Goal: Transaction & Acquisition: Book appointment/travel/reservation

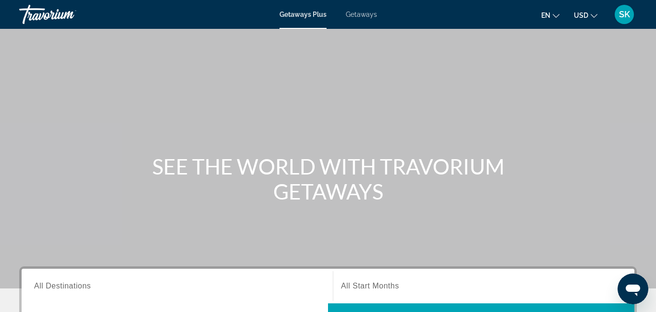
click at [360, 14] on span "Getaways" at bounding box center [361, 15] width 31 height 8
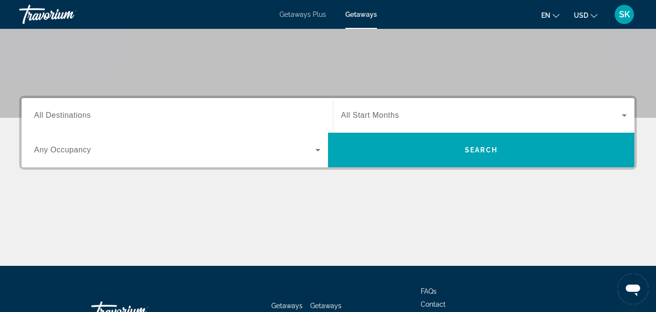
scroll to position [175, 0]
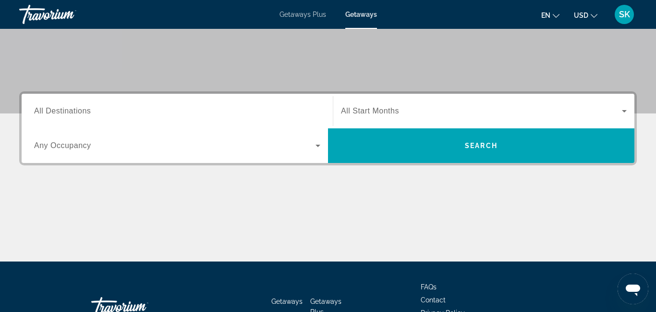
click at [51, 109] on span "All Destinations" at bounding box center [62, 111] width 57 height 8
click at [51, 109] on input "Destination All Destinations" at bounding box center [177, 112] width 286 height 12
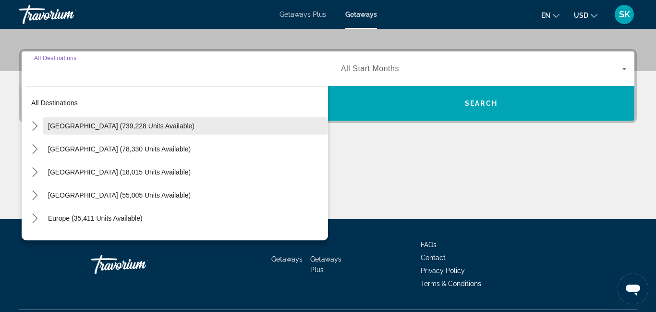
scroll to position [235, 0]
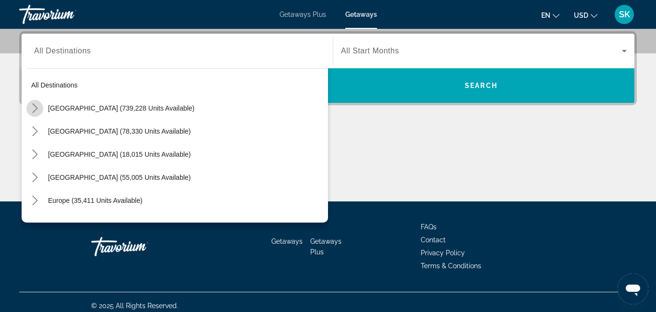
click at [34, 113] on mat-icon "Toggle United States (739,228 units available) submenu" at bounding box center [34, 108] width 17 height 17
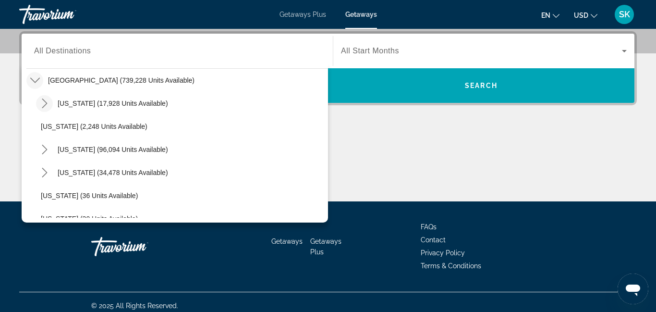
click at [37, 111] on mat-icon "Toggle Arizona (17,928 units available) submenu" at bounding box center [44, 103] width 17 height 17
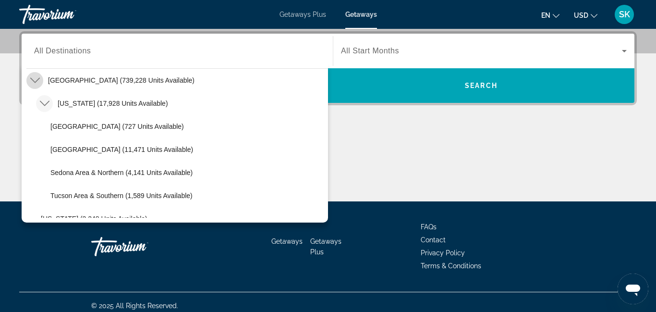
click at [35, 81] on icon "Toggle United States (739,228 units available) submenu" at bounding box center [35, 80] width 10 height 10
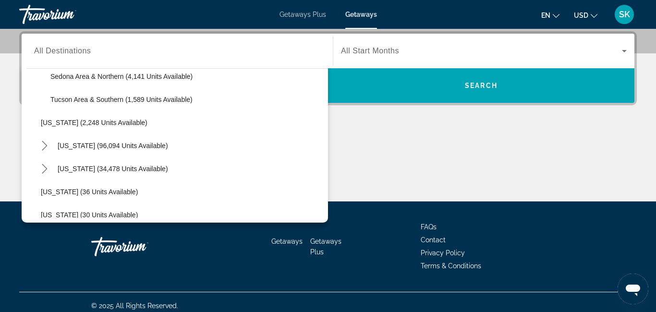
scroll to position [129, 0]
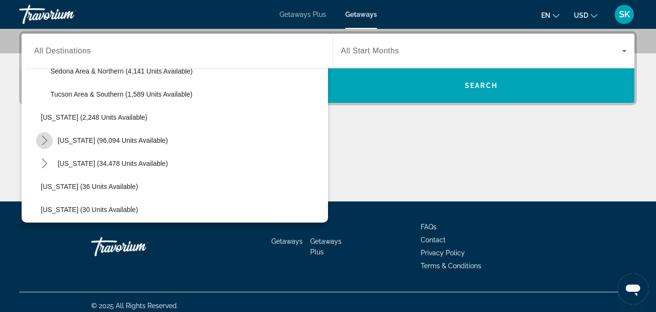
click at [47, 141] on icon "Toggle California (96,094 units available) submenu" at bounding box center [45, 140] width 10 height 10
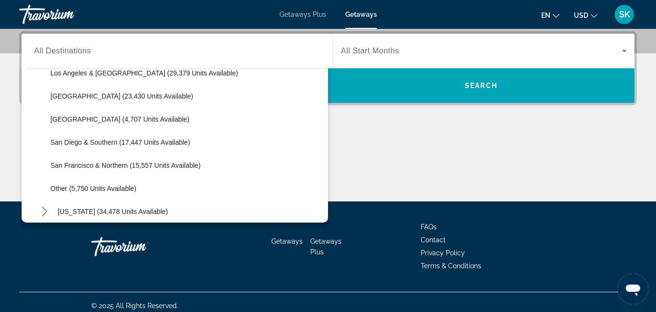
scroll to position [221, 0]
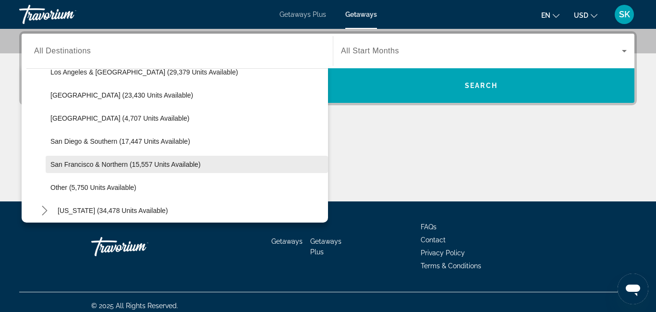
click at [51, 167] on span "San Francisco & Northern (15,557 units available)" at bounding box center [125, 164] width 150 height 8
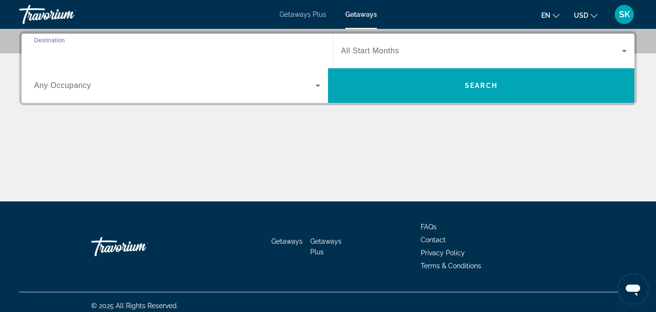
type input "**********"
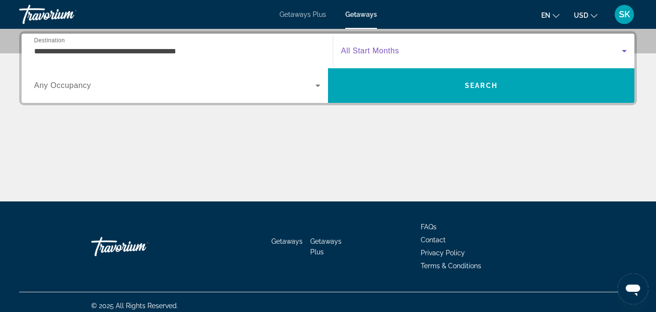
click at [624, 52] on icon "Search widget" at bounding box center [625, 51] width 12 height 12
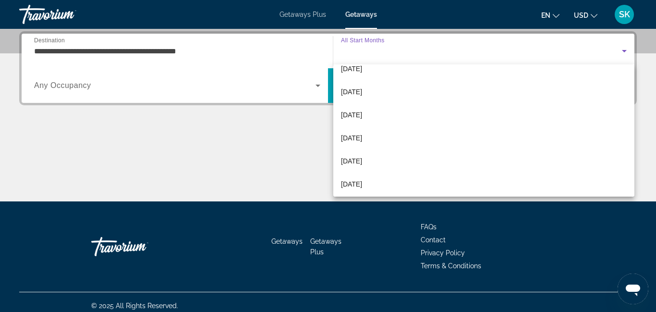
scroll to position [183, 0]
click at [562, 101] on mat-option "[DATE]" at bounding box center [483, 104] width 301 height 23
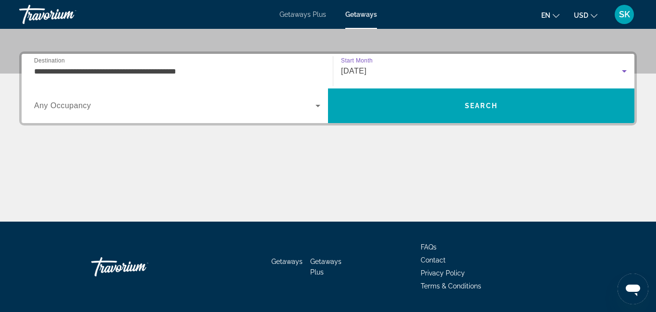
scroll to position [215, 0]
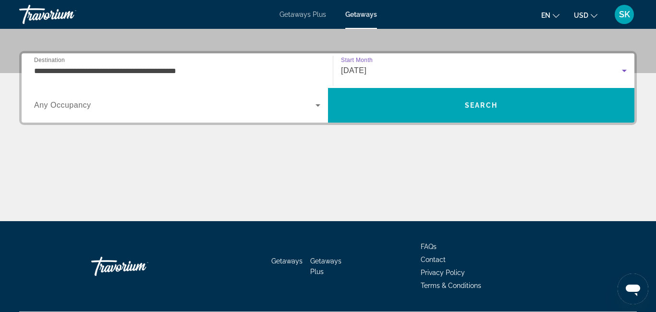
click at [625, 70] on icon "Search widget" at bounding box center [624, 71] width 5 height 2
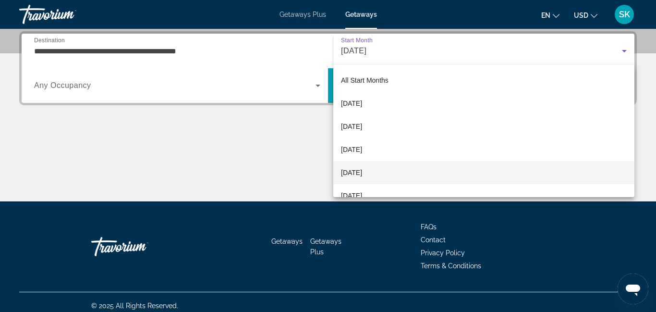
scroll to position [102, 0]
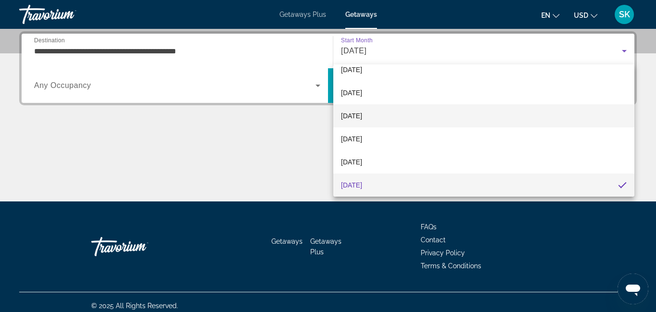
click at [359, 115] on span "[DATE]" at bounding box center [351, 116] width 21 height 12
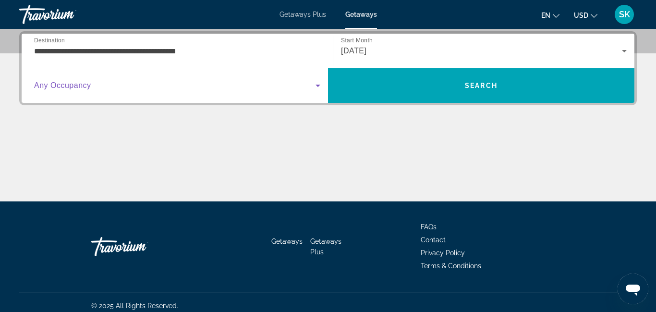
click at [317, 84] on icon "Search widget" at bounding box center [318, 86] width 12 height 12
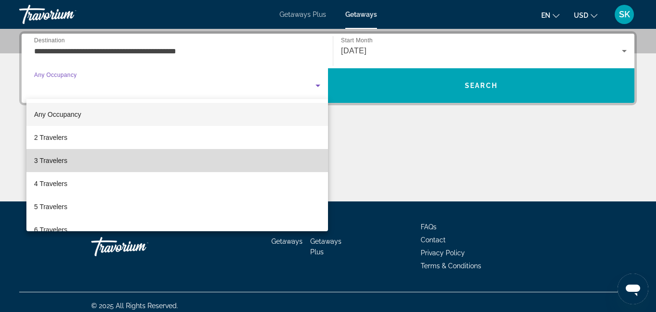
click at [285, 159] on mat-option "3 Travelers" at bounding box center [177, 160] width 302 height 23
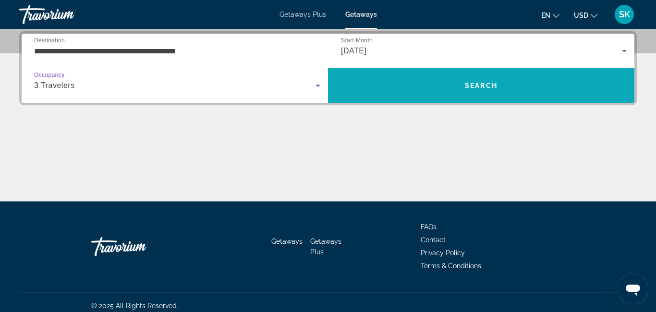
click at [427, 90] on span "Search" at bounding box center [481, 85] width 307 height 23
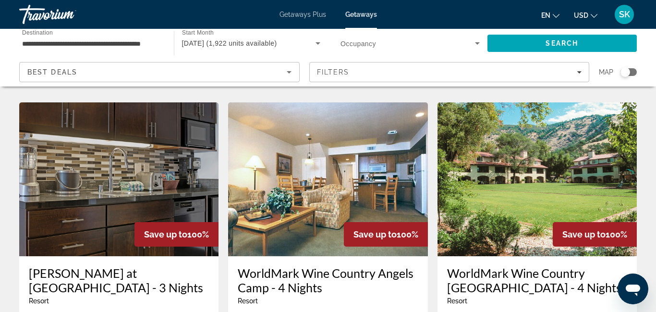
scroll to position [1141, 0]
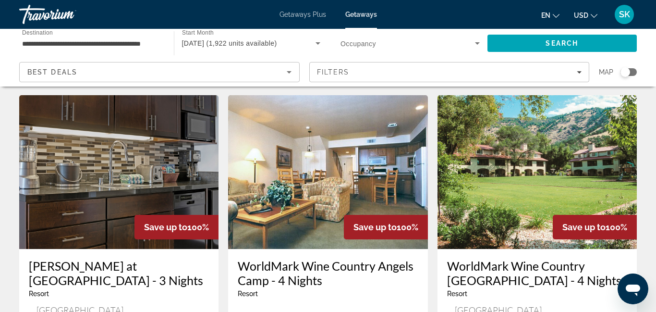
click at [593, 138] on img "Main content" at bounding box center [537, 172] width 199 height 154
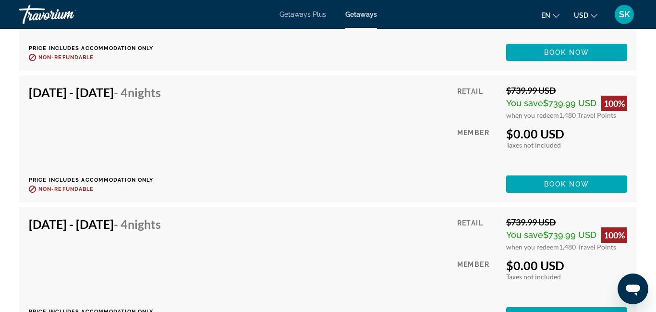
scroll to position [2908, 0]
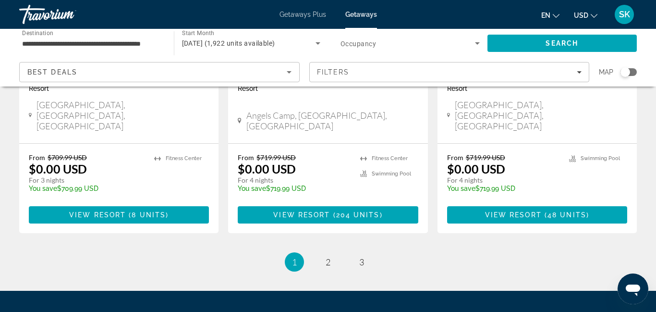
scroll to position [1347, 0]
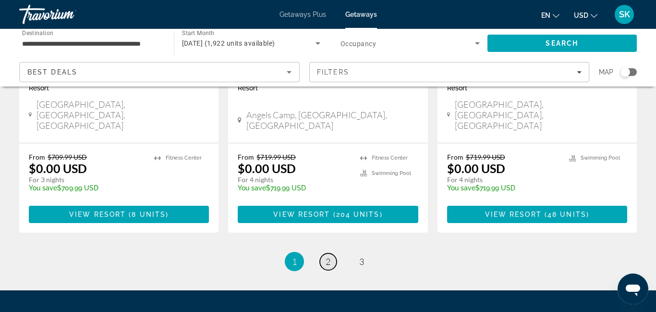
click at [329, 256] on span "2" at bounding box center [328, 261] width 5 height 11
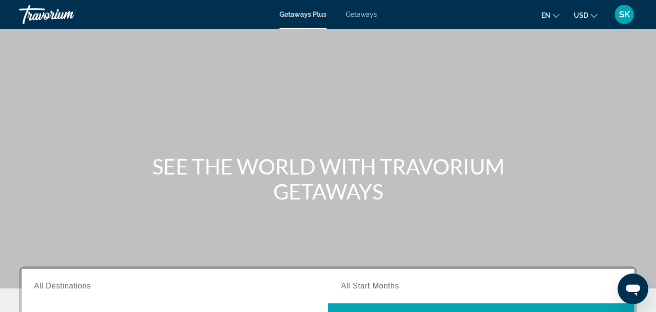
click at [61, 283] on span "All Destinations" at bounding box center [62, 286] width 57 height 8
click at [61, 283] on input "Destination All Destinations" at bounding box center [177, 287] width 286 height 12
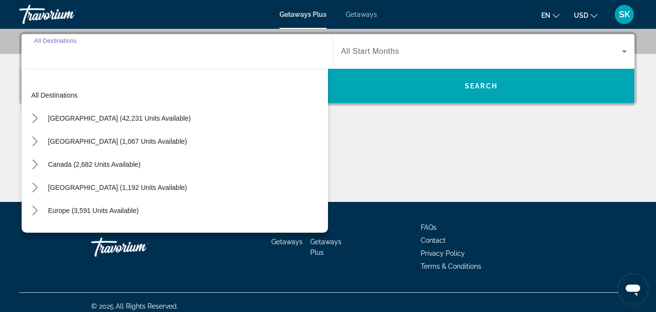
scroll to position [235, 0]
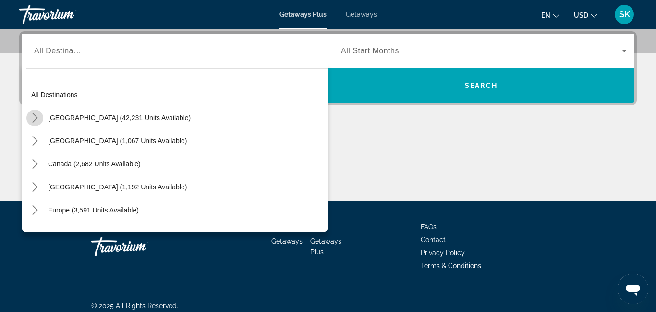
click at [36, 118] on icon "Toggle United States (42,231 units available) submenu" at bounding box center [34, 118] width 5 height 10
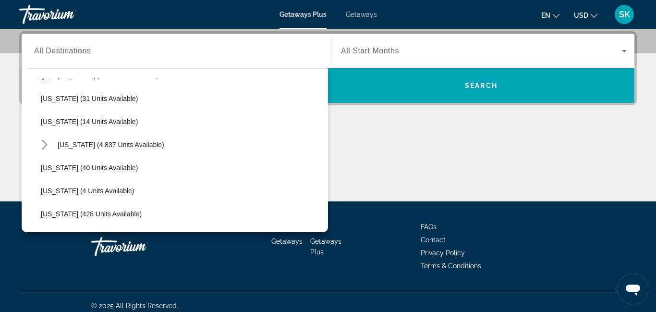
scroll to position [135, 0]
click at [46, 149] on mat-icon "Toggle Florida (4,837 units available) submenu" at bounding box center [44, 143] width 17 height 17
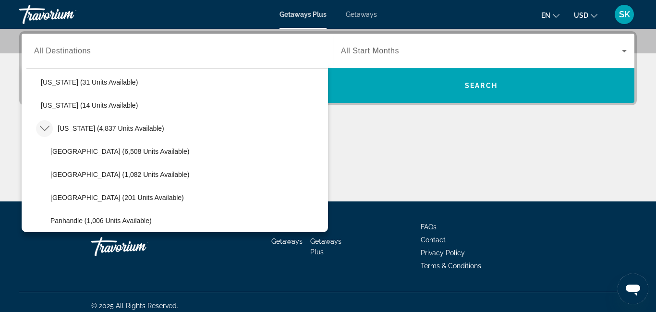
scroll to position [150, 0]
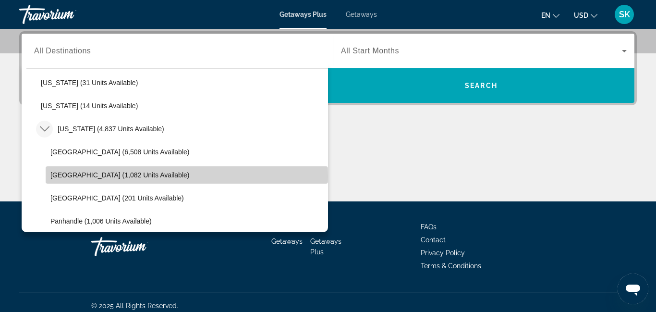
click at [59, 177] on span "[GEOGRAPHIC_DATA] (1,082 units available)" at bounding box center [119, 175] width 139 height 8
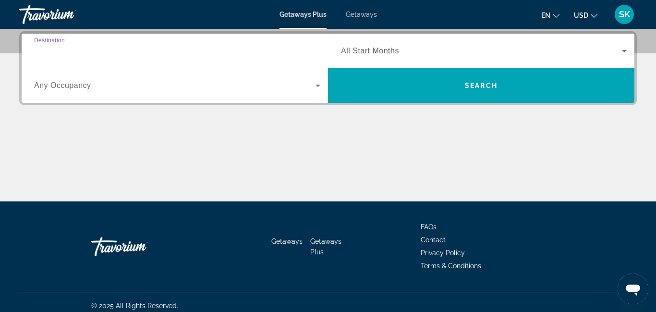
type input "**********"
click at [359, 51] on span "All Start Months" at bounding box center [370, 51] width 58 height 8
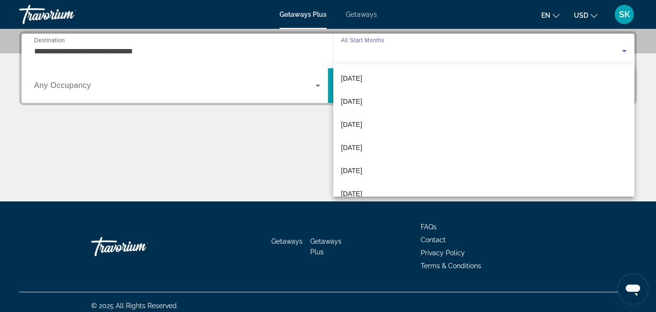
scroll to position [118, 0]
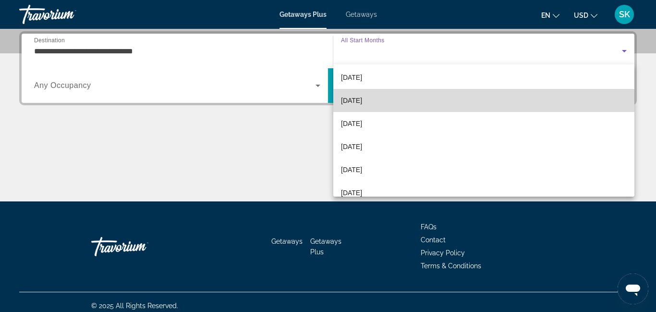
click at [362, 100] on span "[DATE]" at bounding box center [351, 101] width 21 height 12
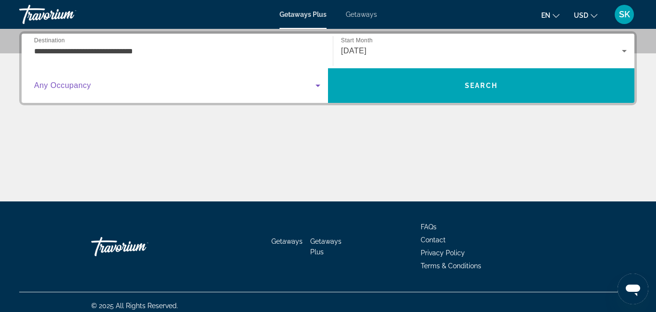
click at [319, 85] on icon "Search widget" at bounding box center [318, 86] width 5 height 2
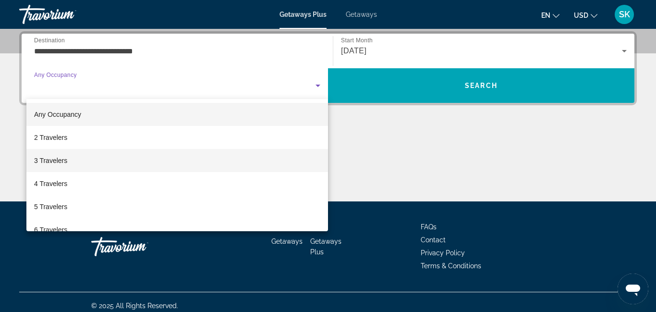
click at [279, 160] on mat-option "3 Travelers" at bounding box center [177, 160] width 302 height 23
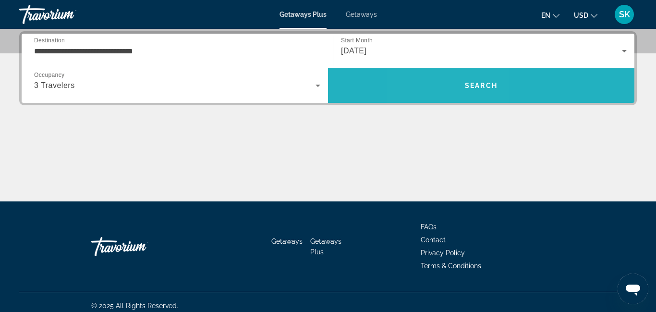
click at [450, 91] on span "Search" at bounding box center [481, 85] width 307 height 23
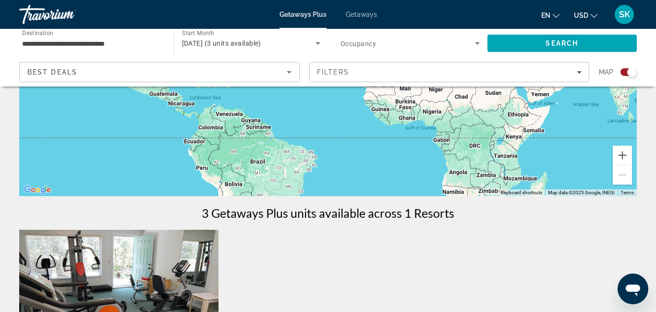
scroll to position [108, 0]
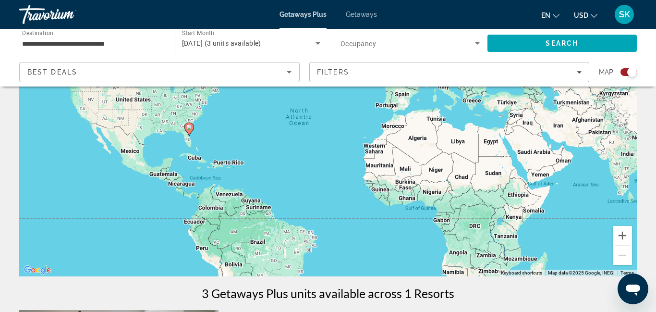
click at [360, 13] on span "Getaways" at bounding box center [361, 15] width 31 height 8
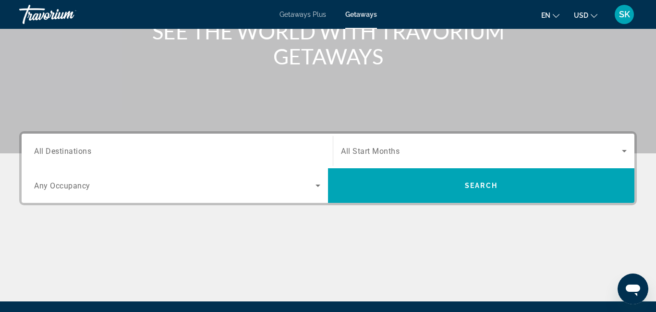
scroll to position [136, 0]
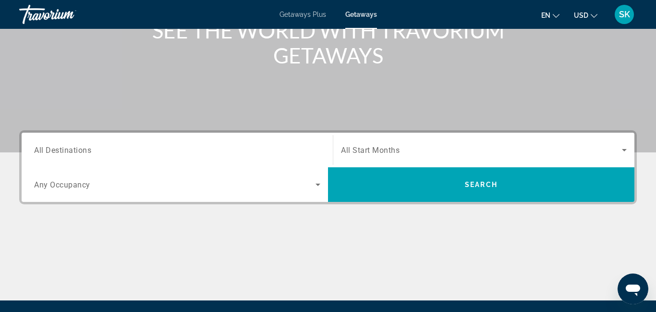
click at [64, 147] on span "All Destinations" at bounding box center [62, 149] width 57 height 9
click at [64, 147] on input "Destination All Destinations" at bounding box center [177, 151] width 286 height 12
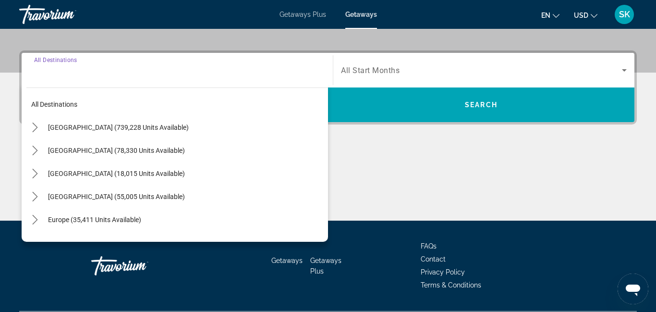
scroll to position [235, 0]
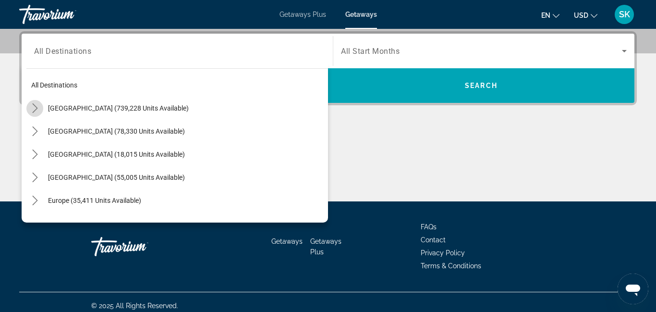
click at [35, 110] on icon "Toggle United States (739,228 units available) submenu" at bounding box center [34, 108] width 5 height 10
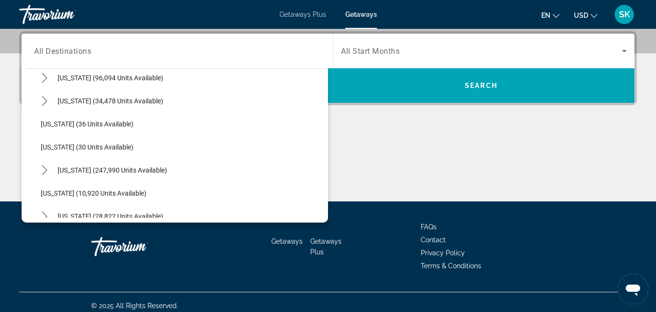
scroll to position [109, 0]
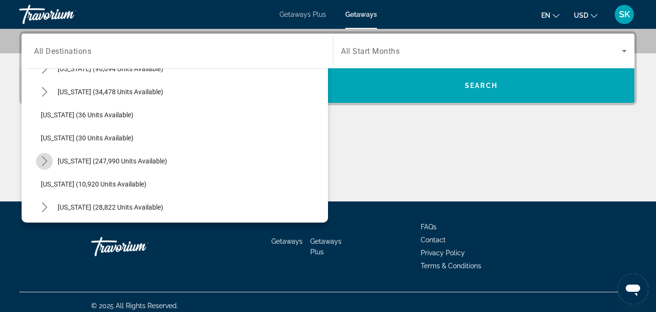
click at [46, 163] on icon "Toggle Florida (247,990 units available) submenu" at bounding box center [45, 161] width 10 height 10
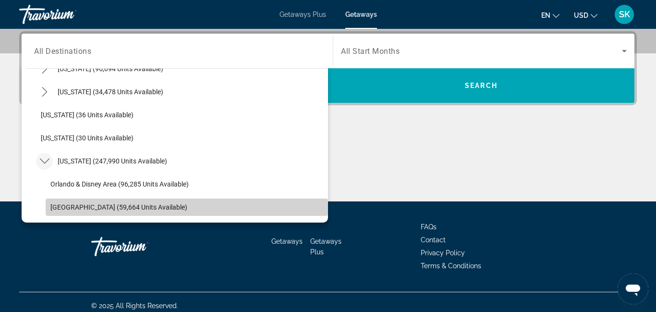
click at [50, 209] on span "[GEOGRAPHIC_DATA] (59,664 units available)" at bounding box center [118, 207] width 137 height 8
type input "**********"
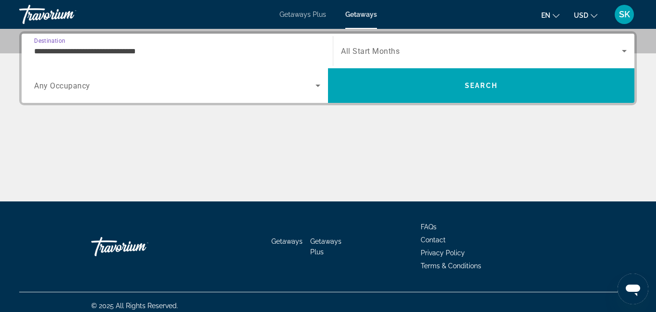
click at [354, 50] on span "All Start Months" at bounding box center [370, 51] width 59 height 9
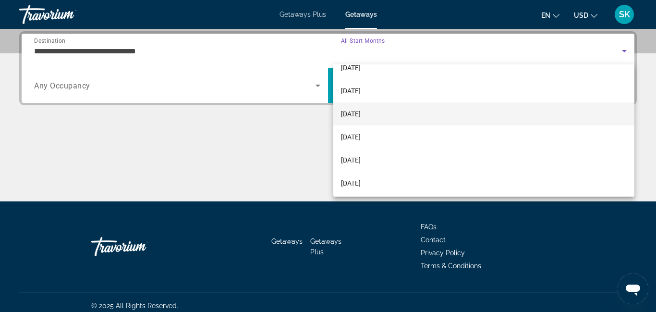
scroll to position [59, 0]
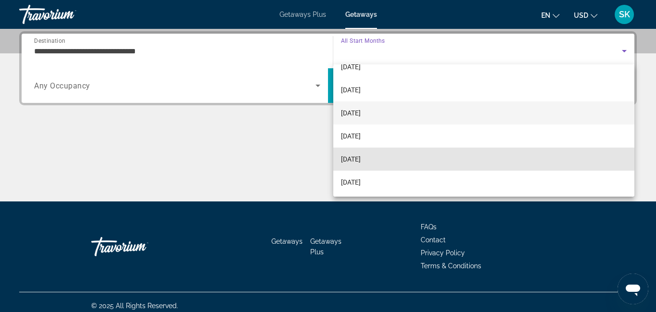
click at [352, 162] on span "[DATE]" at bounding box center [351, 159] width 20 height 12
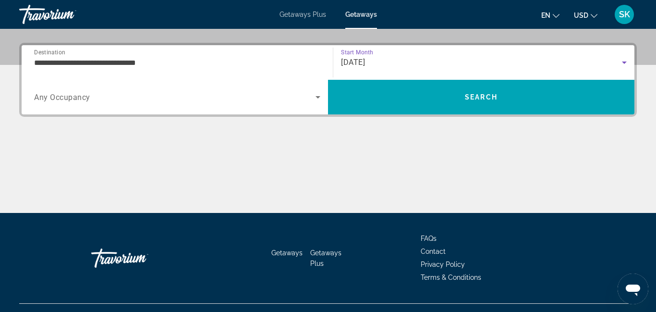
scroll to position [223, 0]
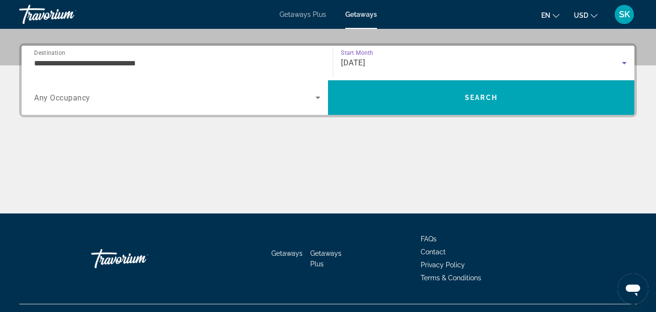
click at [318, 98] on icon "Search widget" at bounding box center [318, 98] width 5 height 2
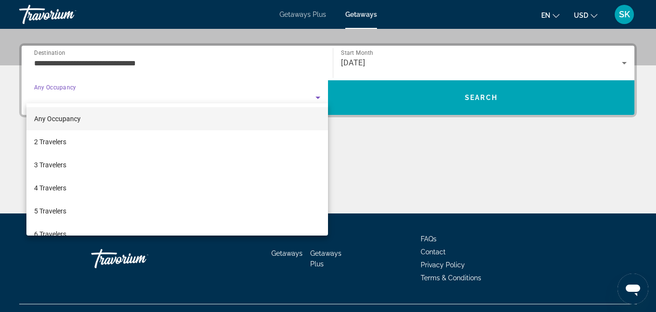
scroll to position [235, 0]
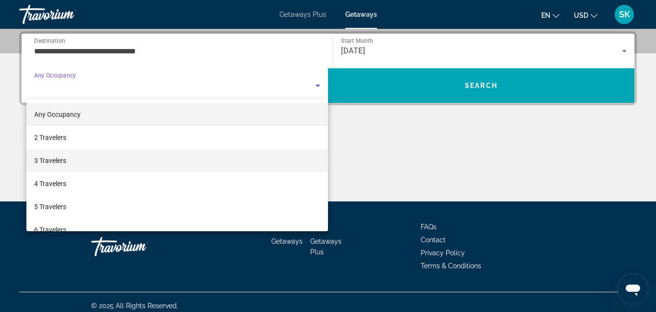
click at [310, 158] on mat-option "3 Travelers" at bounding box center [177, 160] width 302 height 23
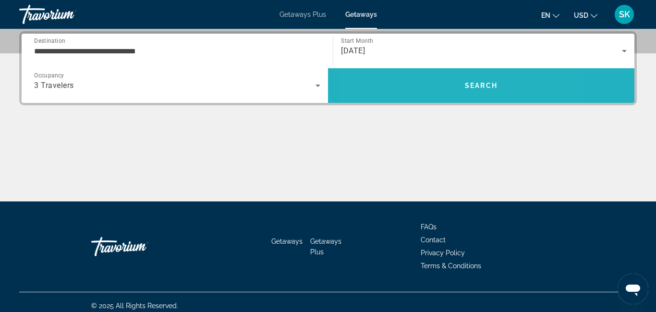
click at [427, 93] on span "Search" at bounding box center [481, 85] width 307 height 23
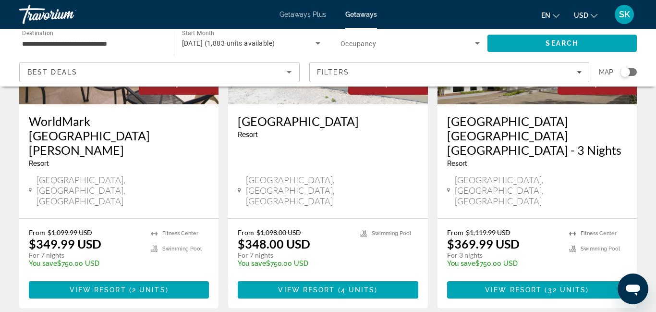
scroll to position [1260, 0]
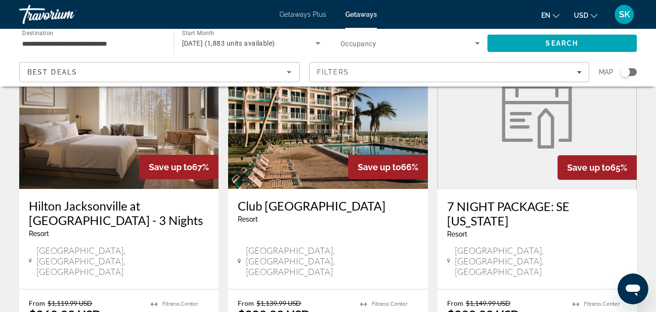
scroll to position [92, 0]
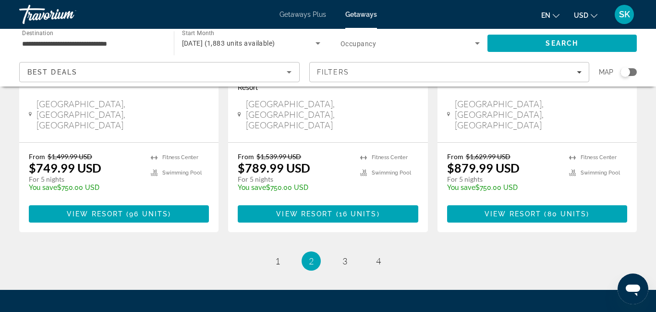
scroll to position [1329, 0]
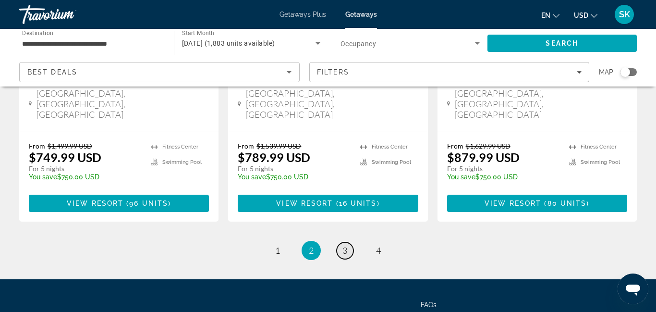
click at [345, 245] on span "3" at bounding box center [345, 250] width 5 height 11
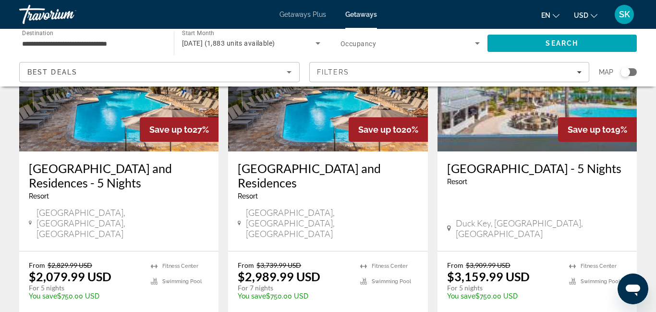
scroll to position [1196, 0]
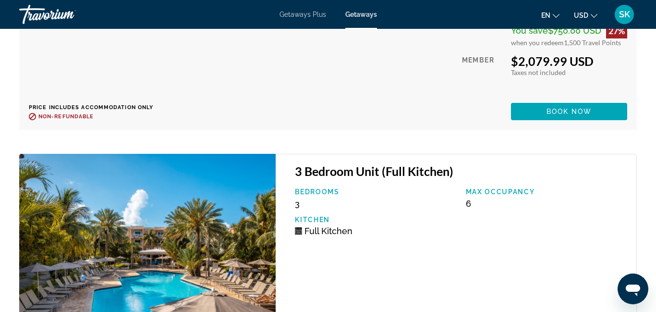
scroll to position [5707, 0]
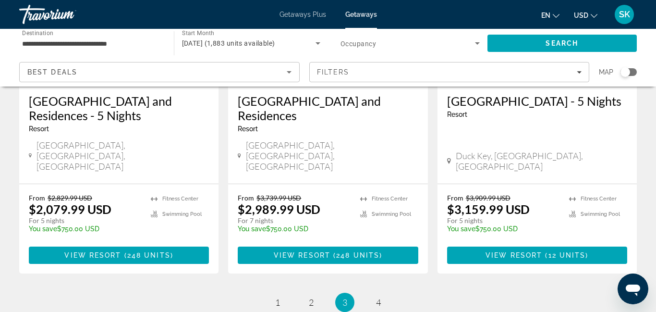
scroll to position [1256, 0]
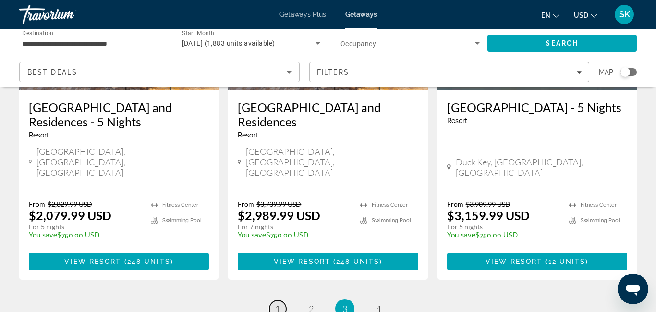
click at [277, 303] on span "1" at bounding box center [277, 308] width 5 height 11
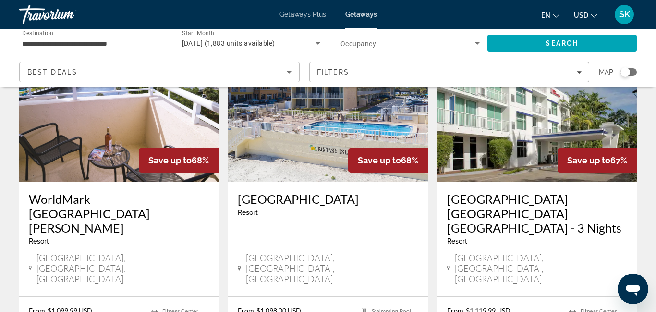
scroll to position [1187, 0]
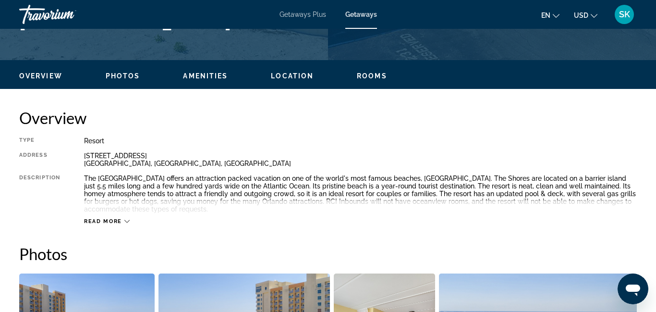
scroll to position [417, 0]
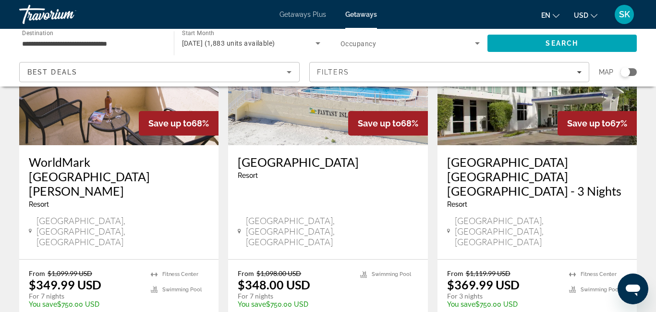
scroll to position [1216, 0]
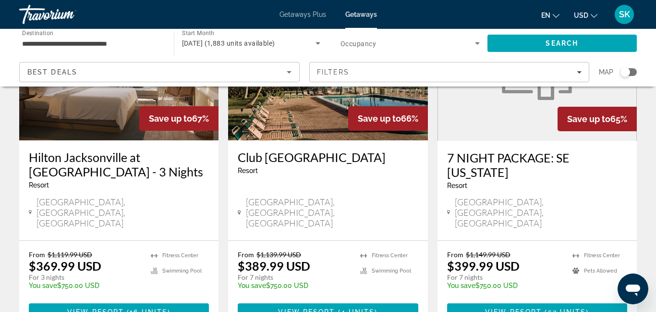
scroll to position [134, 0]
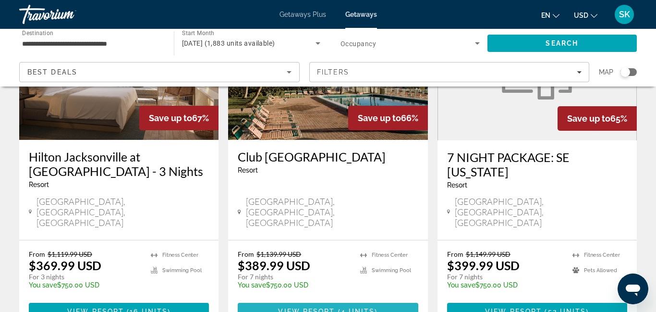
click at [322, 308] on span "View Resort" at bounding box center [306, 312] width 57 height 8
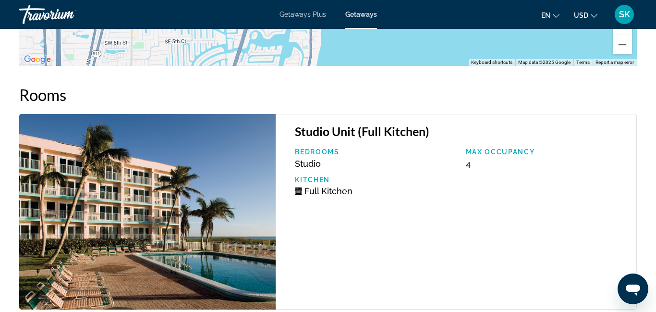
scroll to position [1967, 0]
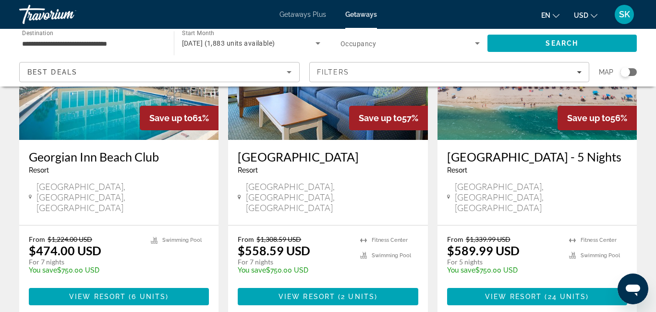
scroll to position [498, 0]
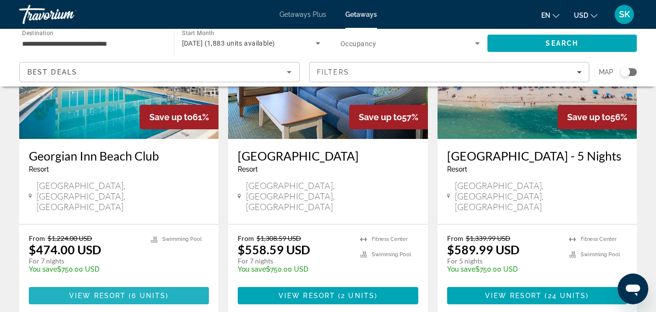
click at [83, 292] on span "View Resort" at bounding box center [97, 296] width 57 height 8
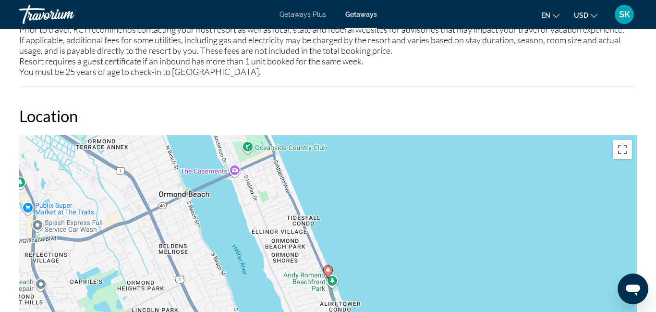
scroll to position [1218, 0]
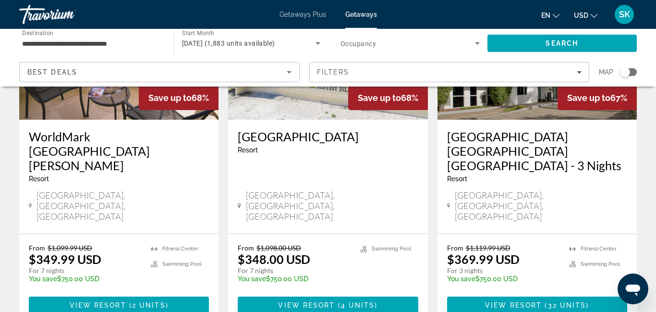
scroll to position [1258, 0]
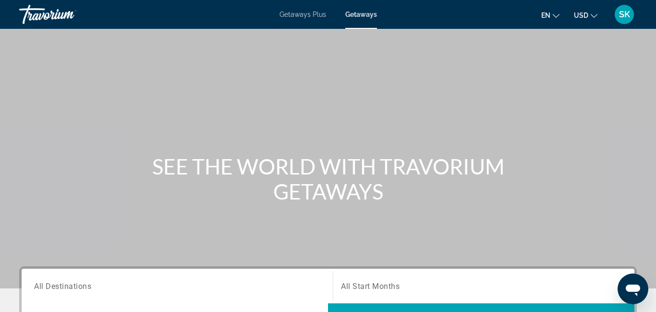
click at [362, 13] on span "Getaways" at bounding box center [361, 15] width 32 height 8
click at [37, 288] on span "All Destinations" at bounding box center [62, 285] width 57 height 9
click at [37, 288] on input "Destination All Destinations" at bounding box center [177, 287] width 286 height 12
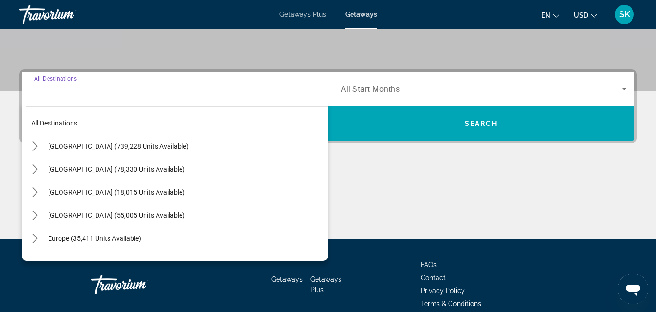
scroll to position [235, 0]
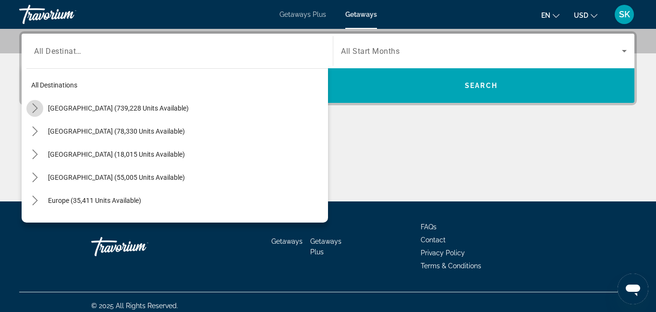
click at [37, 111] on icon "Toggle United States (739,228 units available) submenu" at bounding box center [35, 108] width 10 height 10
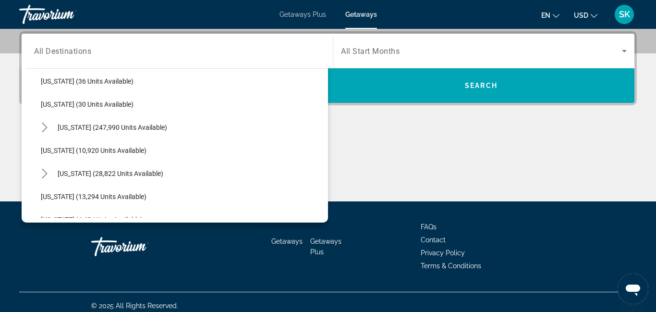
scroll to position [140, 0]
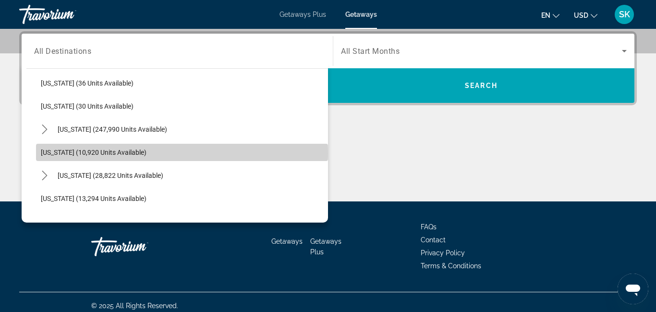
click at [62, 154] on span "[US_STATE] (10,920 units available)" at bounding box center [94, 152] width 106 height 8
type input "**********"
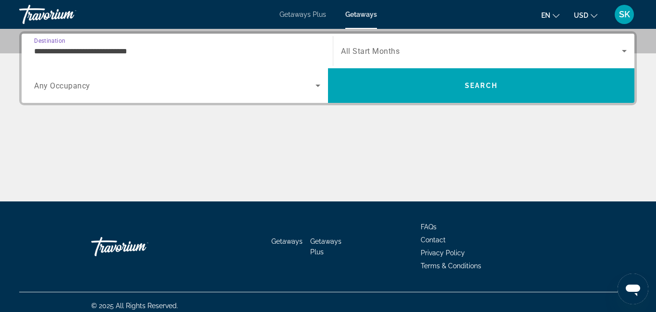
click at [589, 54] on span "Search widget" at bounding box center [481, 51] width 281 height 12
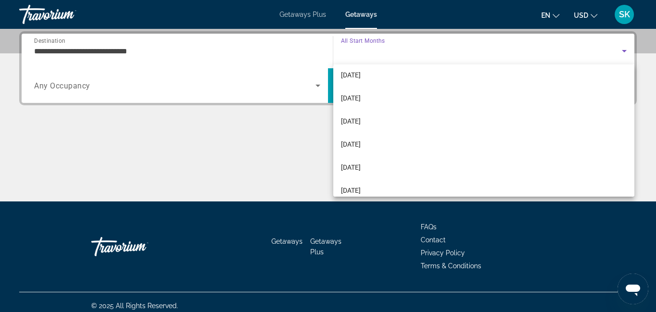
scroll to position [133, 0]
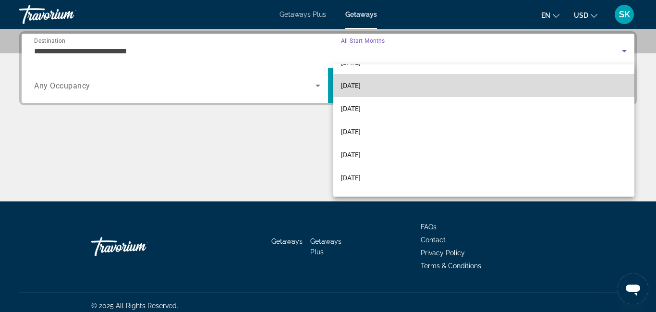
click at [532, 89] on mat-option "[DATE]" at bounding box center [483, 85] width 301 height 23
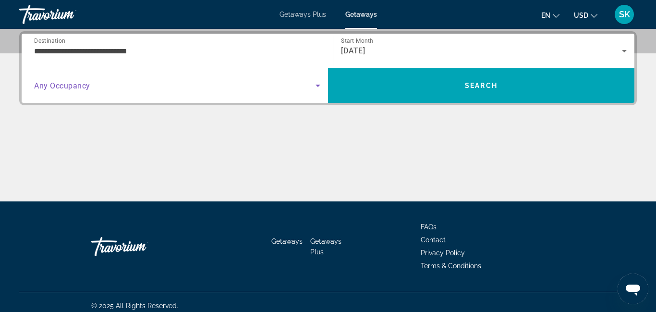
click at [318, 86] on icon "Search widget" at bounding box center [318, 86] width 12 height 12
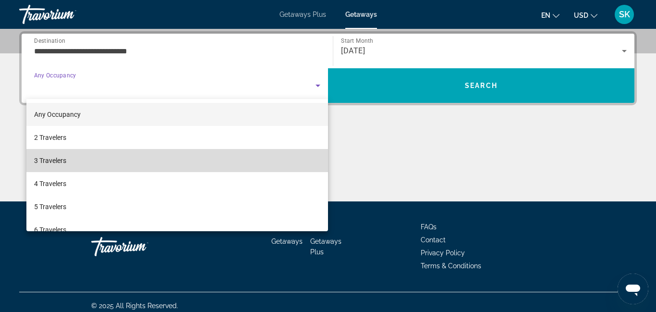
click at [296, 160] on mat-option "3 Travelers" at bounding box center [177, 160] width 302 height 23
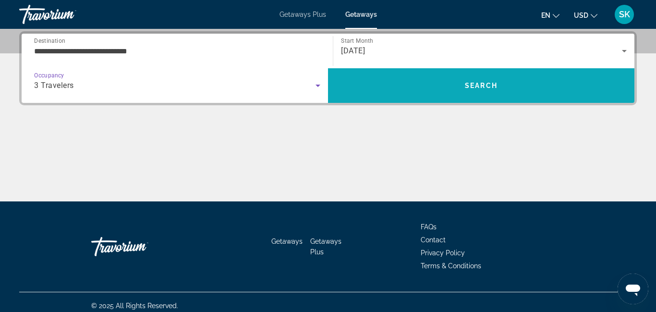
click at [402, 89] on span "Search" at bounding box center [481, 85] width 307 height 23
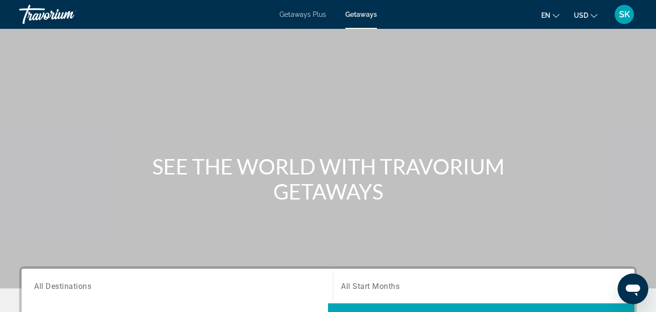
click at [51, 284] on span "All Destinations" at bounding box center [62, 285] width 57 height 9
click at [51, 284] on input "Destination All Destinations" at bounding box center [177, 287] width 286 height 12
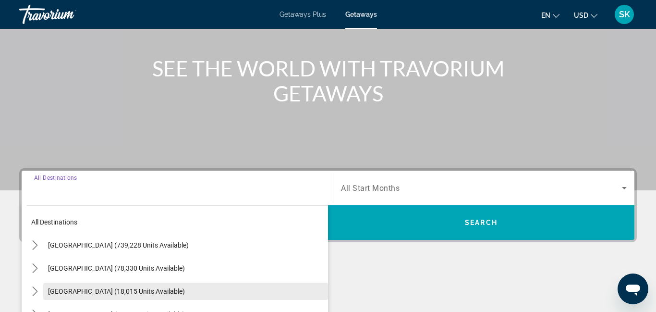
scroll to position [235, 0]
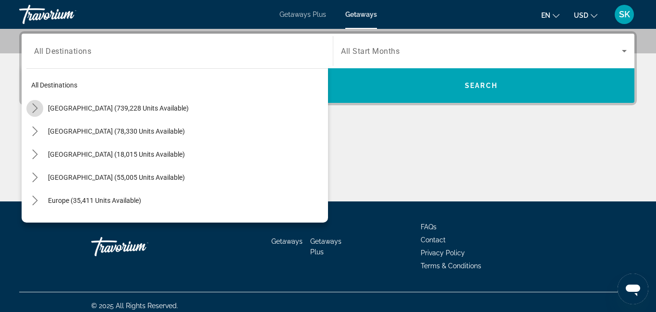
click at [36, 108] on icon "Toggle United States (739,228 units available) submenu" at bounding box center [35, 108] width 10 height 10
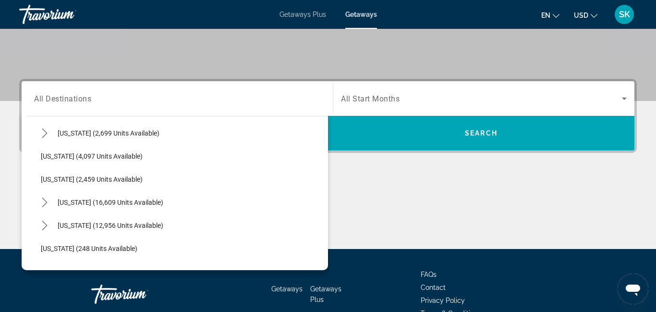
scroll to position [608, 0]
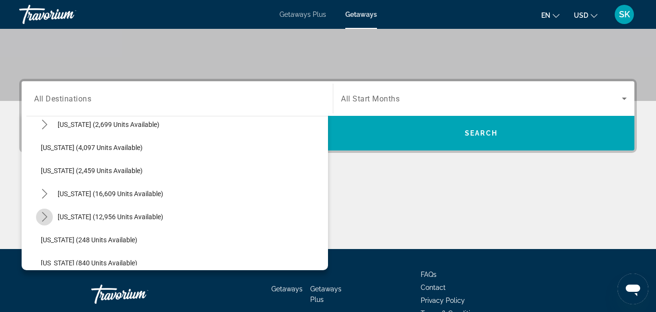
click at [46, 216] on icon "Toggle North Carolina (12,956 units available) submenu" at bounding box center [44, 217] width 5 height 10
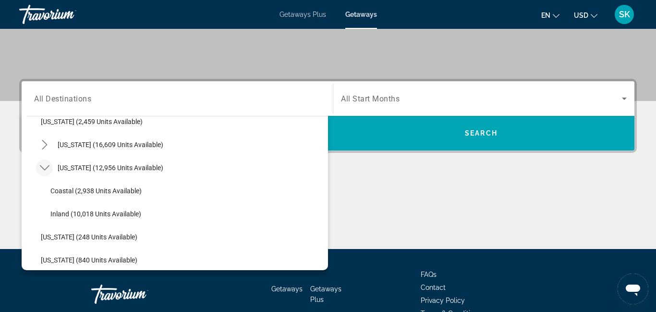
scroll to position [650, 0]
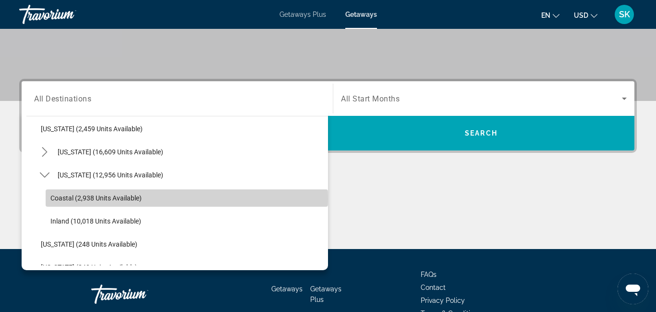
click at [62, 199] on span "Coastal (2,938 units available)" at bounding box center [95, 198] width 91 height 8
type input "**********"
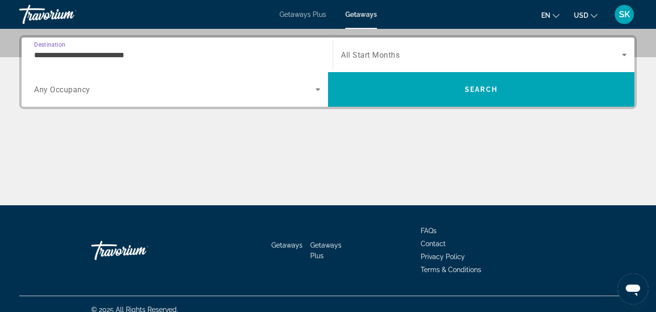
scroll to position [235, 0]
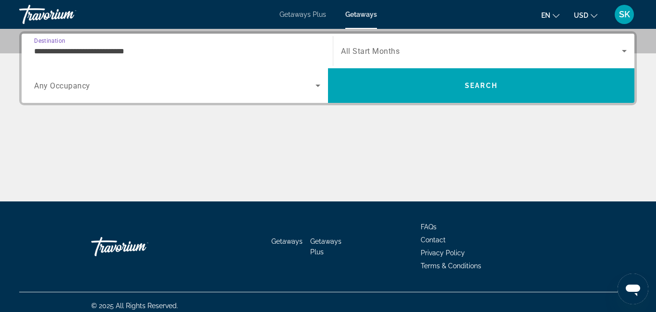
click at [477, 50] on span "Search widget" at bounding box center [481, 51] width 281 height 12
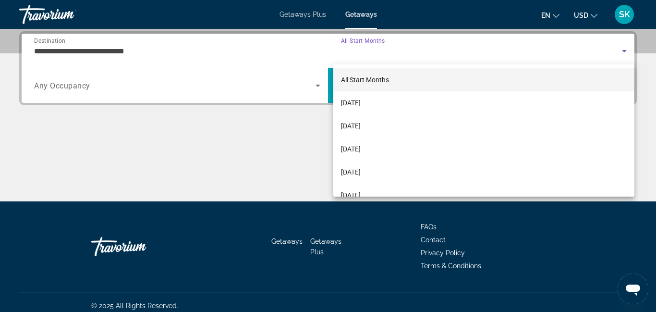
click at [477, 50] on div at bounding box center [328, 156] width 656 height 312
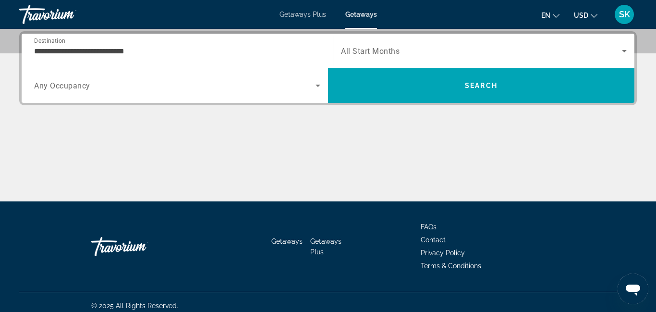
click at [477, 50] on span "Search widget" at bounding box center [481, 51] width 281 height 12
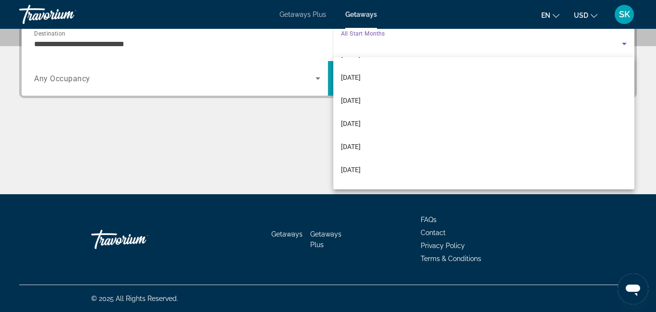
scroll to position [198, 0]
click at [462, 111] on mat-option "[DATE]" at bounding box center [483, 104] width 301 height 23
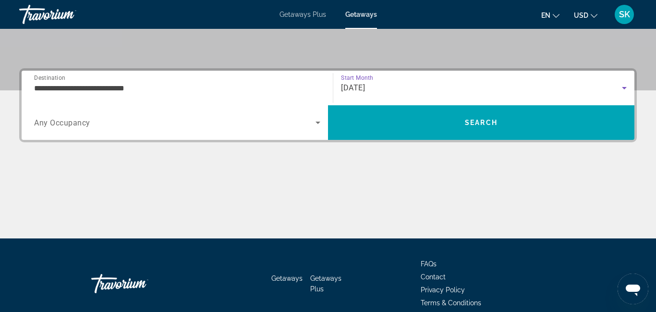
scroll to position [199, 0]
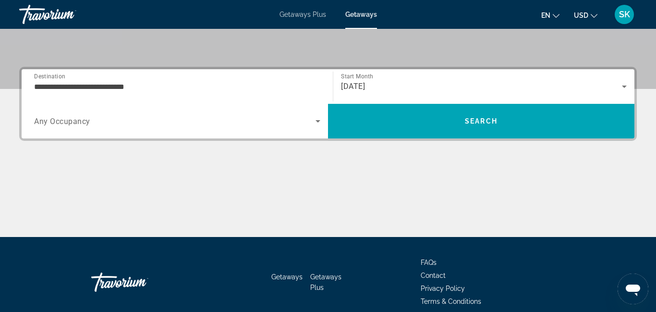
click at [458, 92] on div "[DATE]" at bounding box center [484, 86] width 286 height 27
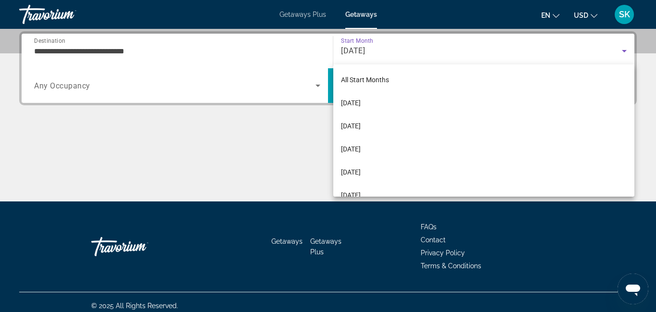
scroll to position [125, 0]
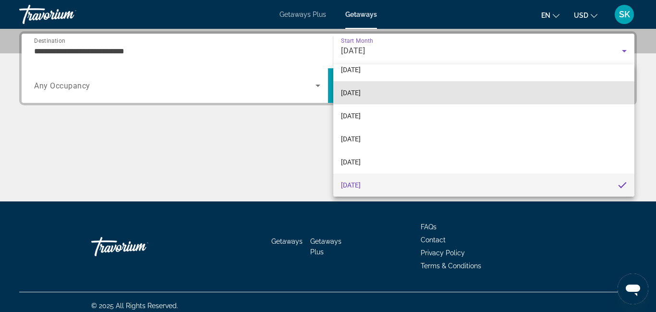
click at [456, 96] on mat-option "[DATE]" at bounding box center [483, 92] width 301 height 23
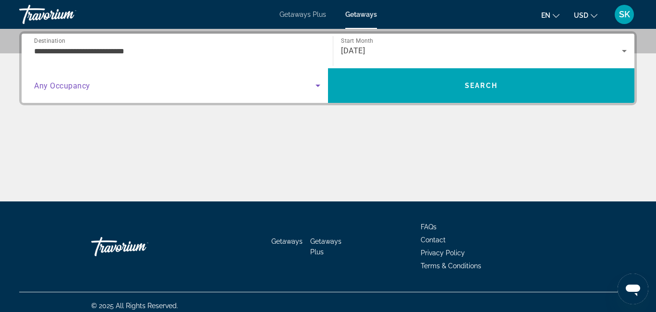
click at [316, 86] on icon "Search widget" at bounding box center [318, 86] width 12 height 12
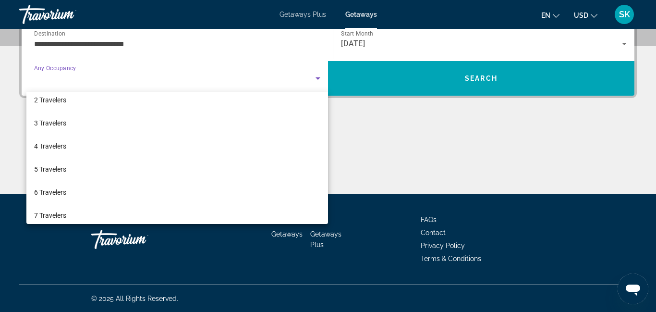
scroll to position [33, 0]
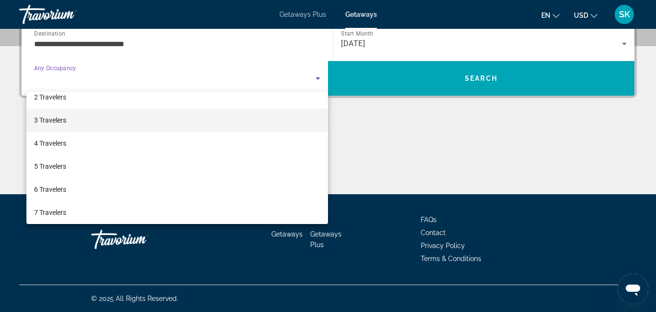
click at [225, 120] on mat-option "3 Travelers" at bounding box center [177, 120] width 302 height 23
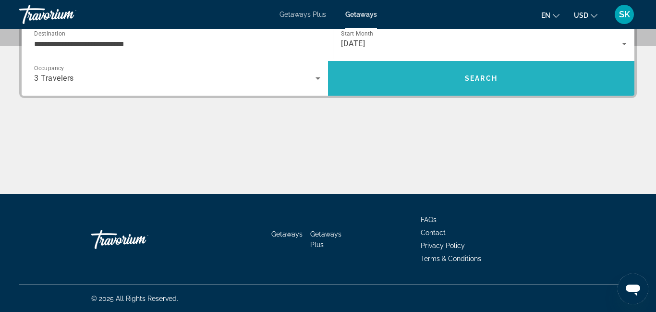
click at [415, 84] on span "Search" at bounding box center [481, 78] width 307 height 23
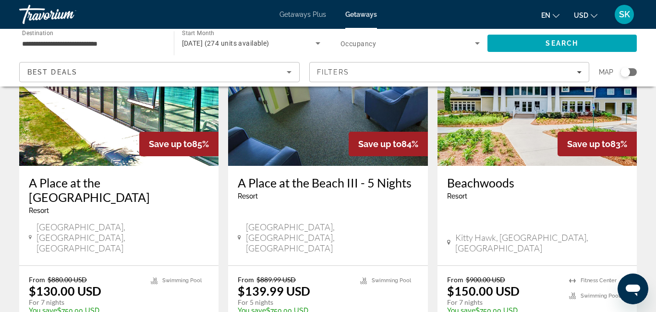
scroll to position [1191, 0]
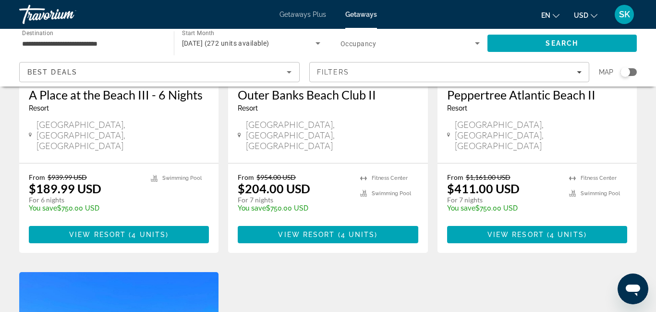
scroll to position [195, 0]
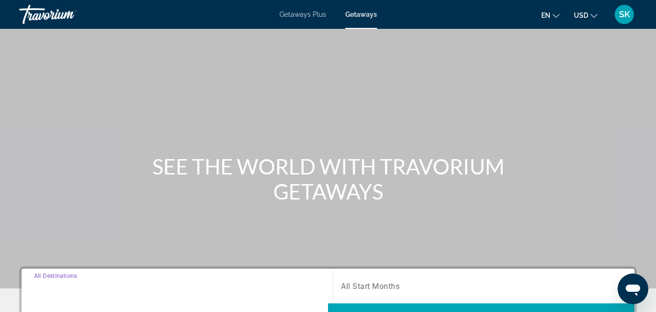
click at [89, 281] on input "Destination All Destinations" at bounding box center [177, 287] width 286 height 12
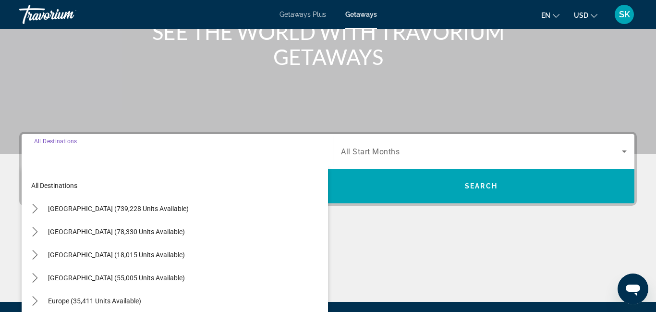
scroll to position [235, 0]
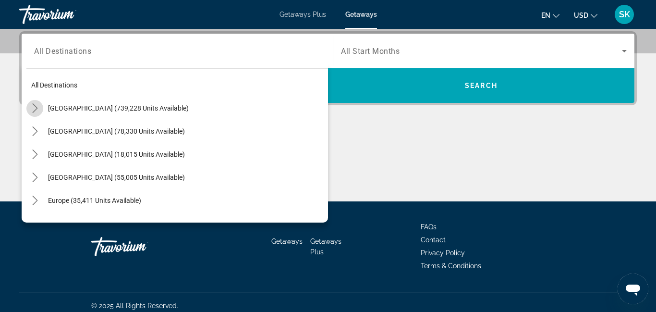
click at [35, 110] on icon "Toggle United States (739,228 units available) submenu" at bounding box center [35, 108] width 10 height 10
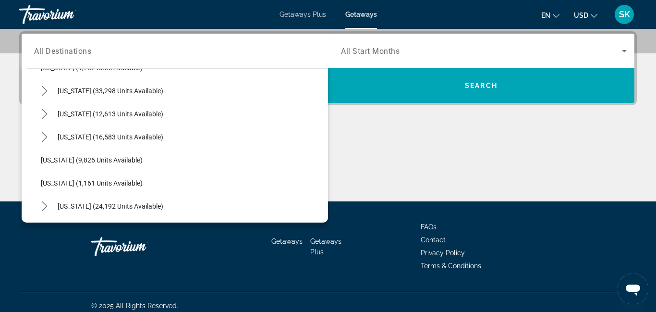
scroll to position [825, 0]
click at [42, 91] on icon "Toggle South Carolina (33,298 units available) submenu" at bounding box center [45, 91] width 10 height 10
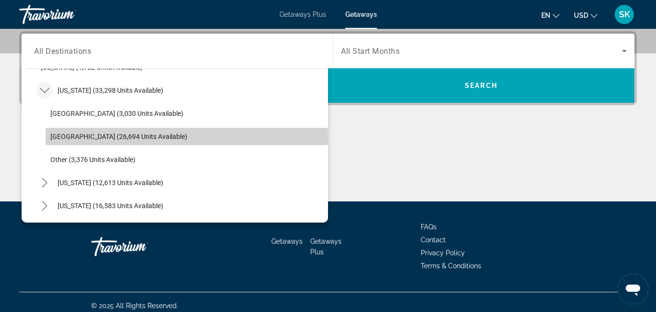
click at [70, 138] on span "[GEOGRAPHIC_DATA] (26,694 units available)" at bounding box center [118, 137] width 137 height 8
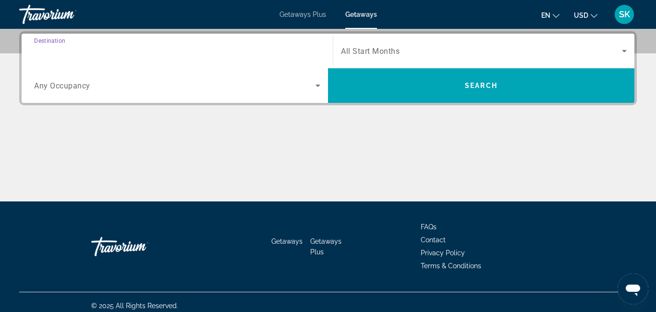
type input "**********"
click at [382, 45] on span "Search widget" at bounding box center [481, 51] width 281 height 12
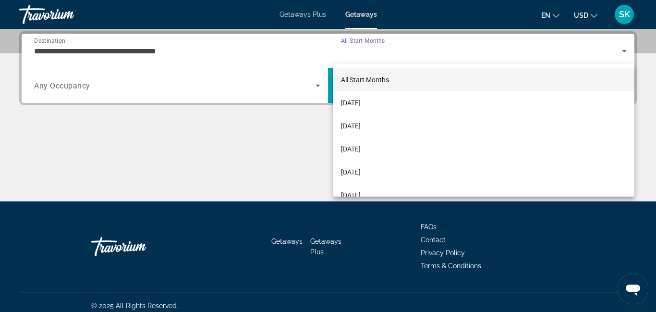
click at [384, 46] on div at bounding box center [328, 156] width 656 height 312
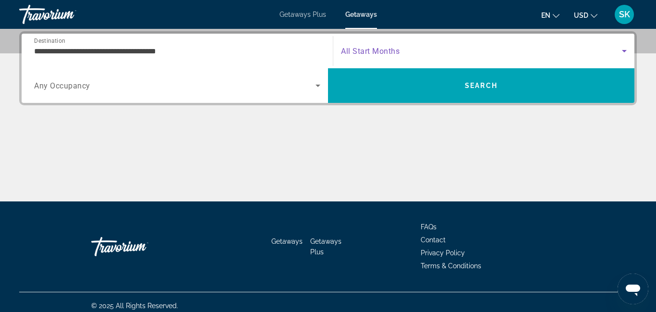
click at [425, 55] on span "Search widget" at bounding box center [481, 51] width 281 height 12
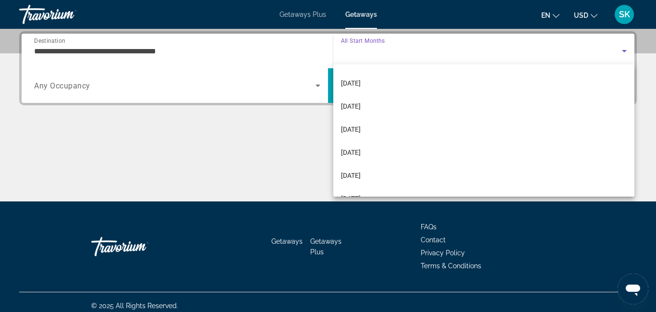
scroll to position [88, 0]
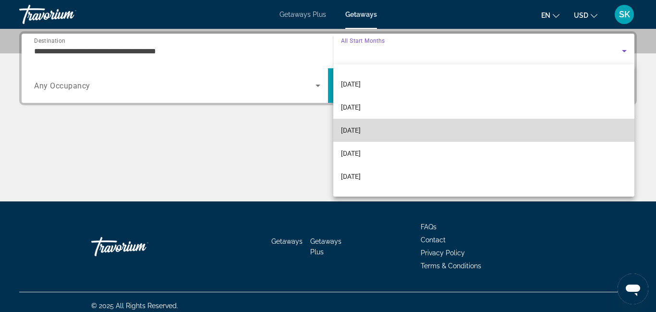
click at [361, 129] on span "[DATE]" at bounding box center [351, 130] width 20 height 12
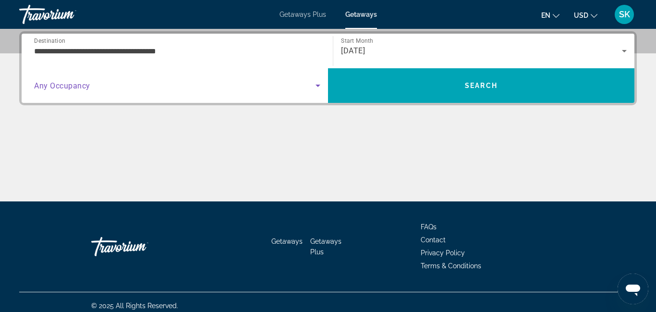
click at [319, 88] on icon "Search widget" at bounding box center [318, 86] width 12 height 12
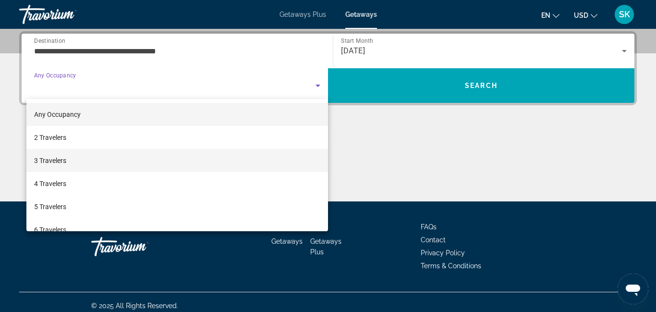
click at [313, 157] on mat-option "3 Travelers" at bounding box center [177, 160] width 302 height 23
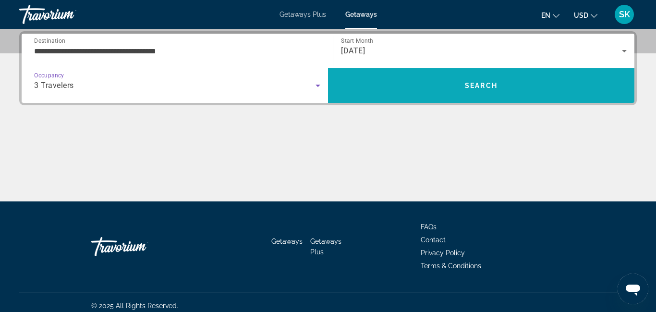
click at [429, 86] on span "Search" at bounding box center [481, 85] width 307 height 23
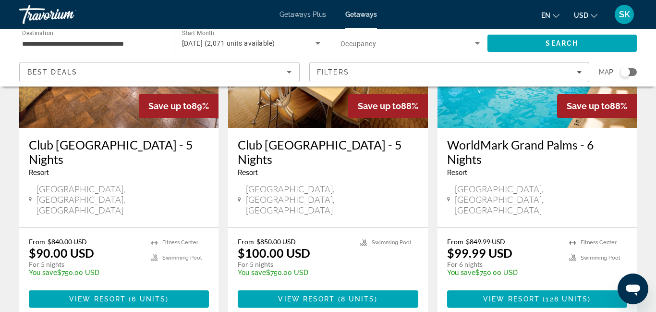
scroll to position [864, 0]
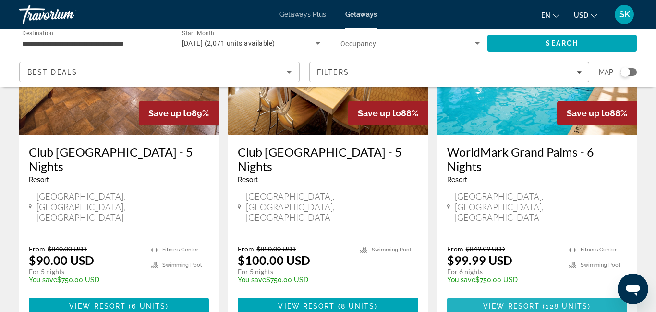
click at [542, 302] on span "( 128 units )" at bounding box center [565, 306] width 51 height 8
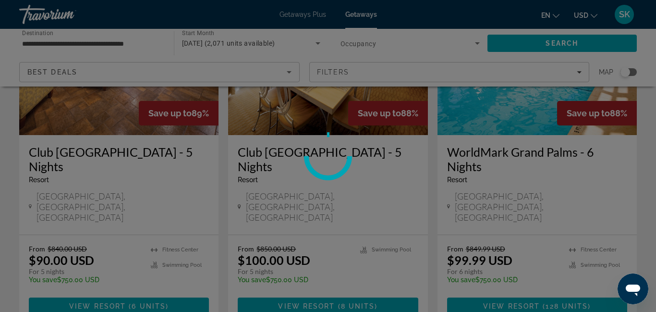
click at [542, 243] on div at bounding box center [328, 156] width 656 height 312
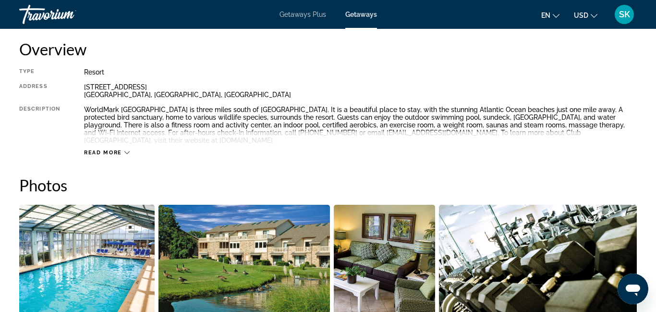
scroll to position [500, 0]
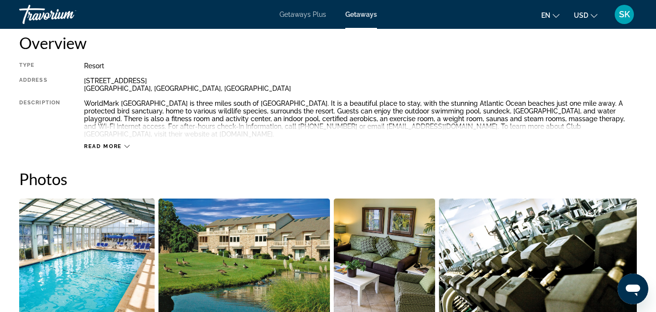
click at [108, 149] on span "Read more" at bounding box center [103, 146] width 38 height 6
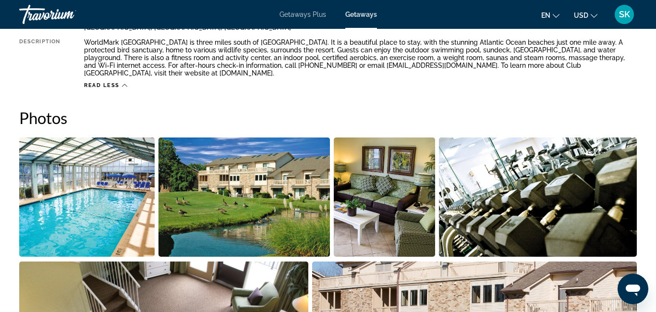
scroll to position [598, 0]
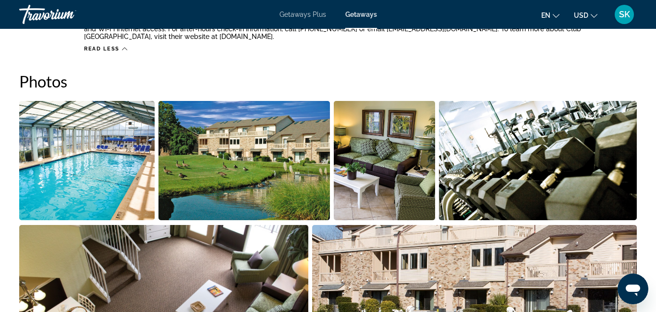
click at [638, 152] on li "Main content" at bounding box center [540, 162] width 202 height 124
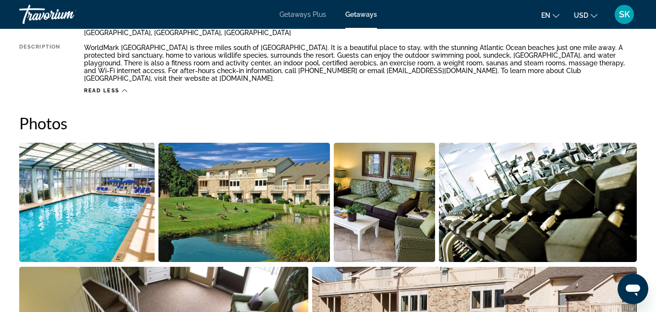
scroll to position [552, 0]
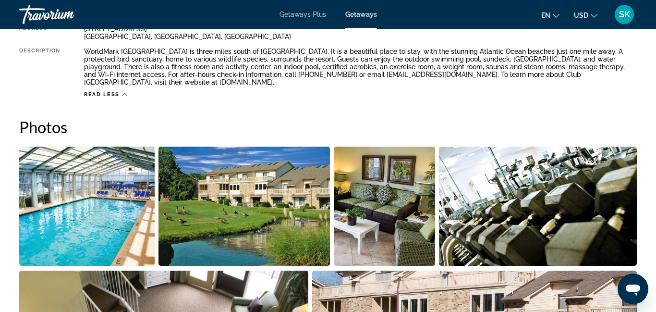
click at [369, 212] on img "Open full-screen image slider" at bounding box center [385, 206] width 102 height 119
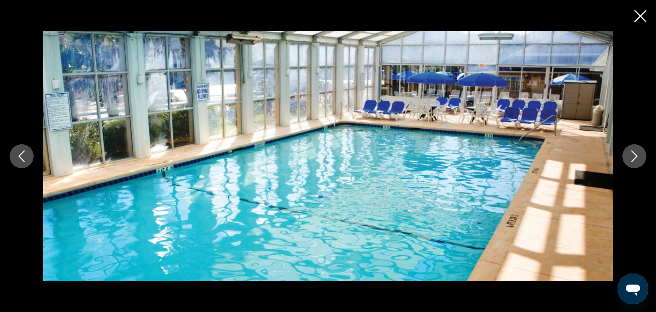
click at [637, 155] on icon "Next image" at bounding box center [635, 156] width 6 height 12
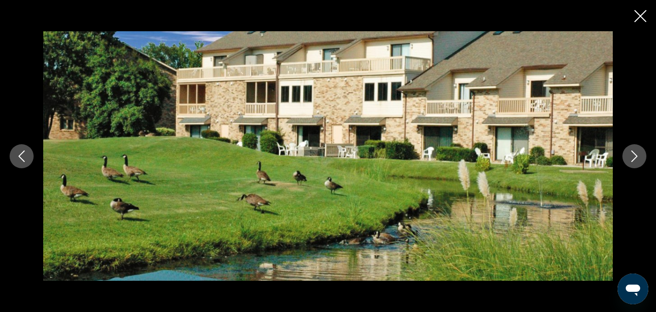
click at [637, 155] on icon "Next image" at bounding box center [635, 156] width 6 height 12
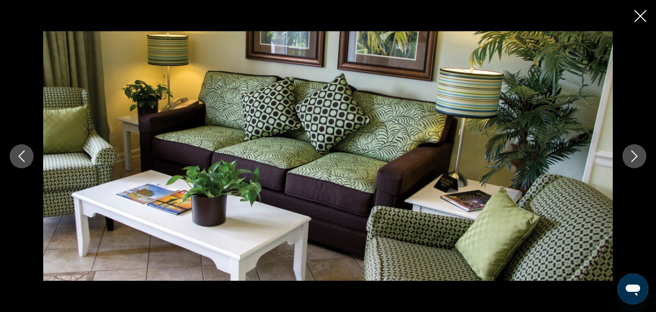
click at [637, 155] on icon "Next image" at bounding box center [635, 156] width 6 height 12
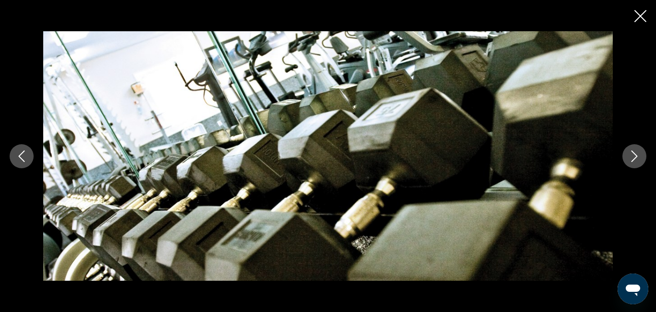
click at [637, 155] on icon "Next image" at bounding box center [635, 156] width 6 height 12
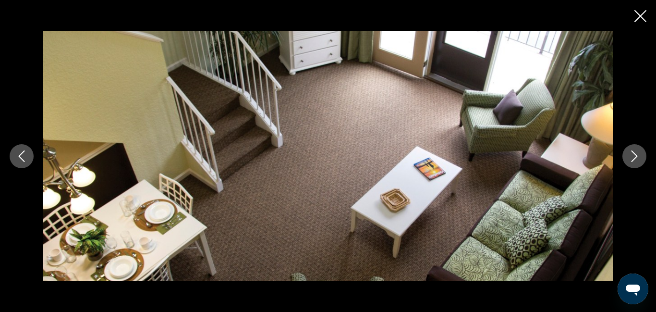
click at [637, 155] on icon "Next image" at bounding box center [635, 156] width 6 height 12
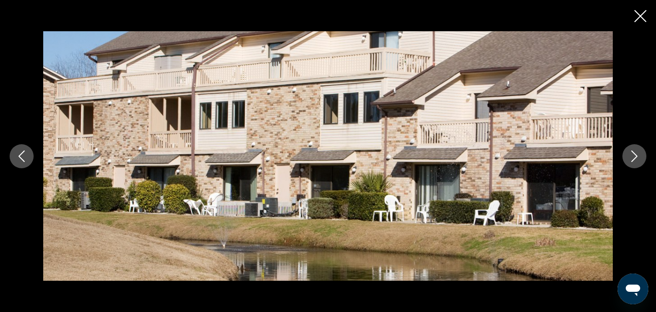
click at [637, 155] on icon "Next image" at bounding box center [635, 156] width 6 height 12
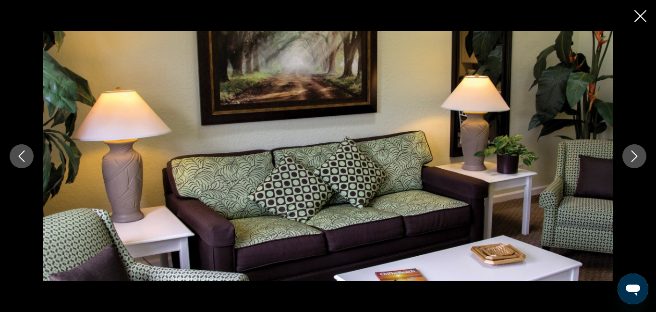
click at [637, 155] on icon "Next image" at bounding box center [635, 156] width 6 height 12
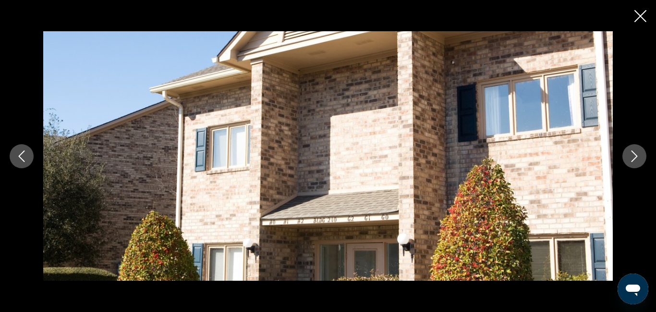
click at [637, 155] on icon "Next image" at bounding box center [635, 156] width 6 height 12
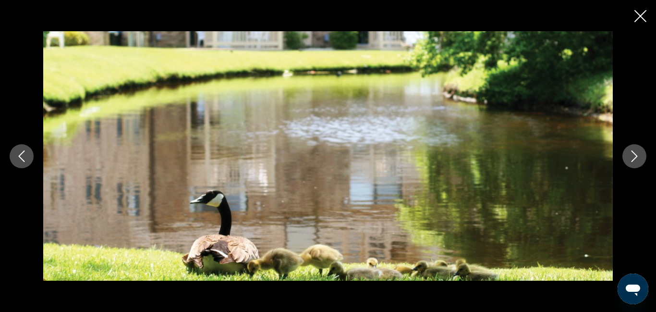
click at [637, 155] on icon "Next image" at bounding box center [635, 156] width 6 height 12
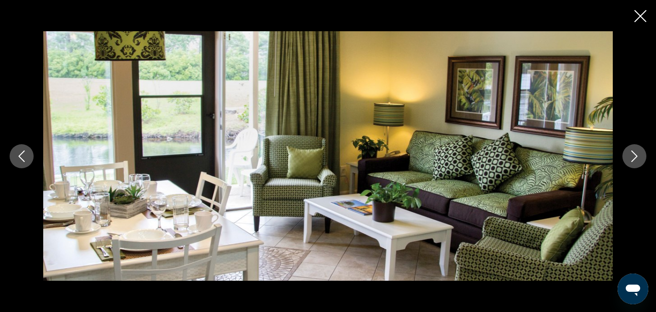
click at [637, 156] on icon "Next image" at bounding box center [635, 156] width 6 height 12
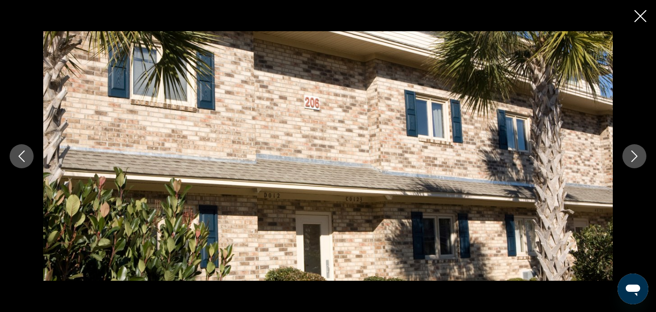
click at [637, 156] on icon "Next image" at bounding box center [635, 156] width 6 height 12
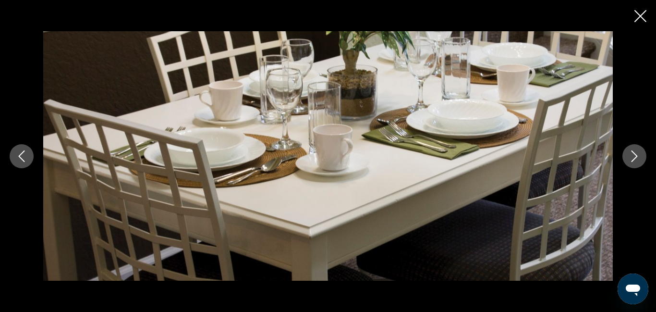
click at [637, 156] on icon "Next image" at bounding box center [635, 156] width 6 height 12
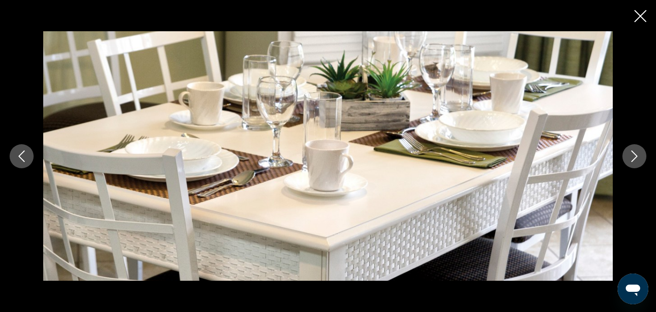
click at [637, 156] on icon "Next image" at bounding box center [635, 156] width 6 height 12
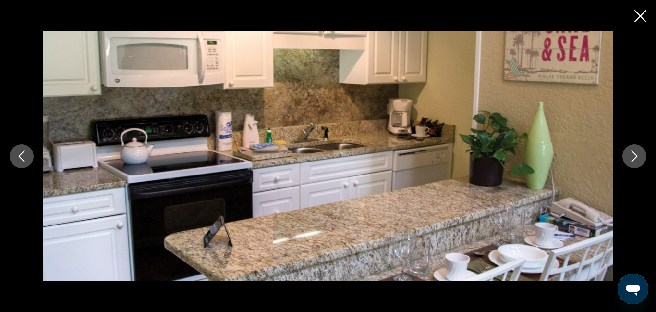
click at [637, 156] on icon "Next image" at bounding box center [635, 156] width 6 height 12
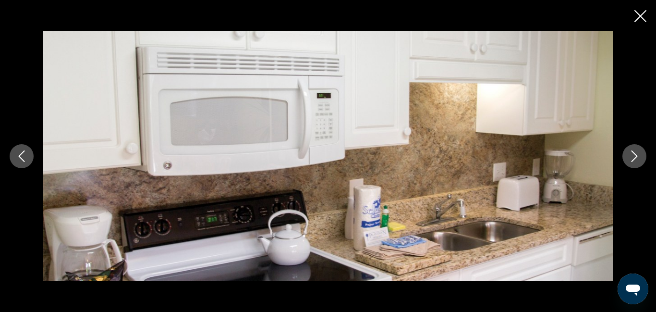
click at [637, 156] on icon "Next image" at bounding box center [635, 156] width 6 height 12
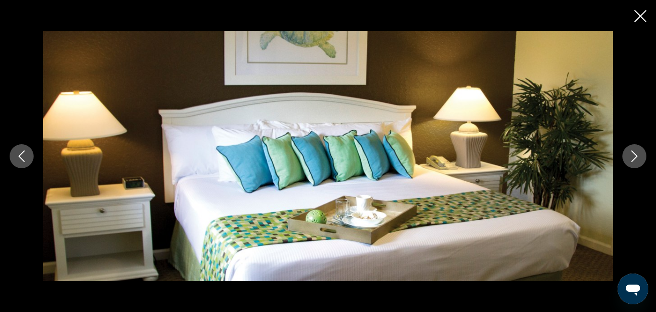
click at [637, 156] on icon "Next image" at bounding box center [635, 156] width 6 height 12
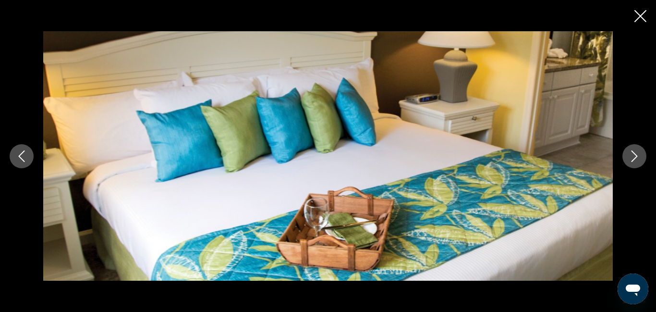
click at [637, 156] on icon "Next image" at bounding box center [635, 156] width 6 height 12
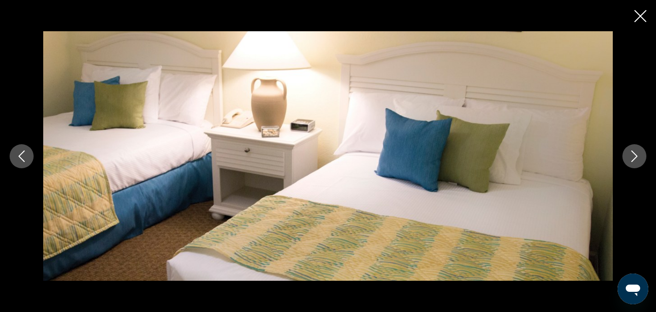
click at [637, 156] on icon "Next image" at bounding box center [635, 156] width 6 height 12
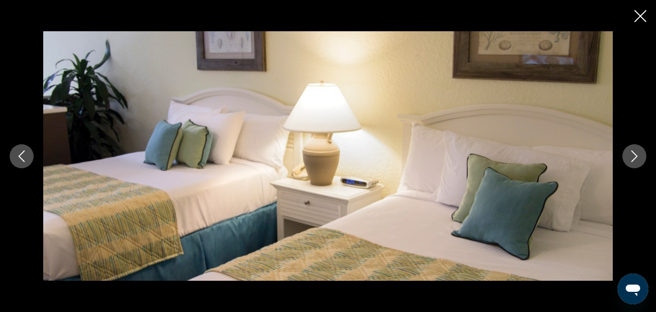
click at [637, 156] on icon "Next image" at bounding box center [635, 156] width 6 height 12
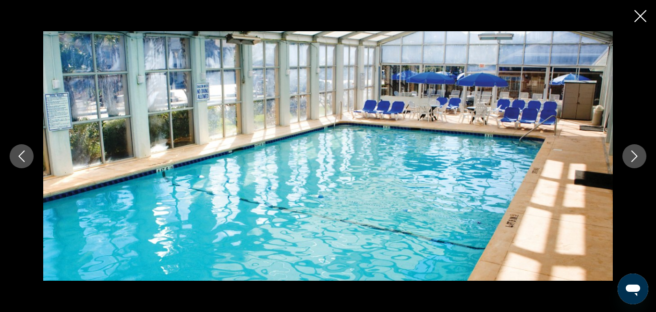
click at [640, 17] on icon "Close slideshow" at bounding box center [641, 16] width 12 height 12
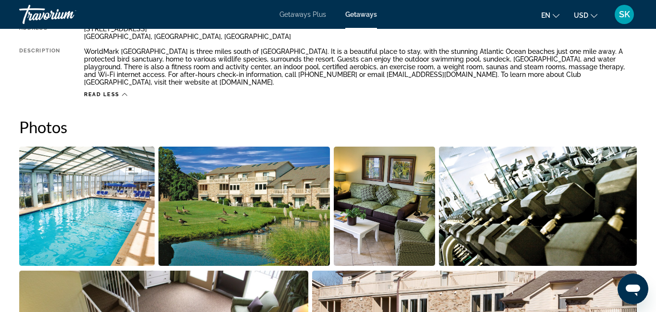
scroll to position [495, 0]
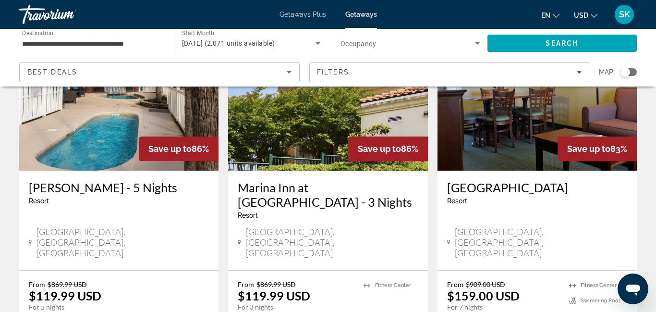
scroll to position [1192, 0]
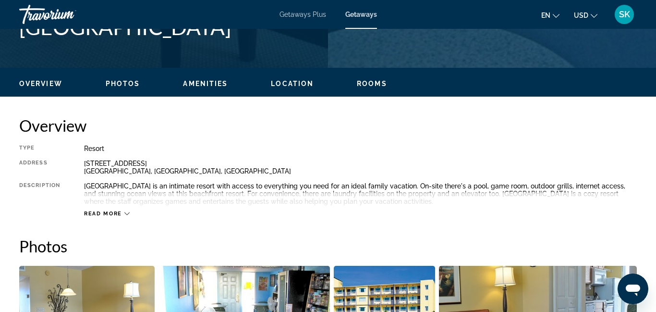
scroll to position [433, 0]
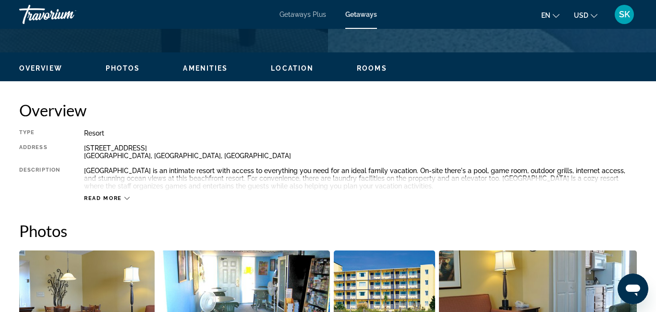
click at [107, 199] on span "Read more" at bounding box center [103, 198] width 38 height 6
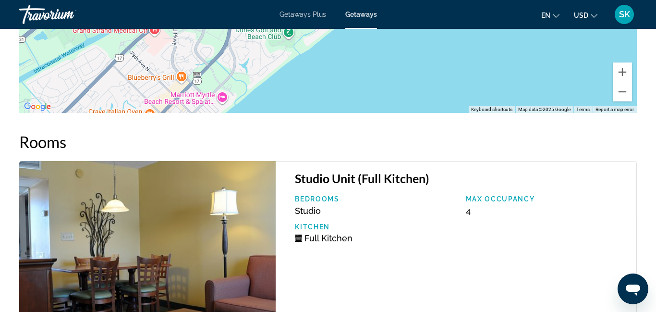
scroll to position [1588, 0]
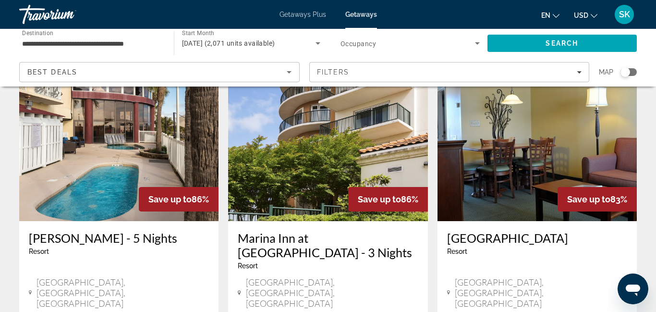
scroll to position [1143, 0]
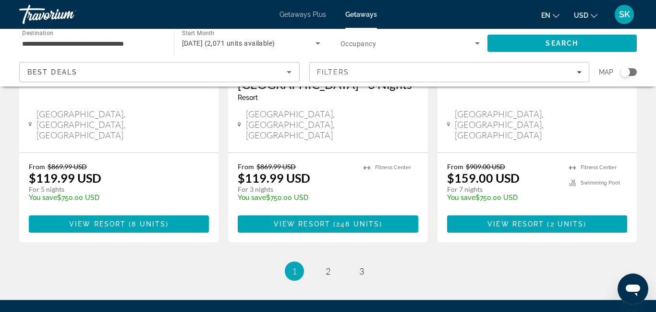
scroll to position [1312, 0]
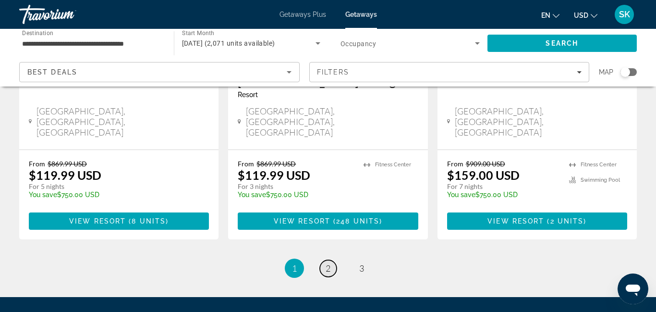
click at [326, 263] on span "2" at bounding box center [328, 268] width 5 height 11
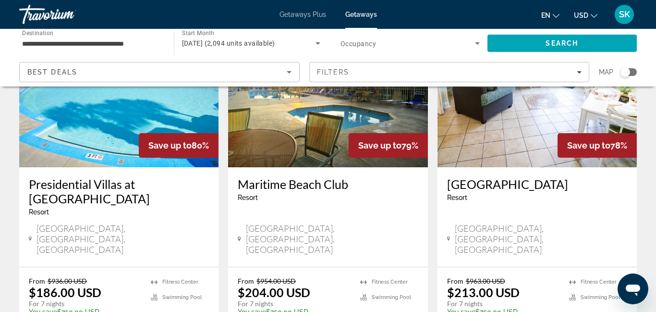
scroll to position [470, 0]
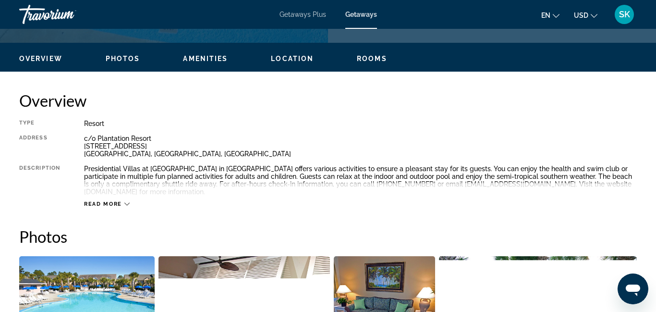
scroll to position [443, 0]
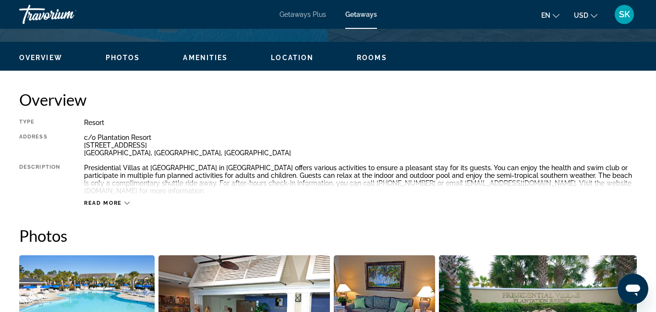
click at [111, 200] on span "Read more" at bounding box center [103, 203] width 38 height 6
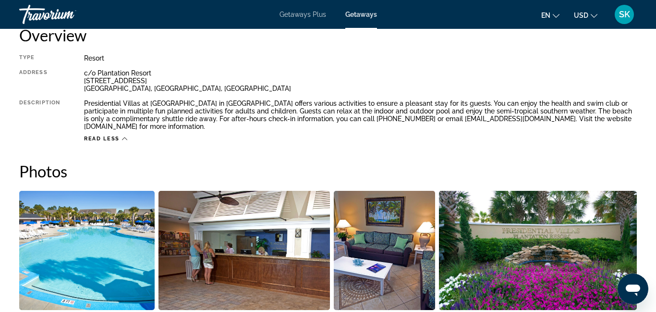
scroll to position [509, 0]
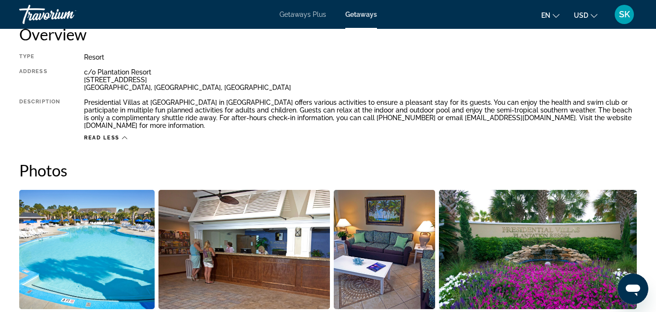
click at [639, 229] on li "Main content" at bounding box center [540, 251] width 202 height 124
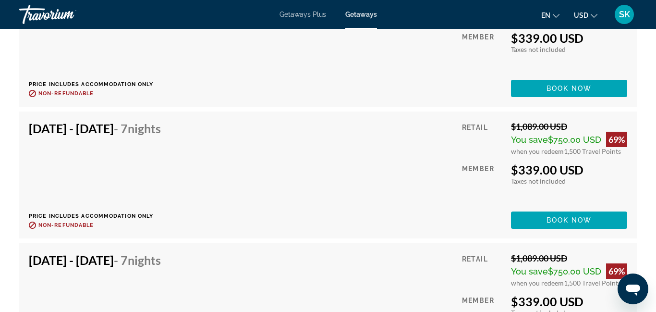
scroll to position [4709, 0]
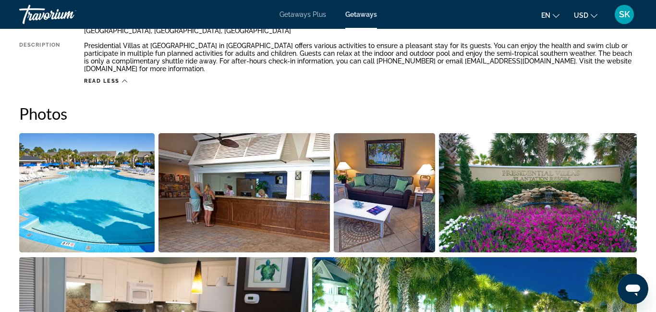
scroll to position [565, 0]
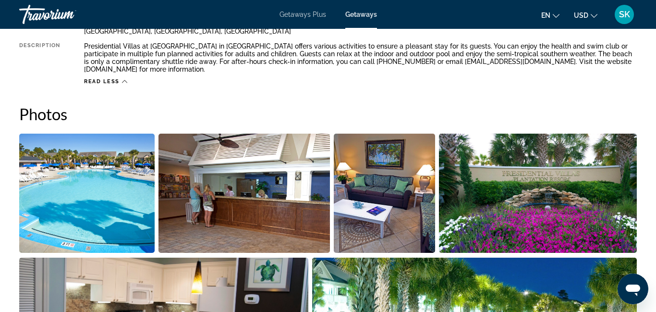
click at [252, 194] on img "Open full-screen image slider" at bounding box center [245, 193] width 172 height 119
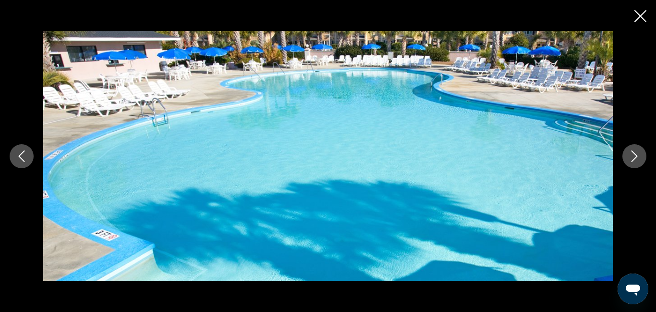
click at [640, 155] on icon "Next image" at bounding box center [635, 156] width 12 height 12
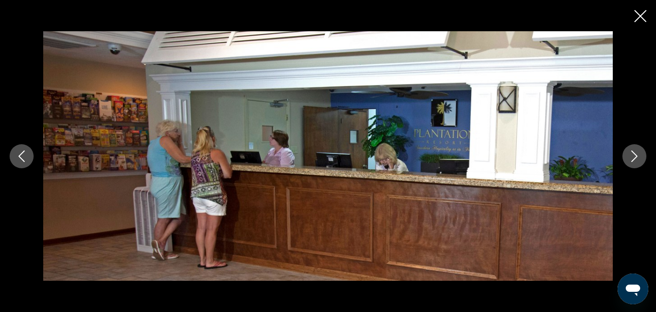
click at [640, 155] on icon "Next image" at bounding box center [635, 156] width 12 height 12
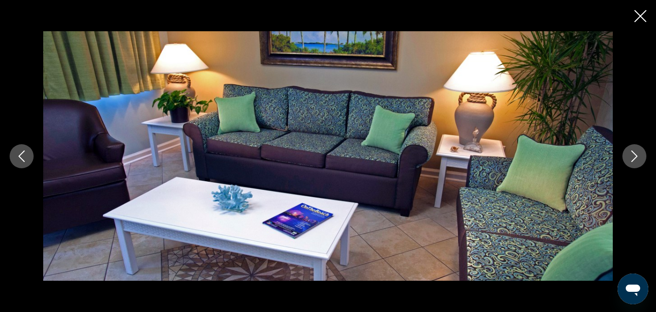
click at [640, 155] on icon "Next image" at bounding box center [635, 156] width 12 height 12
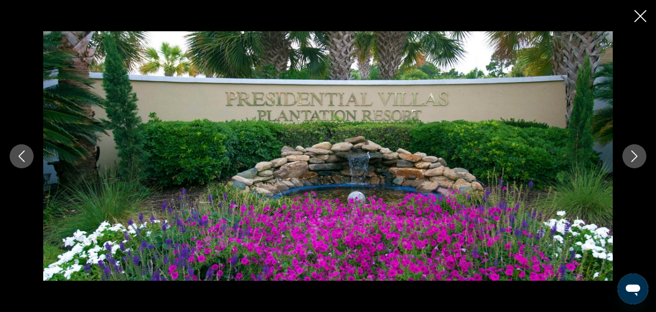
click at [640, 155] on icon "Next image" at bounding box center [635, 156] width 12 height 12
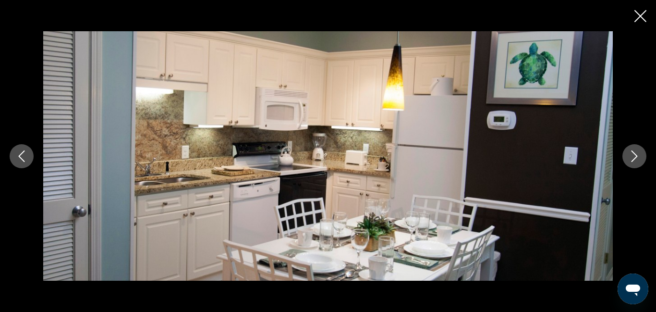
click at [640, 155] on icon "Next image" at bounding box center [635, 156] width 12 height 12
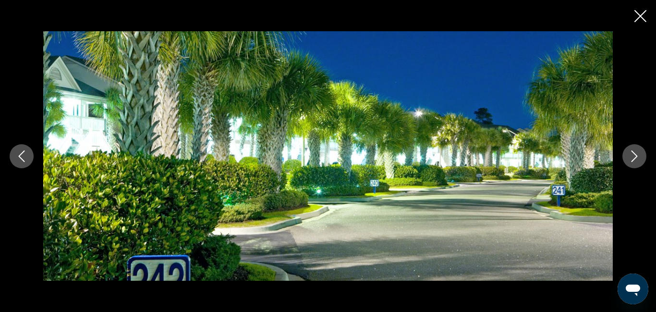
click at [640, 155] on icon "Next image" at bounding box center [635, 156] width 12 height 12
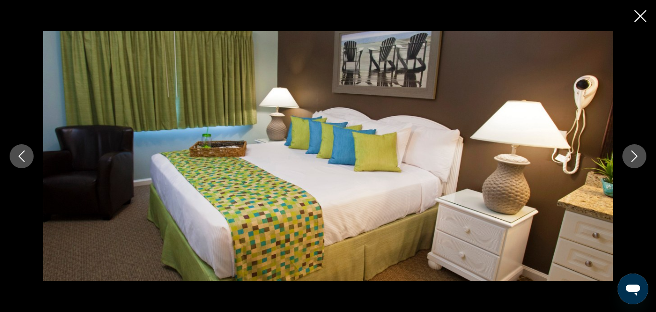
click at [634, 160] on icon "Next image" at bounding box center [635, 156] width 6 height 12
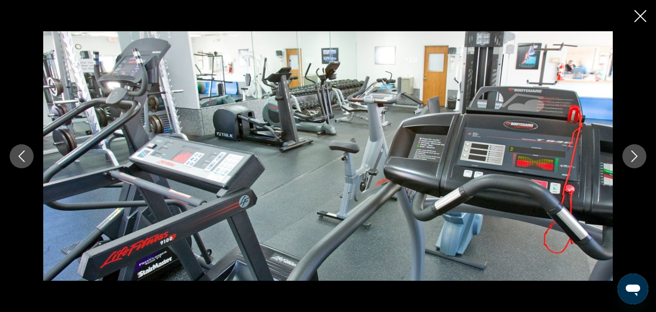
click at [634, 160] on icon "Next image" at bounding box center [635, 156] width 6 height 12
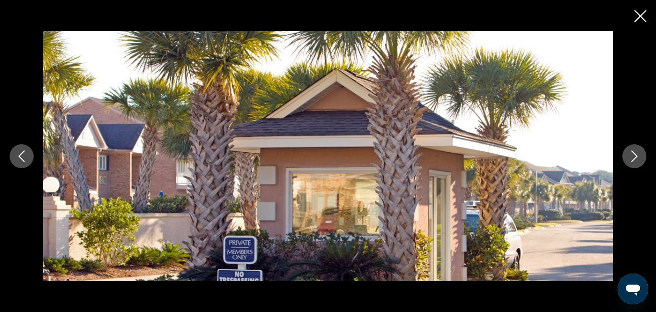
click at [634, 160] on icon "Next image" at bounding box center [635, 156] width 6 height 12
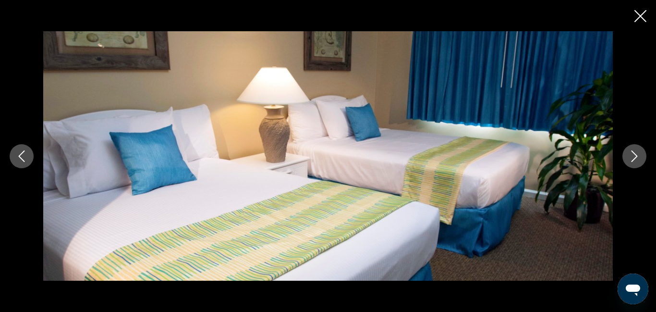
click at [634, 160] on icon "Next image" at bounding box center [635, 156] width 6 height 12
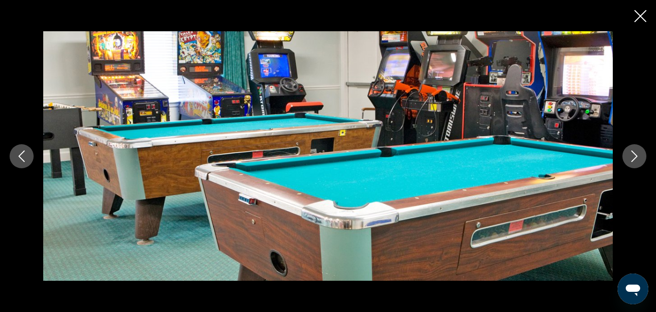
click at [634, 160] on icon "Next image" at bounding box center [635, 156] width 6 height 12
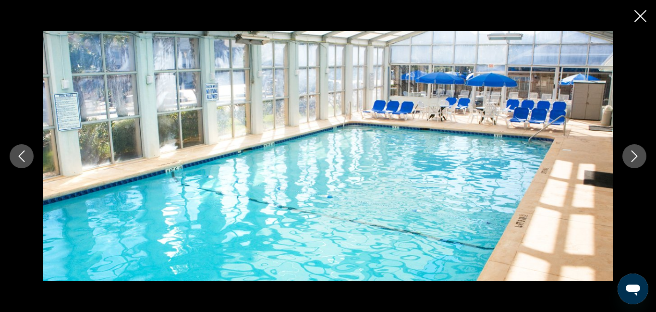
click at [634, 160] on icon "Next image" at bounding box center [635, 156] width 6 height 12
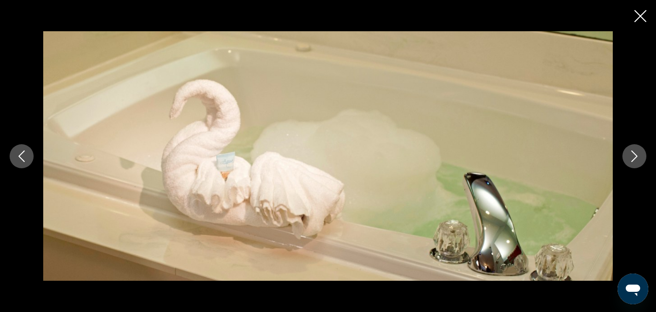
click at [634, 160] on icon "Next image" at bounding box center [635, 156] width 6 height 12
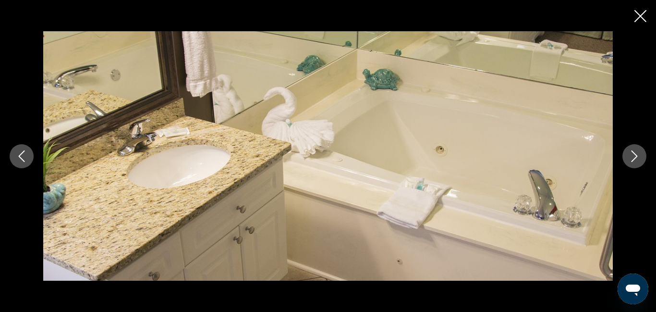
click at [634, 160] on icon "Next image" at bounding box center [635, 156] width 6 height 12
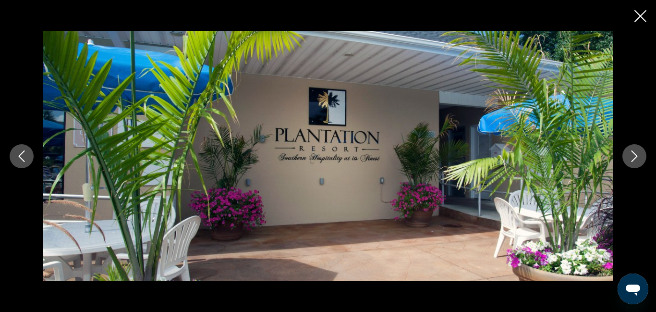
click at [634, 160] on icon "Next image" at bounding box center [635, 156] width 6 height 12
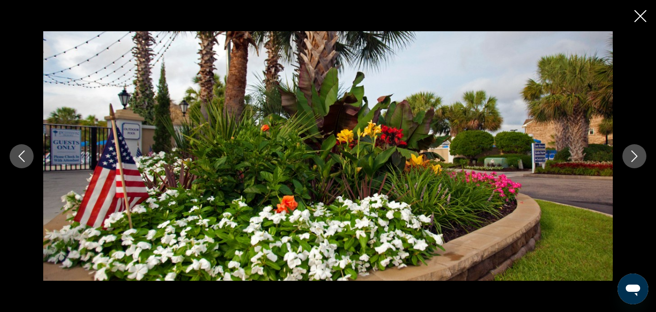
click at [634, 160] on icon "Next image" at bounding box center [635, 156] width 12 height 12
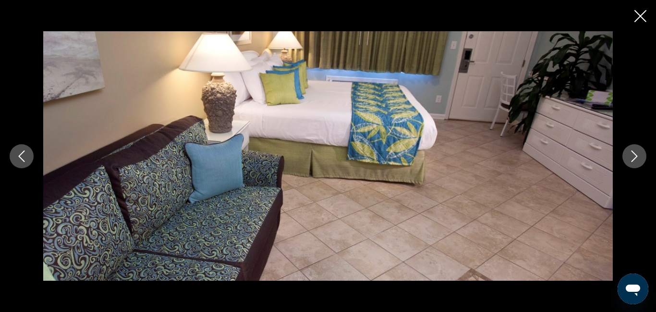
click at [634, 160] on icon "Next image" at bounding box center [635, 156] width 12 height 12
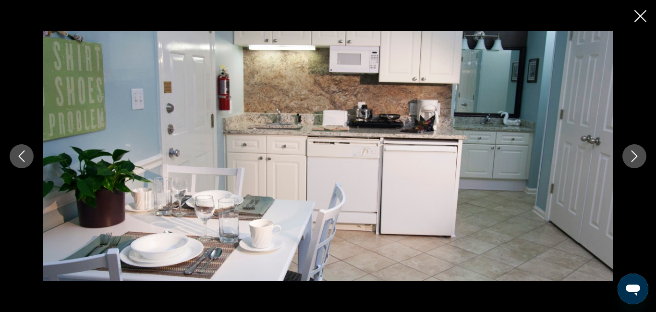
click at [634, 160] on icon "Next image" at bounding box center [635, 156] width 12 height 12
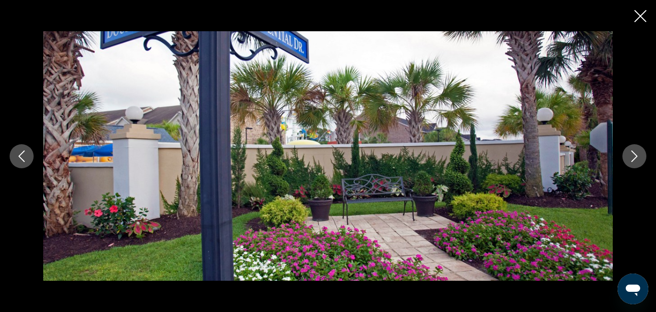
click at [634, 160] on icon "Next image" at bounding box center [635, 156] width 12 height 12
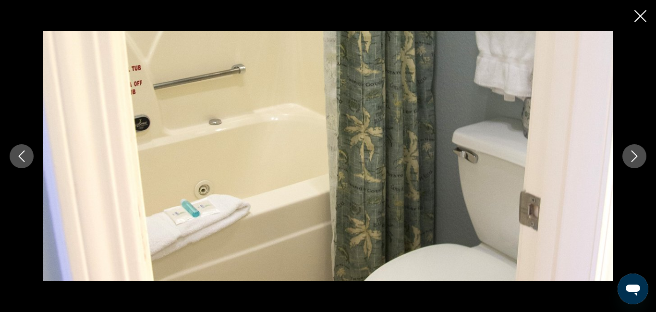
click at [634, 160] on icon "Next image" at bounding box center [635, 156] width 12 height 12
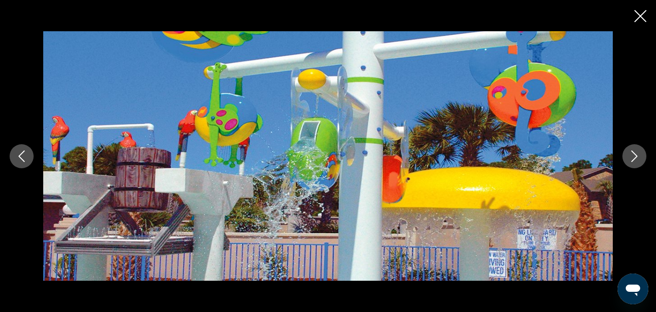
click at [634, 160] on icon "Next image" at bounding box center [635, 156] width 12 height 12
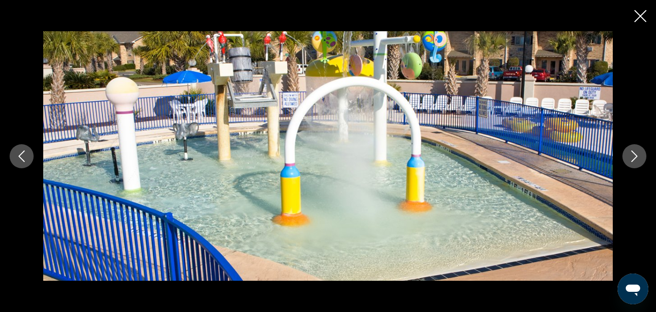
click at [634, 160] on icon "Next image" at bounding box center [635, 156] width 12 height 12
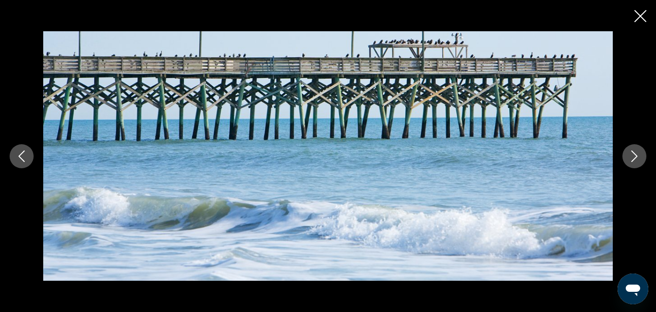
click at [634, 160] on icon "Next image" at bounding box center [635, 156] width 12 height 12
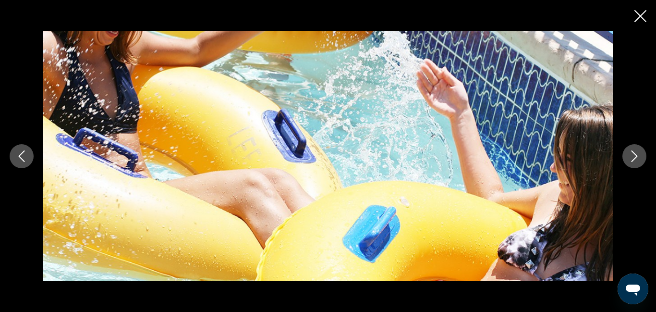
click at [634, 160] on icon "Next image" at bounding box center [635, 156] width 12 height 12
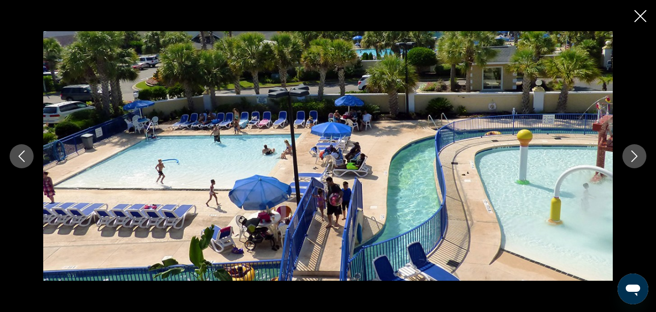
click at [634, 160] on icon "Next image" at bounding box center [635, 156] width 12 height 12
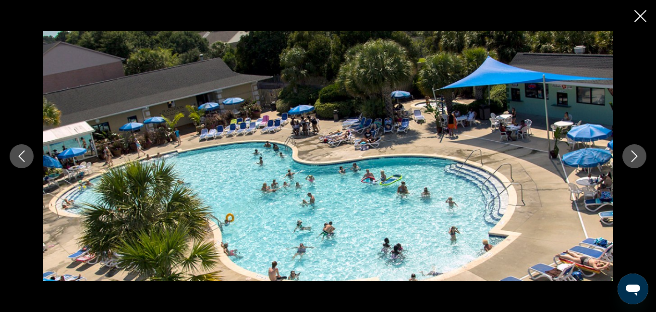
click at [634, 160] on icon "Next image" at bounding box center [635, 156] width 12 height 12
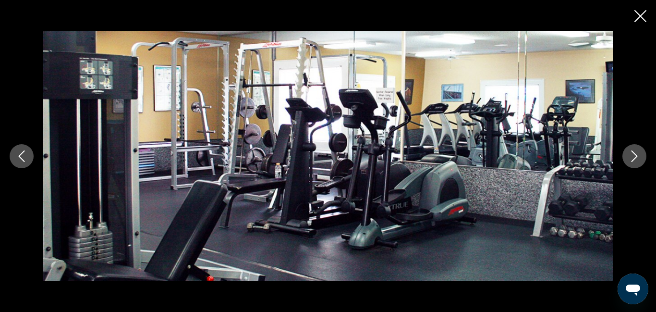
click at [634, 160] on icon "Next image" at bounding box center [635, 156] width 12 height 12
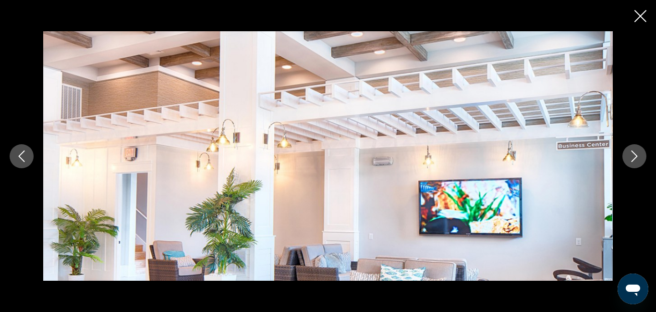
click at [634, 160] on icon "Next image" at bounding box center [635, 156] width 12 height 12
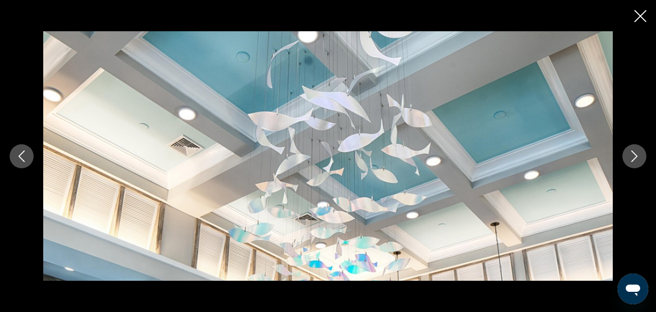
click at [634, 160] on icon "Next image" at bounding box center [635, 156] width 12 height 12
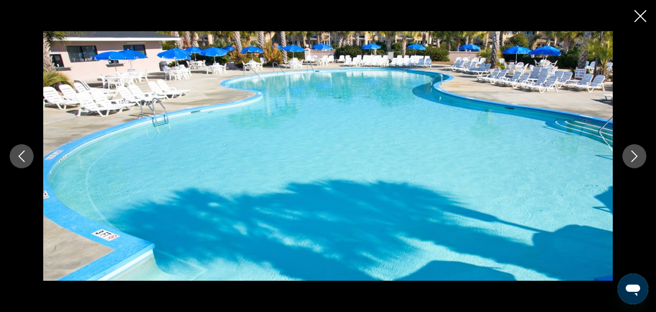
click at [634, 160] on icon "Next image" at bounding box center [635, 156] width 12 height 12
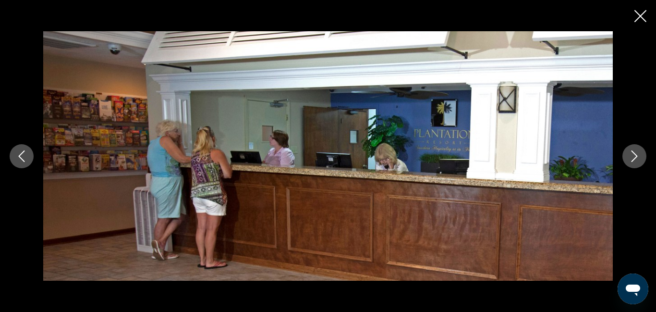
click at [640, 16] on icon "Close slideshow" at bounding box center [641, 16] width 12 height 12
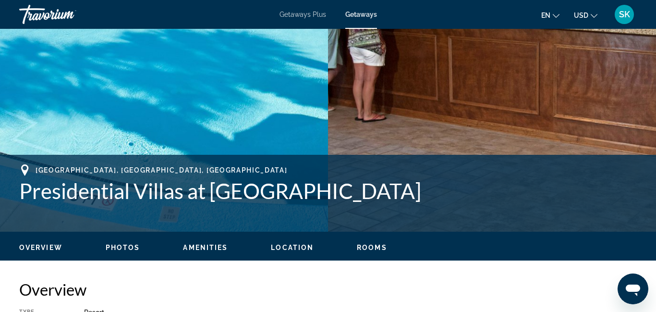
scroll to position [259, 0]
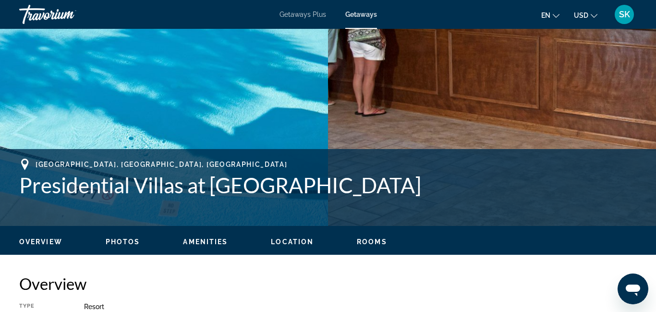
click at [342, 198] on div "[GEOGRAPHIC_DATA], [GEOGRAPHIC_DATA], [GEOGRAPHIC_DATA] Presidential Villas at …" at bounding box center [328, 188] width 618 height 58
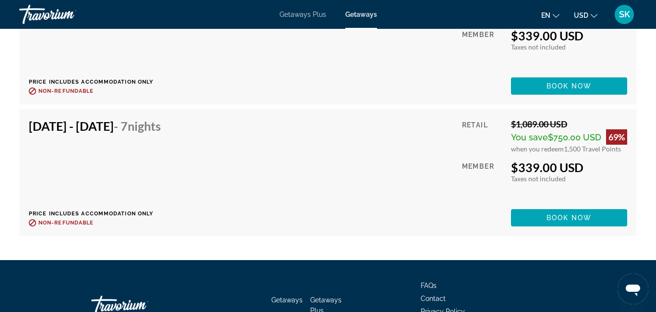
scroll to position [5085, 0]
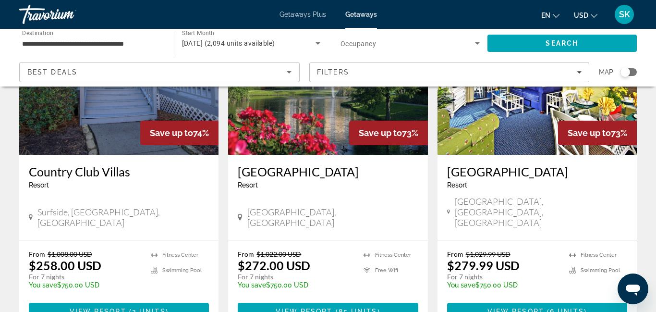
scroll to position [1194, 0]
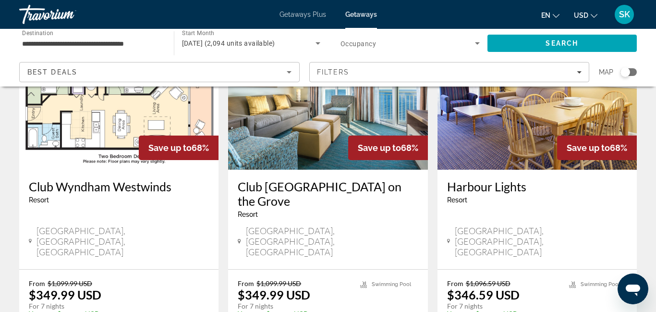
scroll to position [453, 0]
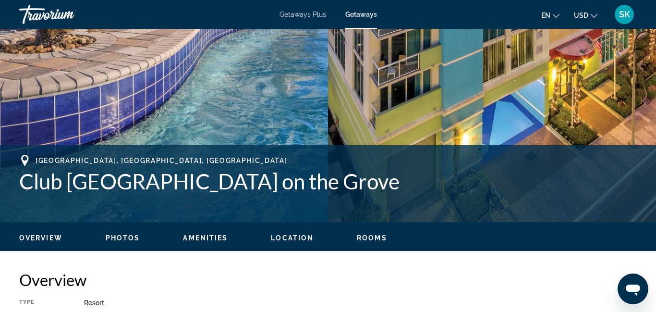
scroll to position [259, 0]
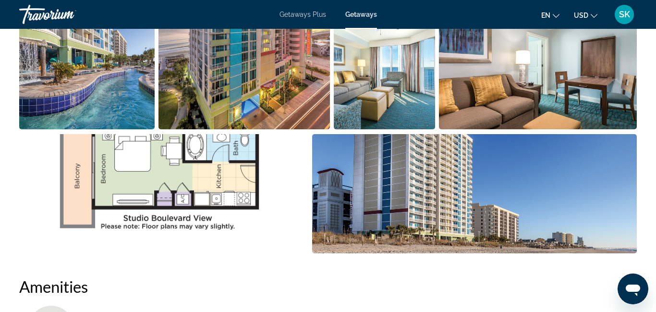
scroll to position [682, 0]
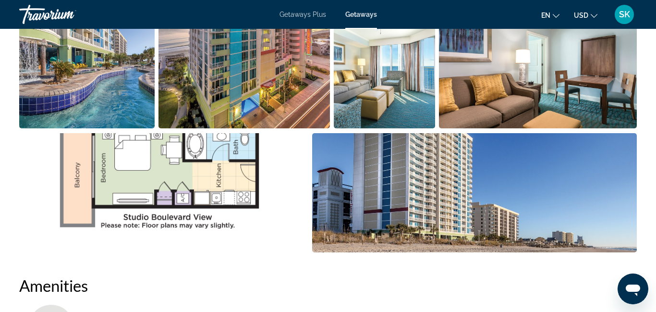
click at [97, 81] on img "Open full-screen image slider" at bounding box center [86, 68] width 135 height 119
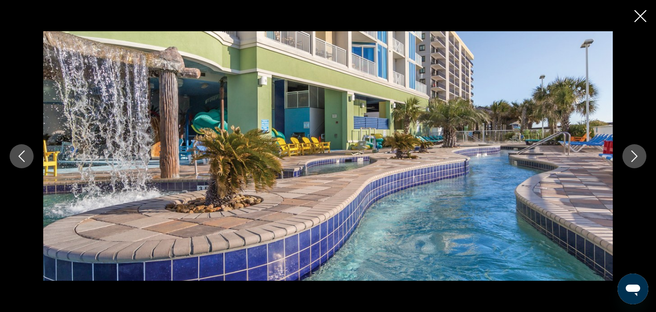
click at [638, 155] on icon "Next image" at bounding box center [635, 156] width 12 height 12
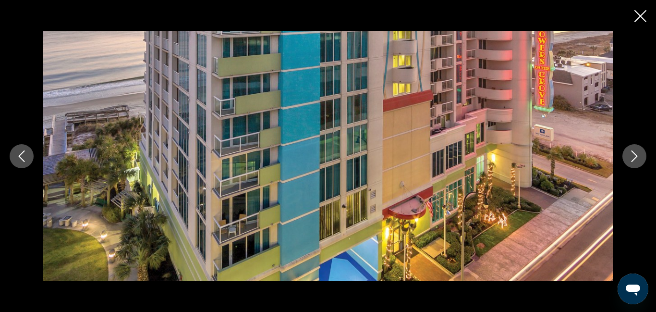
click at [638, 155] on icon "Next image" at bounding box center [635, 156] width 12 height 12
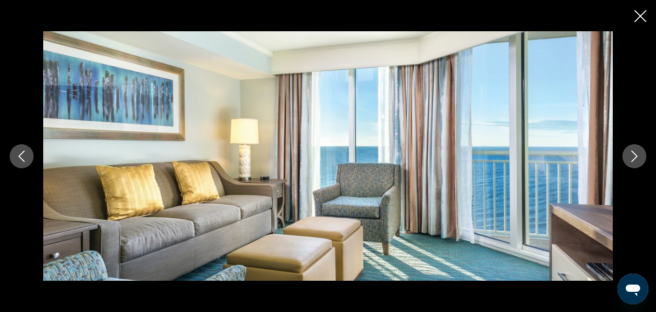
click at [638, 155] on icon "Next image" at bounding box center [635, 156] width 12 height 12
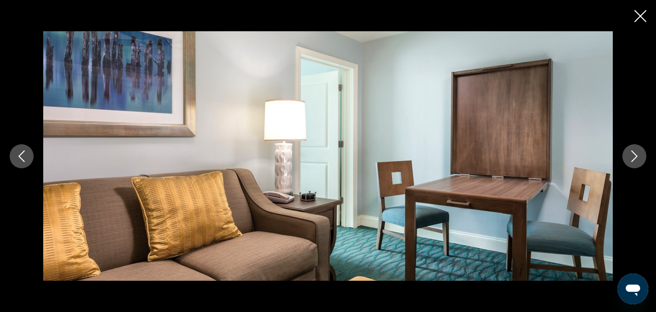
click at [638, 155] on icon "Next image" at bounding box center [635, 156] width 12 height 12
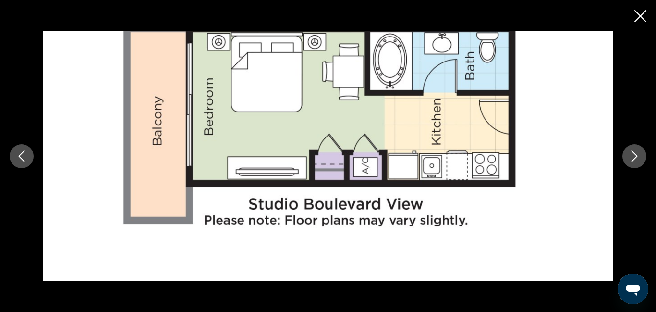
click at [638, 155] on icon "Next image" at bounding box center [635, 156] width 12 height 12
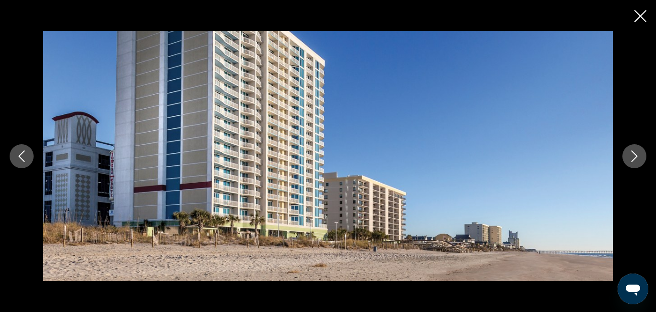
click at [637, 156] on icon "Next image" at bounding box center [635, 156] width 6 height 12
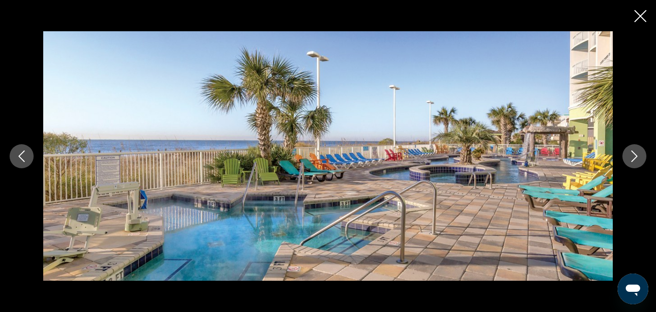
click at [637, 156] on icon "Next image" at bounding box center [635, 156] width 6 height 12
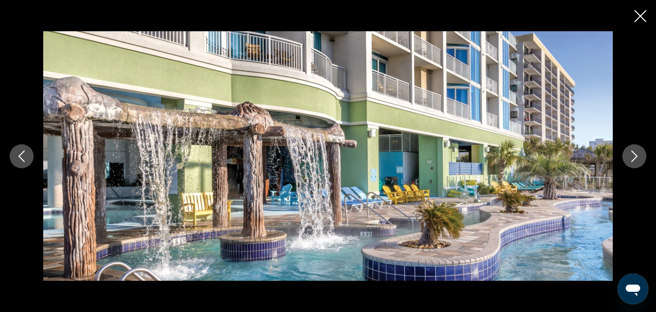
click at [637, 156] on icon "Next image" at bounding box center [635, 156] width 6 height 12
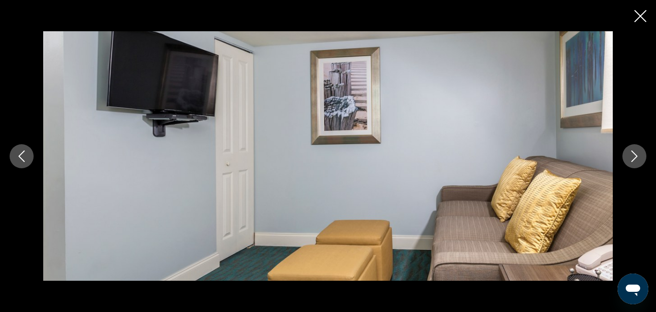
click at [637, 156] on icon "Next image" at bounding box center [635, 156] width 6 height 12
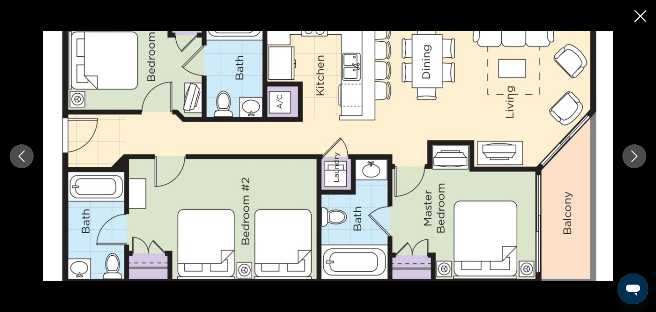
scroll to position [718, 0]
click at [632, 156] on icon "Next image" at bounding box center [635, 156] width 12 height 12
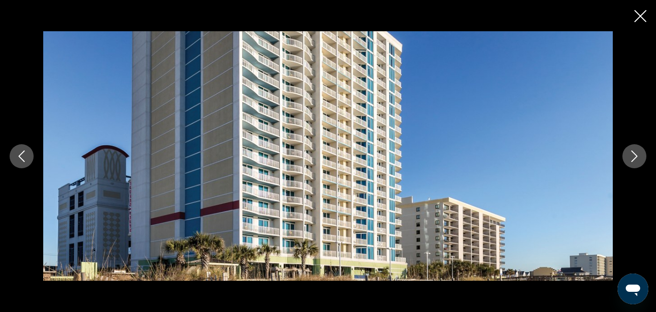
click at [632, 156] on icon "Next image" at bounding box center [635, 156] width 12 height 12
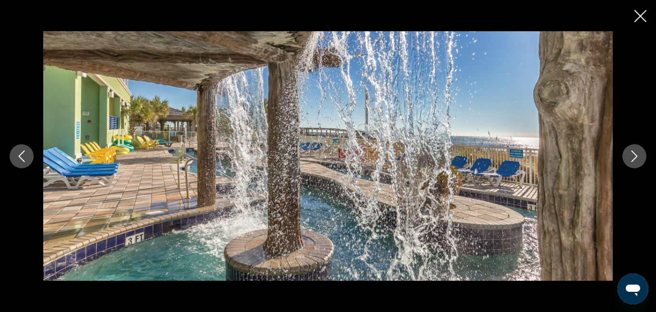
click at [632, 156] on icon "Next image" at bounding box center [635, 156] width 12 height 12
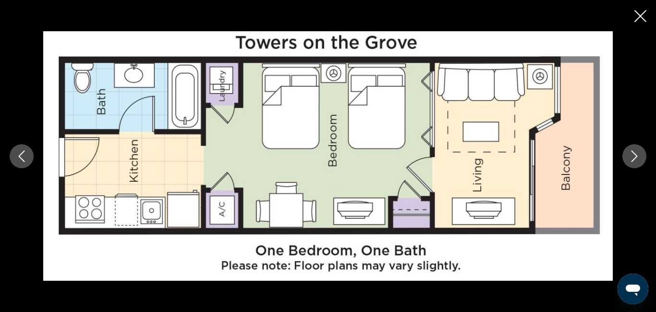
click at [632, 156] on icon "Next image" at bounding box center [635, 156] width 12 height 12
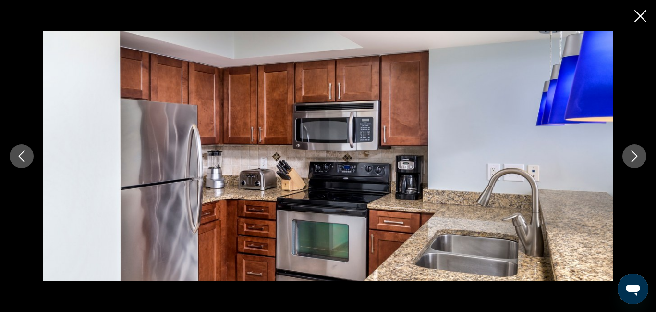
click at [632, 156] on icon "Next image" at bounding box center [635, 156] width 12 height 12
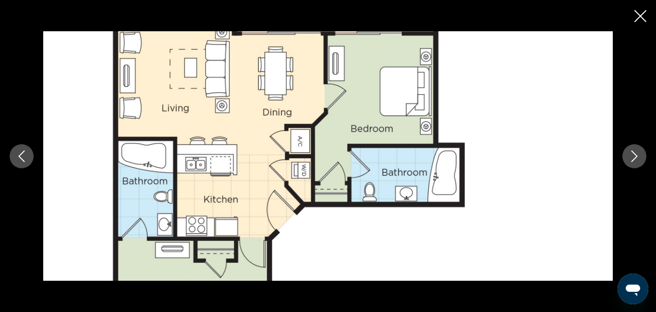
click at [632, 156] on icon "Next image" at bounding box center [635, 156] width 12 height 12
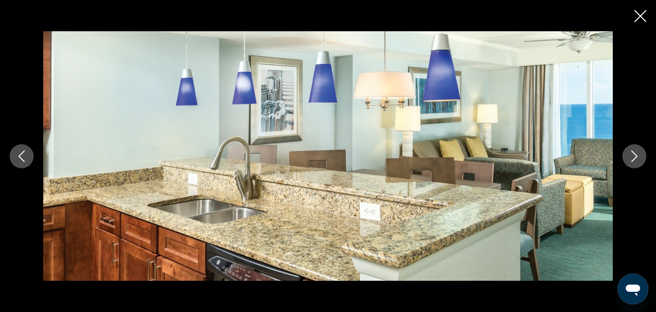
click at [632, 156] on icon "Next image" at bounding box center [635, 156] width 12 height 12
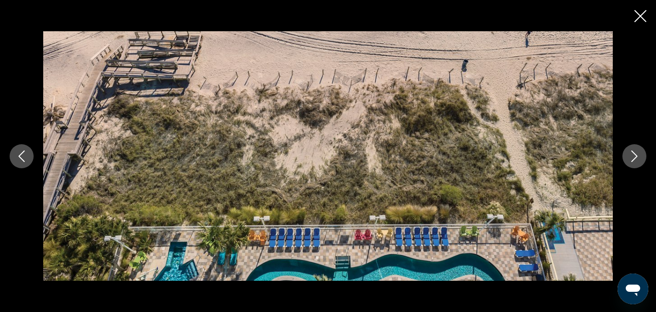
click at [632, 156] on icon "Next image" at bounding box center [635, 156] width 12 height 12
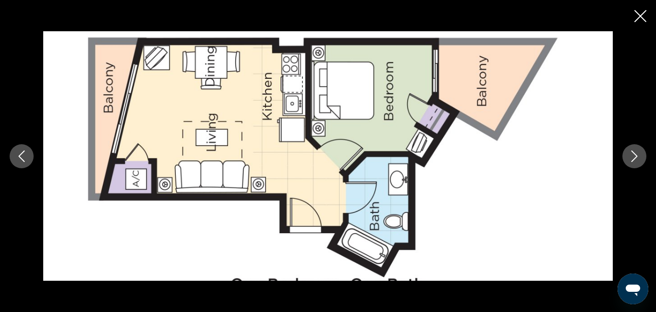
click at [632, 156] on icon "Next image" at bounding box center [635, 156] width 12 height 12
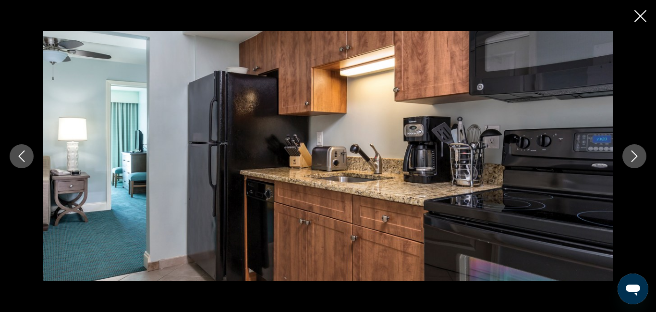
click at [632, 156] on icon "Next image" at bounding box center [635, 156] width 12 height 12
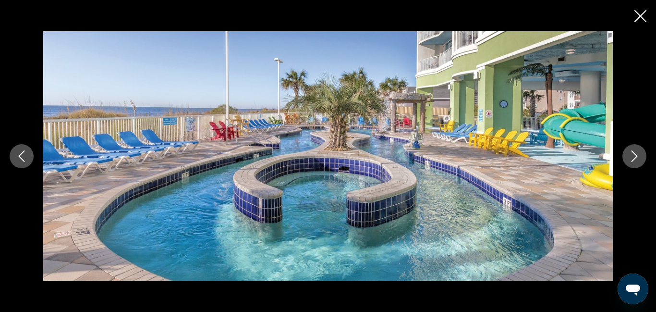
click at [632, 156] on icon "Next image" at bounding box center [635, 156] width 12 height 12
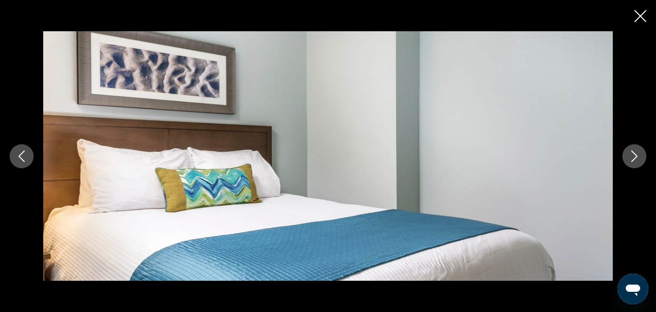
click at [632, 156] on icon "Next image" at bounding box center [635, 156] width 12 height 12
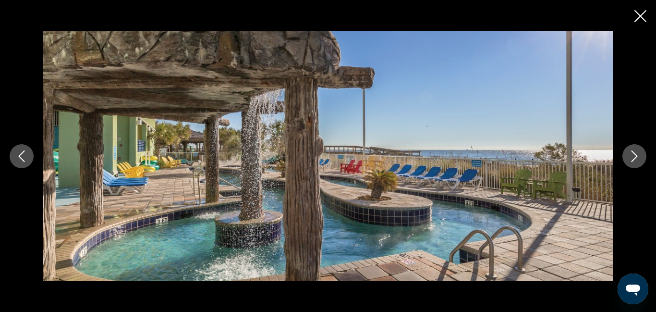
click at [632, 156] on icon "Next image" at bounding box center [635, 156] width 12 height 12
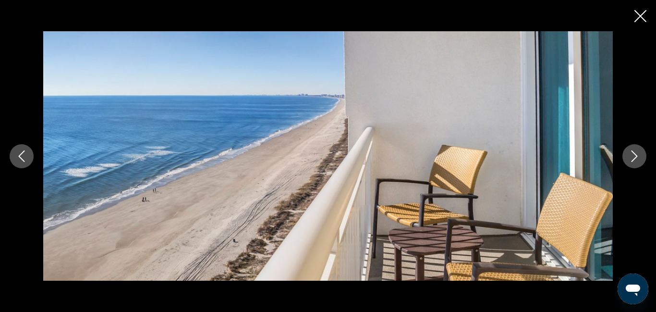
click at [632, 156] on icon "Next image" at bounding box center [635, 156] width 12 height 12
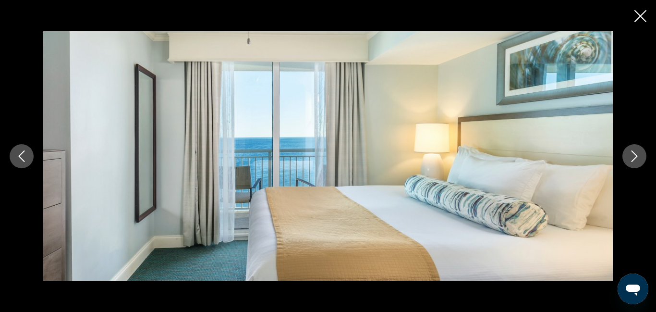
click at [632, 156] on icon "Next image" at bounding box center [635, 156] width 12 height 12
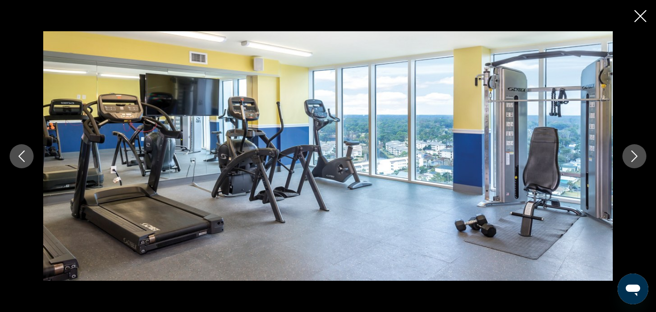
click at [632, 156] on icon "Next image" at bounding box center [635, 156] width 12 height 12
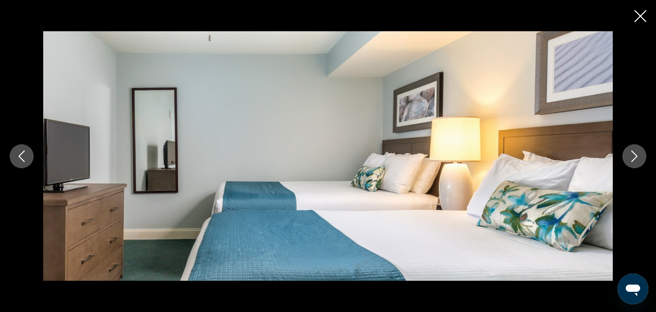
click at [632, 156] on icon "Next image" at bounding box center [635, 156] width 12 height 12
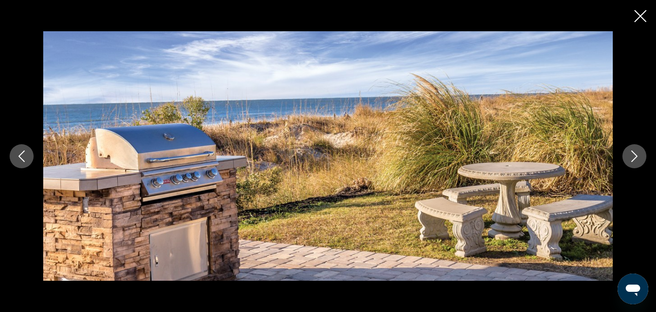
click at [632, 156] on icon "Next image" at bounding box center [635, 156] width 12 height 12
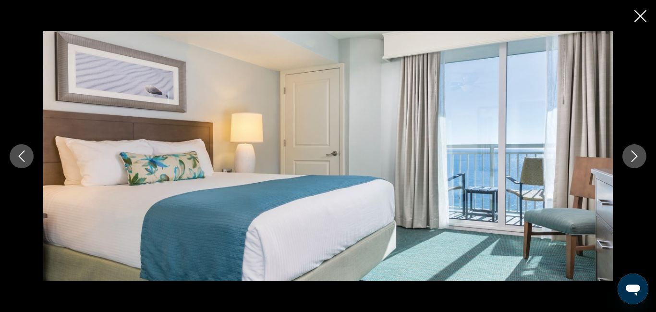
click at [632, 156] on icon "Next image" at bounding box center [635, 156] width 12 height 12
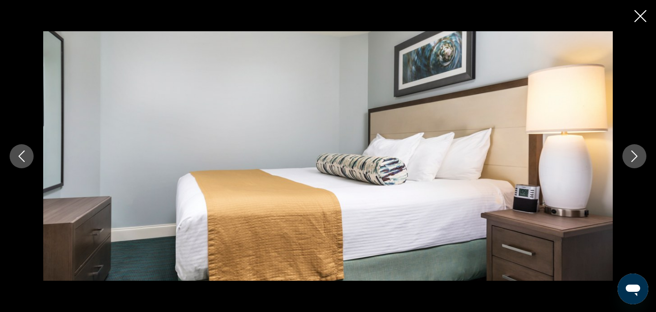
click at [632, 156] on icon "Next image" at bounding box center [635, 156] width 12 height 12
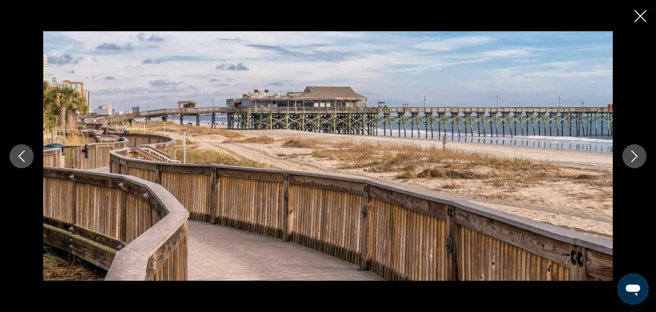
click at [632, 156] on icon "Next image" at bounding box center [635, 156] width 12 height 12
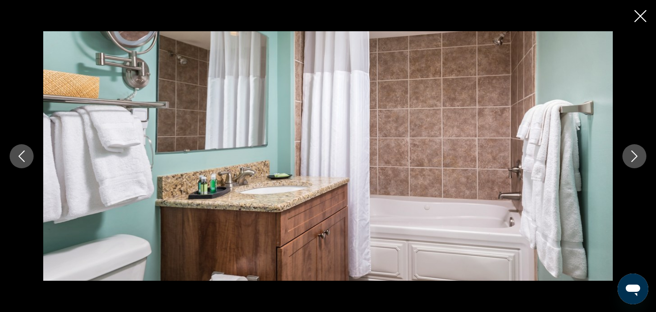
click at [632, 156] on icon "Next image" at bounding box center [635, 156] width 12 height 12
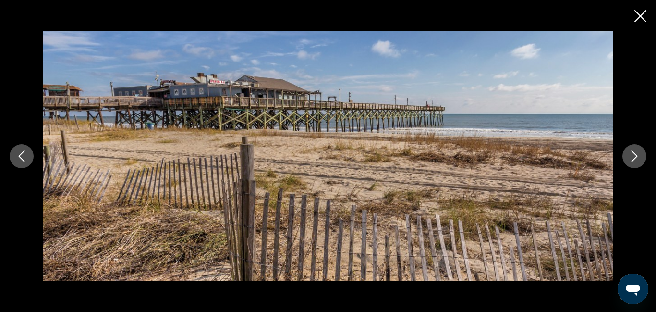
click at [633, 155] on icon "Next image" at bounding box center [635, 156] width 12 height 12
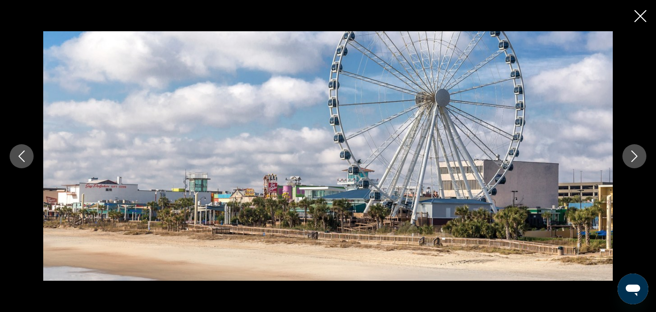
click at [633, 155] on icon "Next image" at bounding box center [635, 156] width 12 height 12
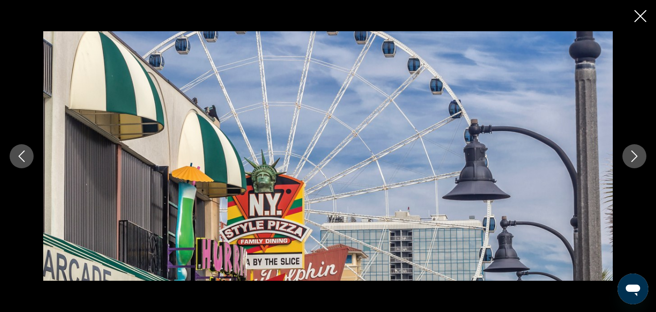
click at [633, 155] on icon "Next image" at bounding box center [635, 156] width 12 height 12
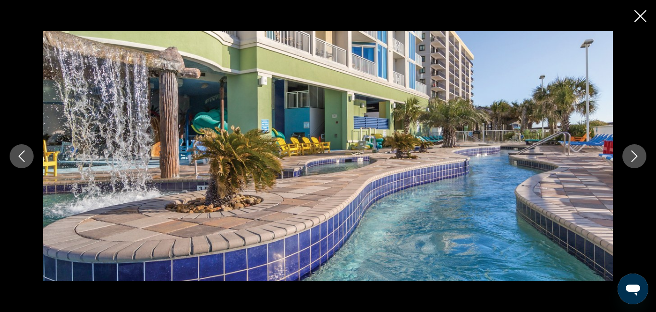
scroll to position [914, 0]
click at [642, 18] on icon "Close slideshow" at bounding box center [641, 16] width 12 height 12
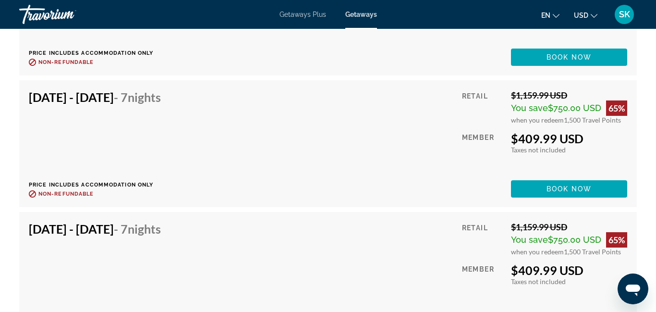
scroll to position [3271, 0]
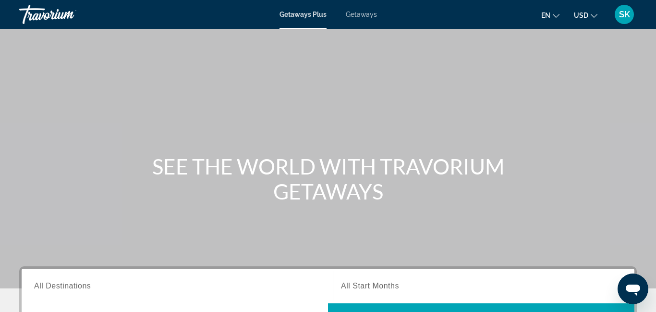
click at [366, 15] on span "Getaways" at bounding box center [361, 15] width 31 height 8
click at [56, 287] on span "All Destinations" at bounding box center [62, 286] width 57 height 8
click at [56, 287] on input "Destination All Destinations" at bounding box center [177, 287] width 286 height 12
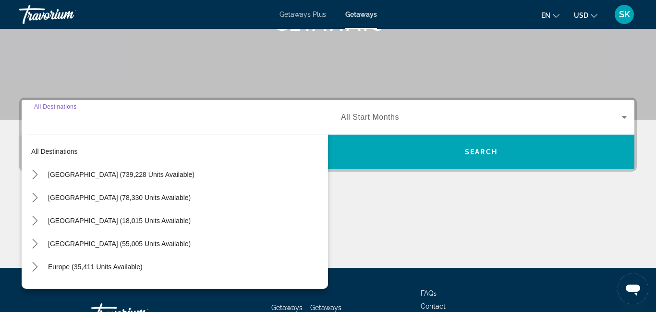
scroll to position [235, 0]
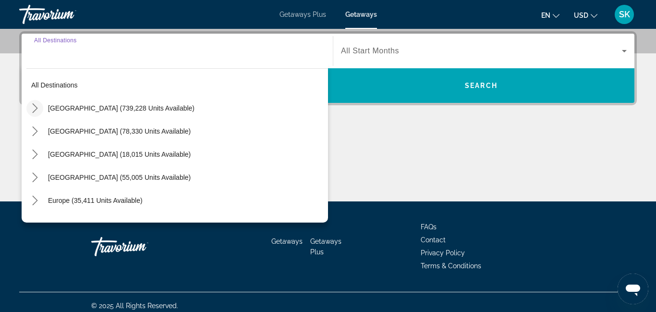
click at [39, 110] on icon "Toggle United States (739,228 units available) submenu" at bounding box center [35, 108] width 10 height 10
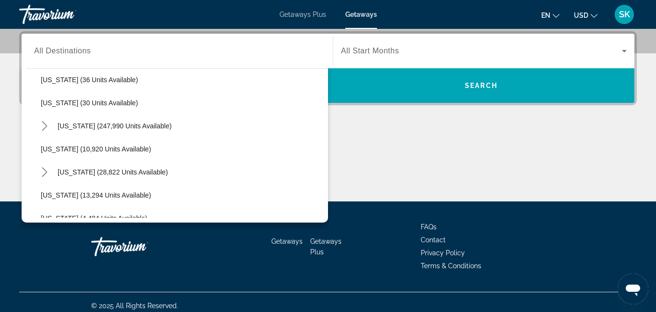
scroll to position [148, 0]
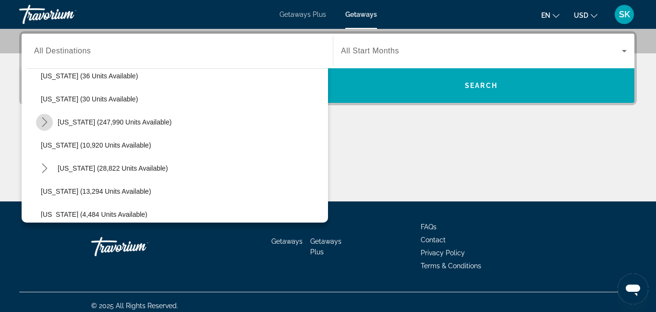
click at [44, 123] on icon "Toggle Florida (247,990 units available) submenu" at bounding box center [44, 122] width 5 height 10
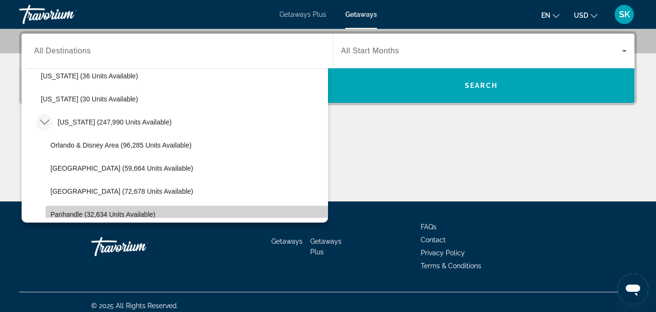
click at [62, 217] on span "Panhandle (32,634 units available)" at bounding box center [102, 214] width 105 height 8
type input "**********"
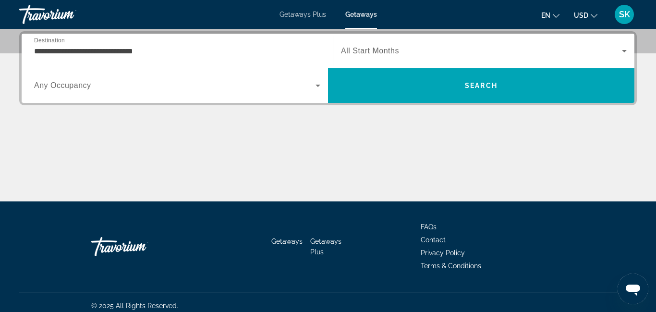
click at [399, 52] on span "All Start Months" at bounding box center [370, 51] width 58 height 8
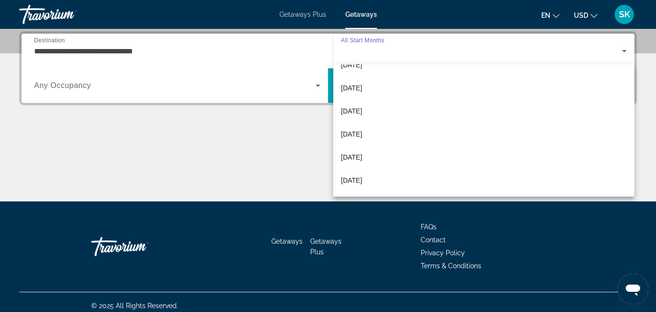
scroll to position [63, 0]
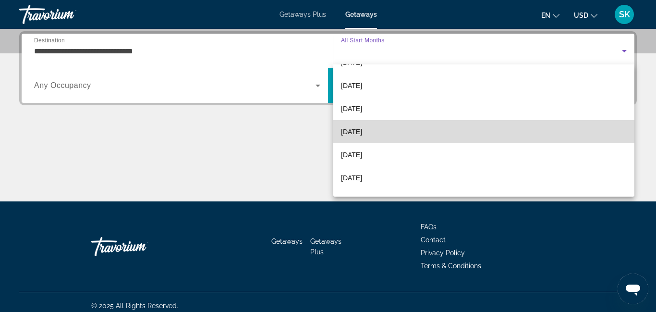
click at [362, 132] on span "[DATE]" at bounding box center [351, 132] width 21 height 12
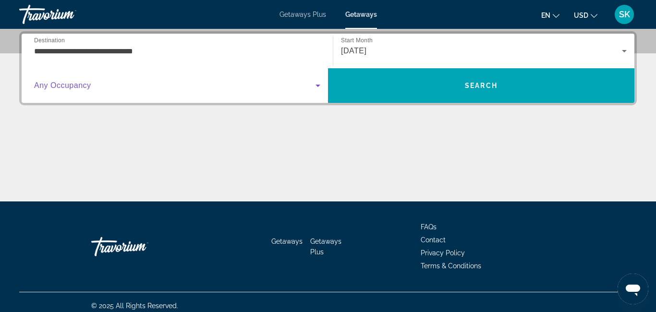
click at [319, 86] on icon "Search widget" at bounding box center [318, 86] width 12 height 12
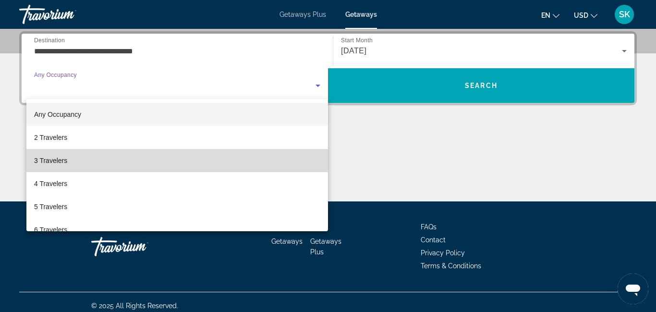
click at [310, 150] on mat-option "3 Travelers" at bounding box center [177, 160] width 302 height 23
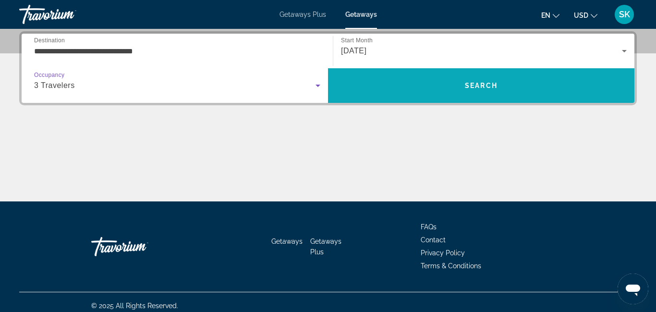
click at [416, 77] on span "Search" at bounding box center [481, 85] width 307 height 23
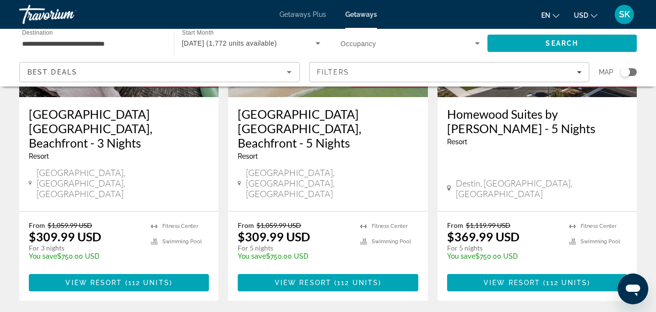
scroll to position [1284, 0]
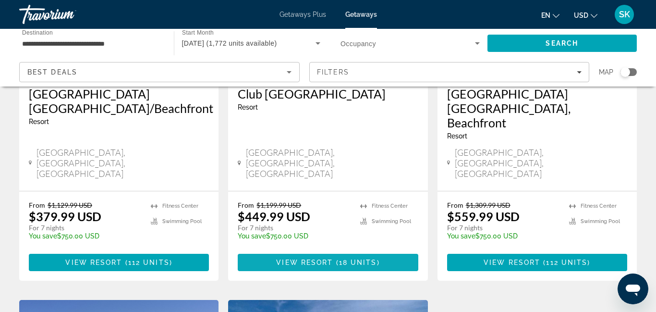
scroll to position [195, 0]
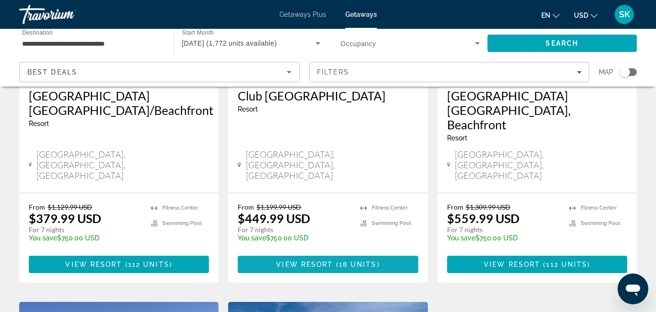
click at [325, 260] on span "View Resort" at bounding box center [304, 264] width 57 height 8
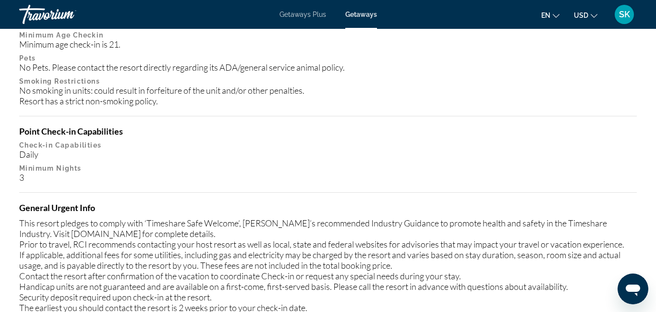
scroll to position [1133, 0]
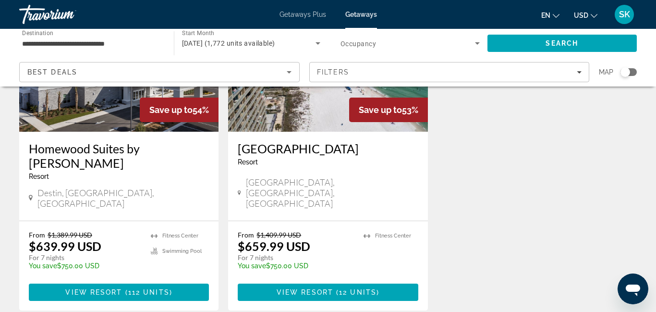
scroll to position [524, 0]
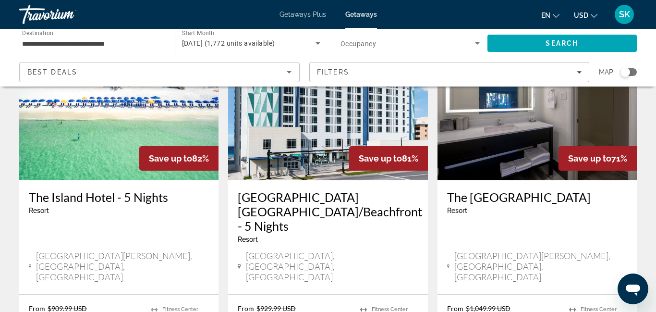
scroll to position [823, 0]
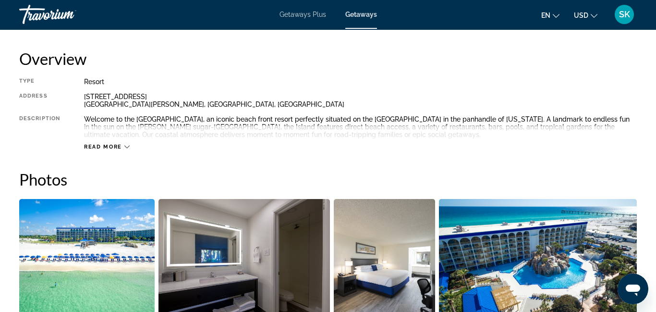
scroll to position [477, 0]
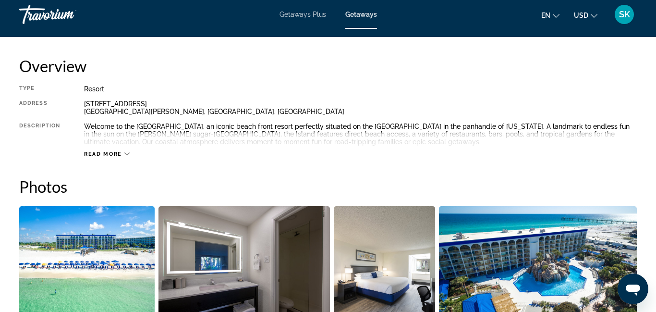
click at [575, 265] on img "Open full-screen image slider" at bounding box center [538, 265] width 198 height 119
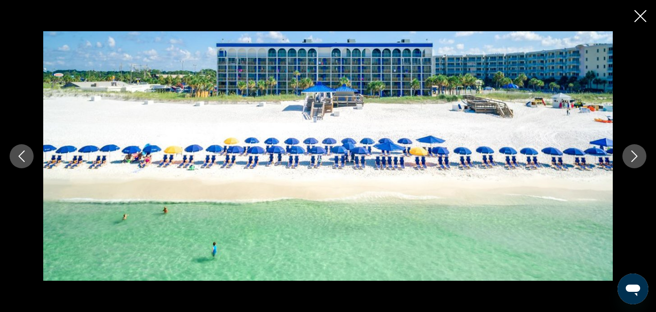
click at [631, 159] on icon "Next image" at bounding box center [635, 156] width 12 height 12
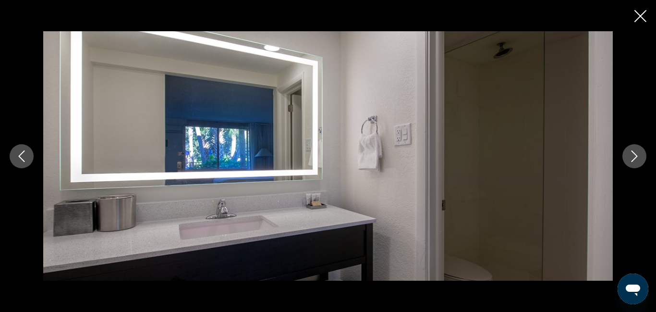
click at [631, 159] on icon "Next image" at bounding box center [635, 156] width 12 height 12
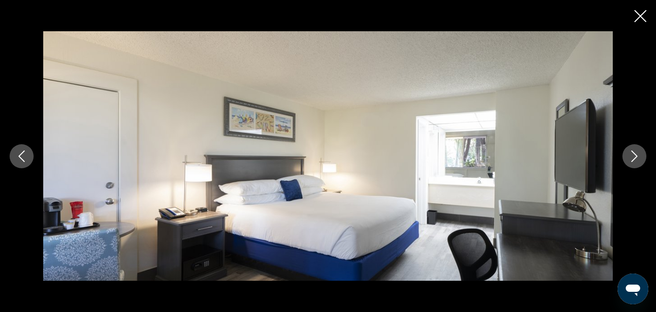
click at [631, 159] on icon "Next image" at bounding box center [635, 156] width 12 height 12
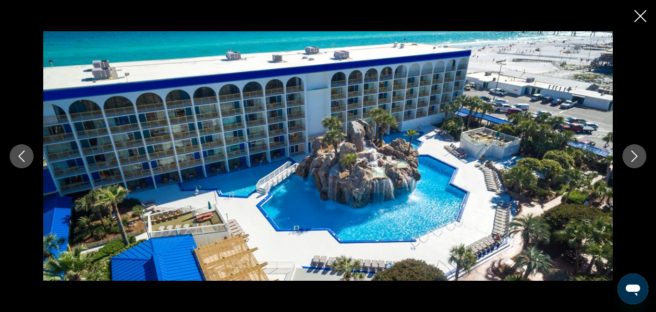
click at [631, 159] on icon "Next image" at bounding box center [635, 156] width 12 height 12
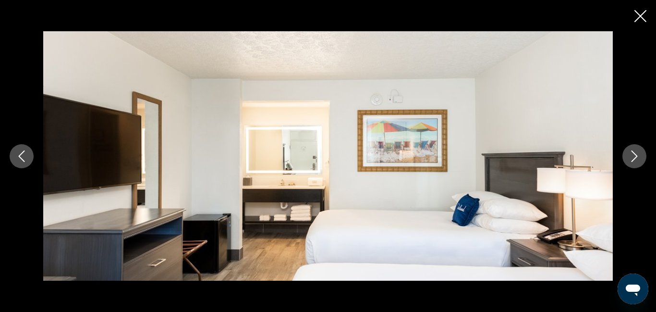
click at [635, 160] on icon "Next image" at bounding box center [635, 156] width 12 height 12
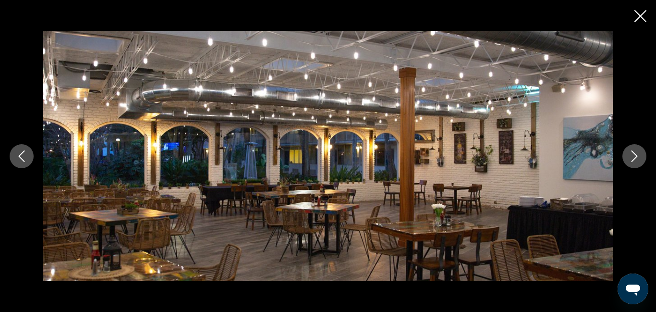
click at [635, 160] on icon "Next image" at bounding box center [635, 156] width 12 height 12
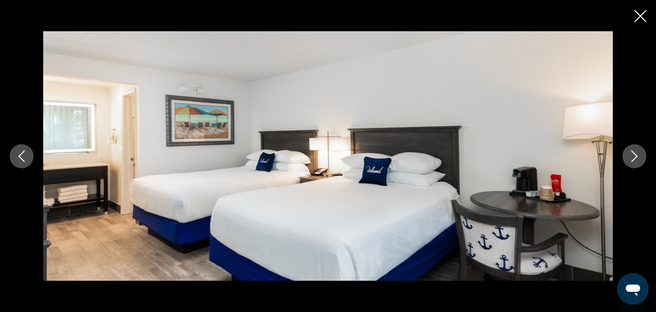
click at [635, 160] on icon "Next image" at bounding box center [635, 156] width 12 height 12
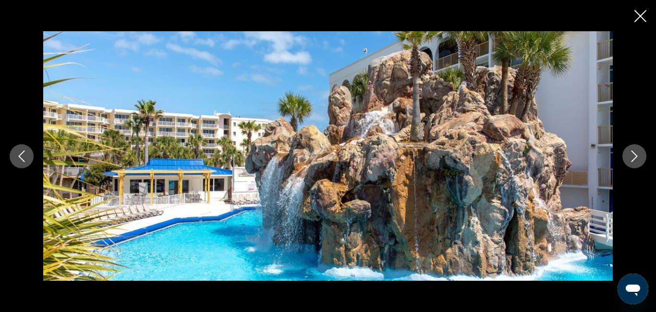
click at [635, 160] on icon "Next image" at bounding box center [635, 156] width 12 height 12
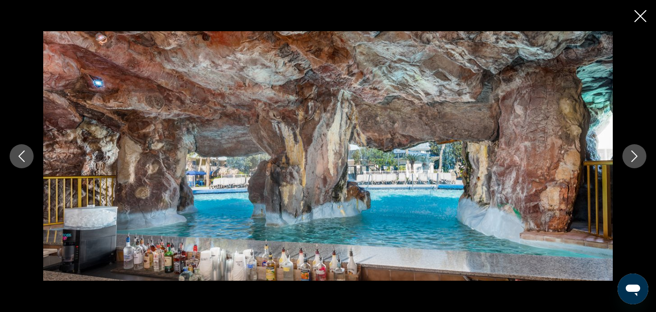
click at [635, 160] on icon "Next image" at bounding box center [635, 156] width 12 height 12
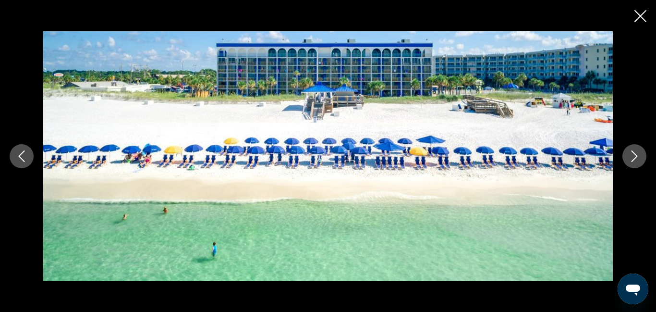
click at [635, 160] on icon "Next image" at bounding box center [635, 156] width 12 height 12
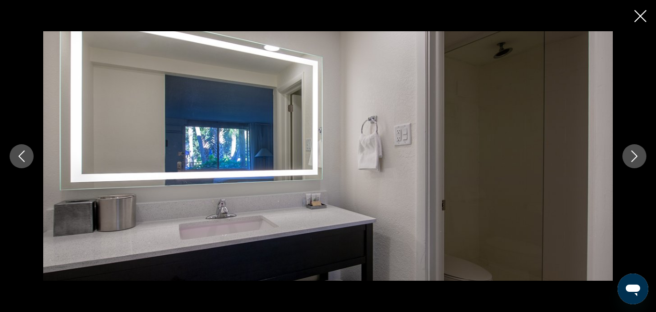
click at [635, 160] on icon "Next image" at bounding box center [635, 156] width 12 height 12
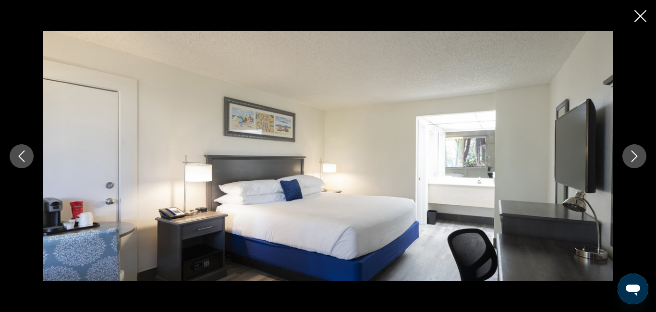
click at [635, 160] on icon "Next image" at bounding box center [635, 156] width 12 height 12
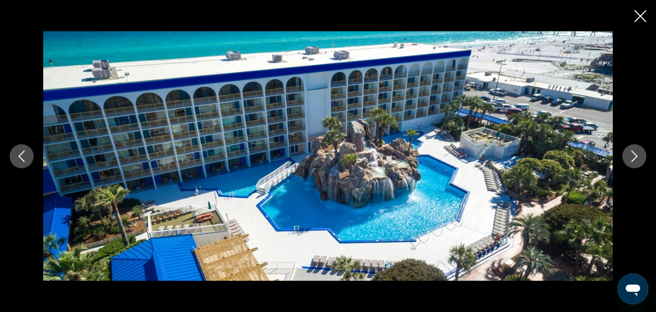
click at [635, 160] on icon "Next image" at bounding box center [635, 156] width 12 height 12
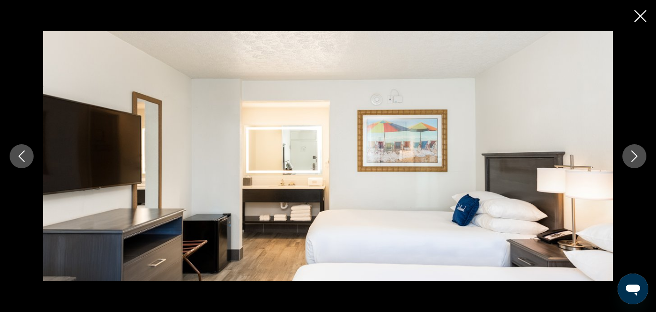
click at [635, 160] on icon "Next image" at bounding box center [635, 156] width 12 height 12
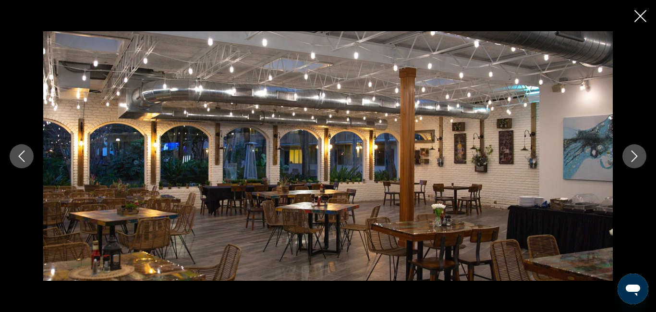
click at [635, 160] on icon "Next image" at bounding box center [635, 156] width 12 height 12
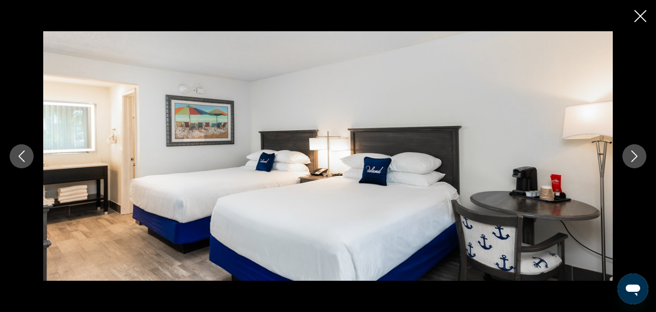
click at [635, 160] on icon "Next image" at bounding box center [635, 156] width 12 height 12
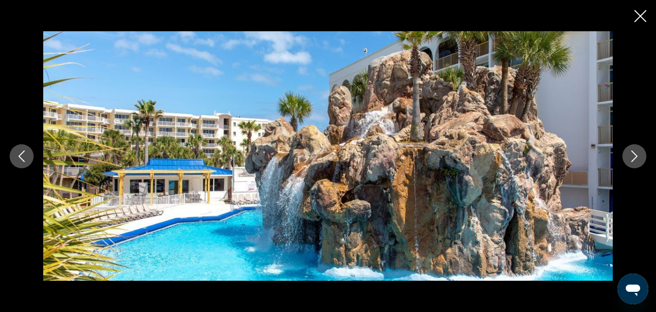
click at [635, 160] on icon "Next image" at bounding box center [635, 156] width 12 height 12
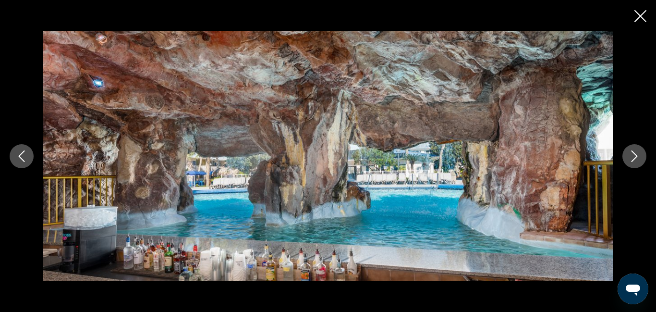
click at [635, 160] on icon "Next image" at bounding box center [635, 156] width 12 height 12
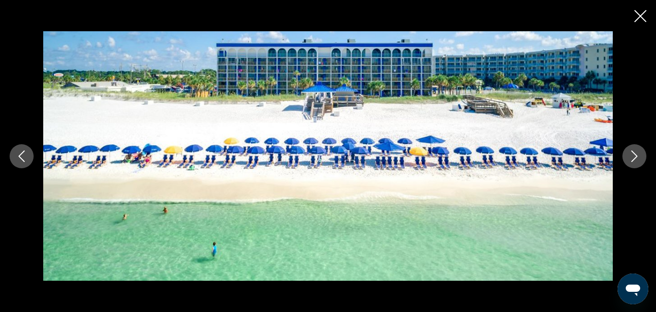
click at [643, 19] on icon "Close slideshow" at bounding box center [641, 16] width 12 height 12
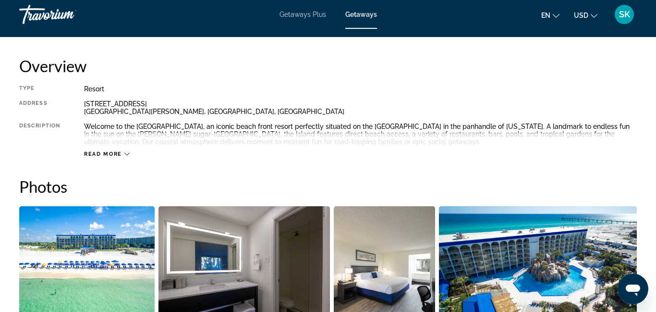
click at [117, 156] on span "Read more" at bounding box center [103, 154] width 38 height 6
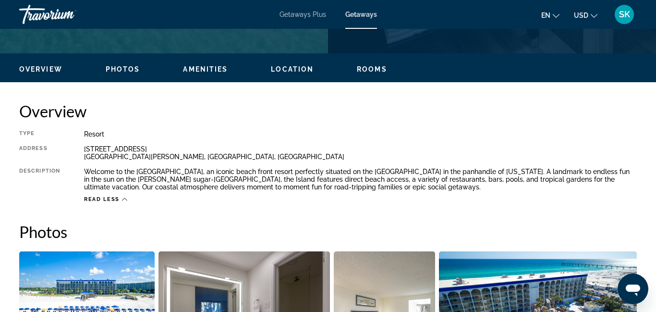
scroll to position [426, 0]
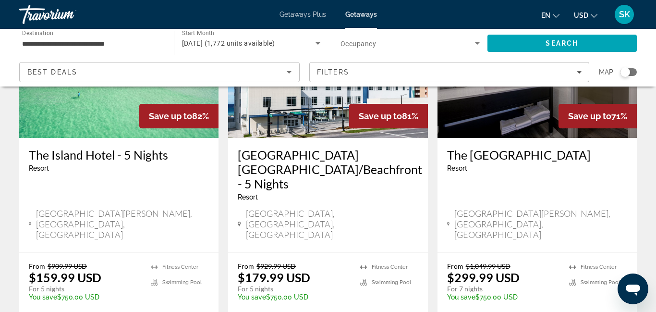
scroll to position [862, 0]
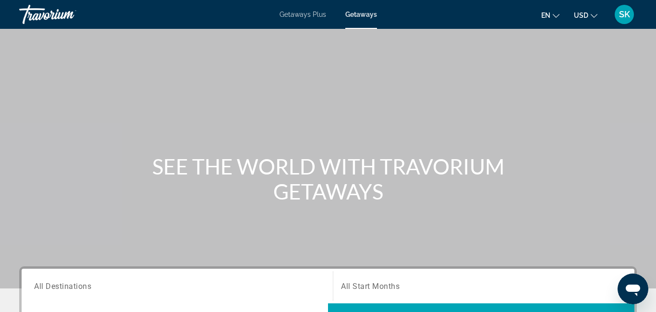
click at [53, 283] on span "All Destinations" at bounding box center [62, 285] width 57 height 9
click at [53, 283] on input "Destination All Destinations" at bounding box center [177, 287] width 286 height 12
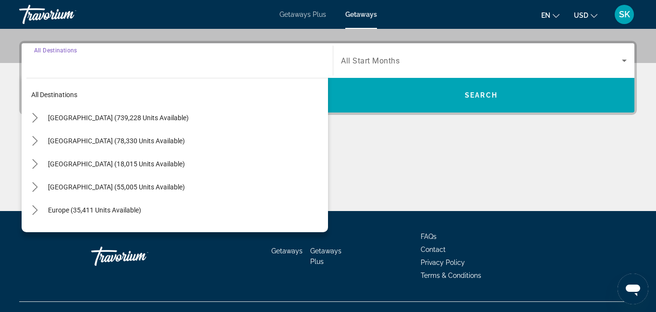
scroll to position [235, 0]
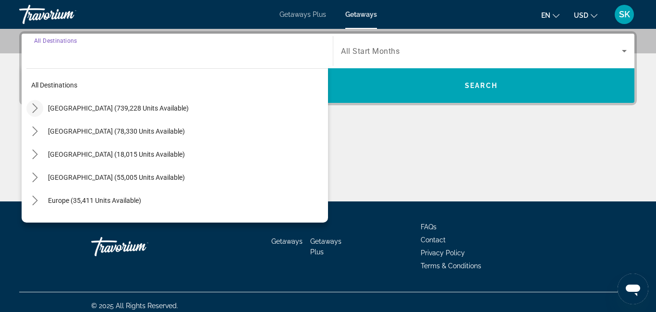
click at [36, 109] on icon "Toggle United States (739,228 units available) submenu" at bounding box center [34, 108] width 5 height 10
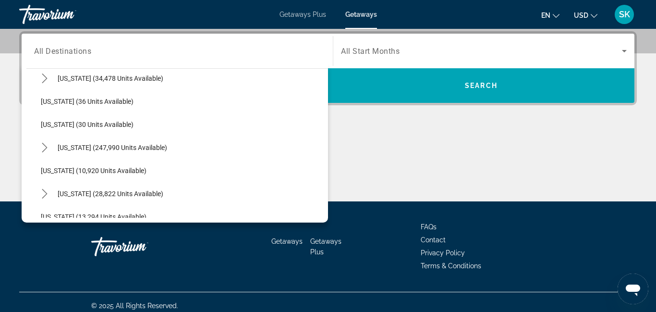
scroll to position [127, 0]
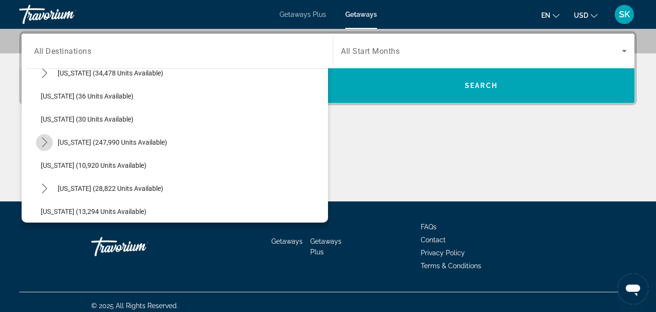
click at [47, 142] on icon "Toggle Florida (247,990 units available) submenu" at bounding box center [45, 142] width 10 height 10
click at [45, 144] on icon "Toggle Florida (247,990 units available) submenu" at bounding box center [44, 142] width 10 height 5
click at [45, 144] on icon "Toggle Florida (247,990 units available) submenu" at bounding box center [44, 142] width 5 height 10
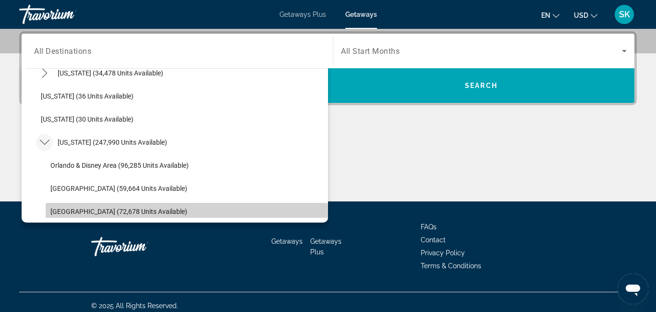
click at [64, 213] on span "[GEOGRAPHIC_DATA] (72,678 units available)" at bounding box center [118, 212] width 137 height 8
type input "**********"
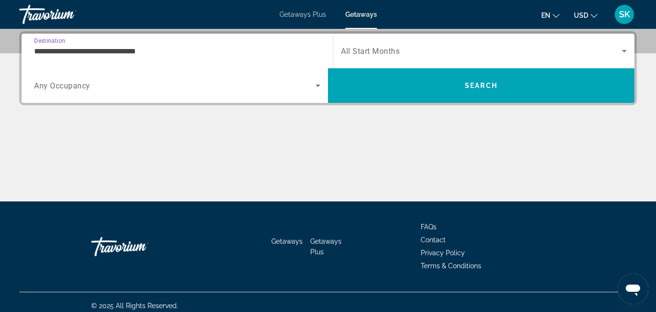
click at [393, 50] on span "All Start Months" at bounding box center [370, 51] width 59 height 9
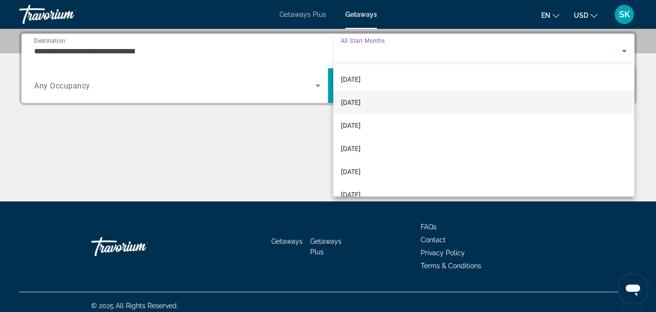
scroll to position [48, 0]
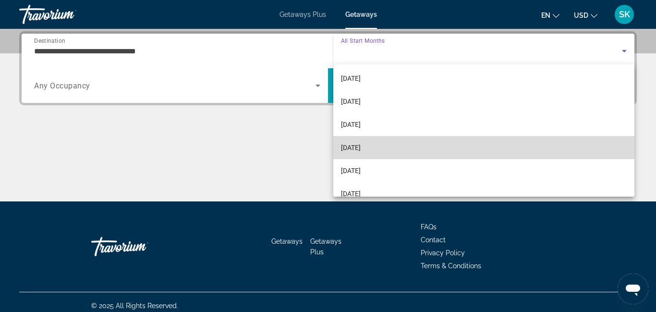
click at [387, 149] on mat-option "[DATE]" at bounding box center [483, 147] width 301 height 23
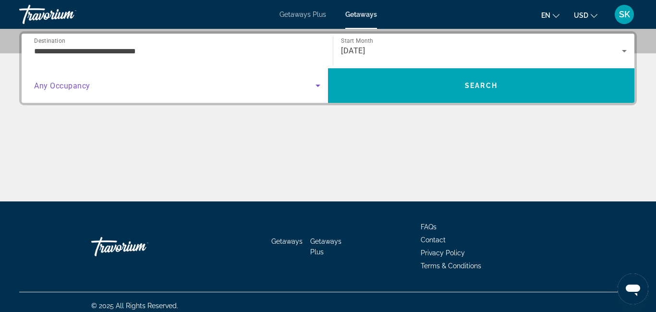
click at [319, 85] on icon "Search widget" at bounding box center [318, 86] width 5 height 2
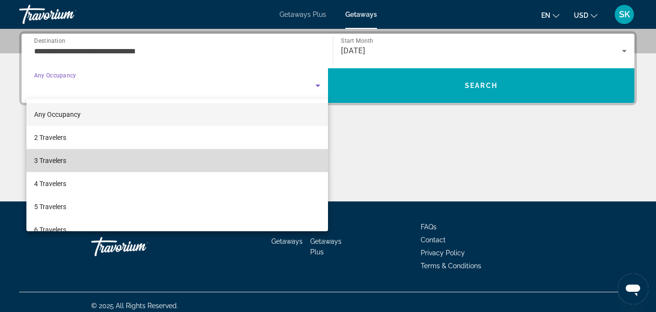
click at [312, 158] on mat-option "3 Travelers" at bounding box center [177, 160] width 302 height 23
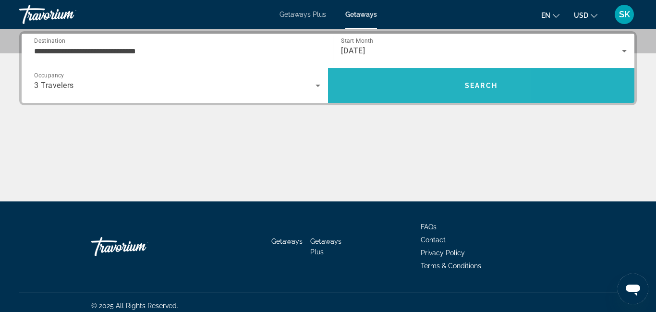
click at [400, 84] on span "Search" at bounding box center [481, 85] width 307 height 23
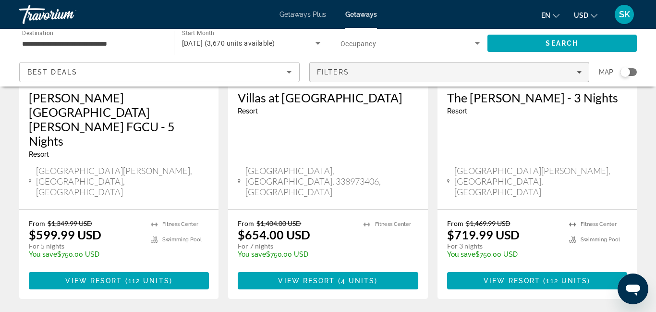
scroll to position [1329, 0]
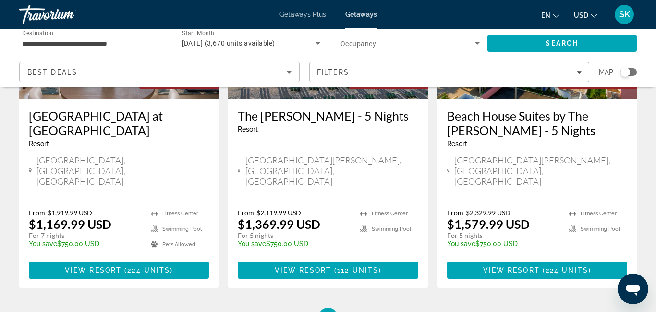
scroll to position [1329, 0]
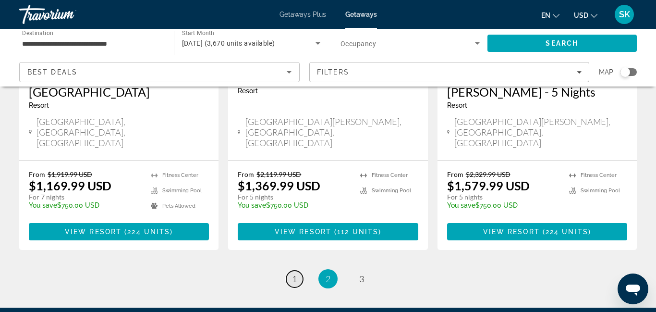
click at [296, 273] on span "1" at bounding box center [294, 278] width 5 height 11
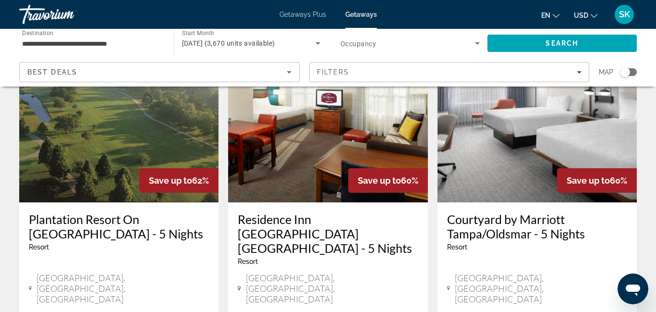
scroll to position [832, 0]
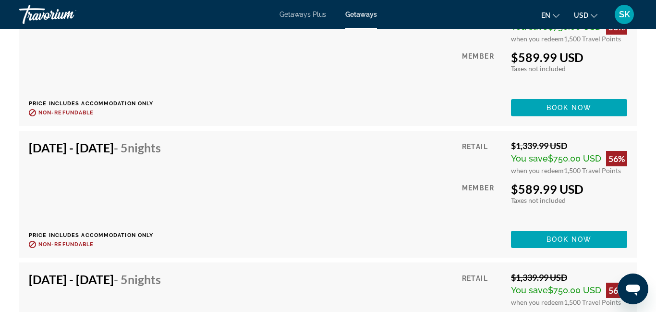
scroll to position [7694, 0]
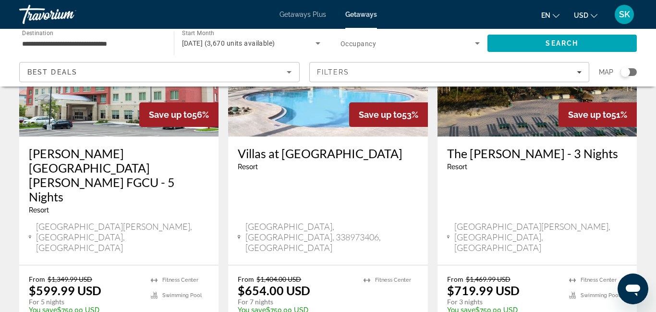
scroll to position [1329, 0]
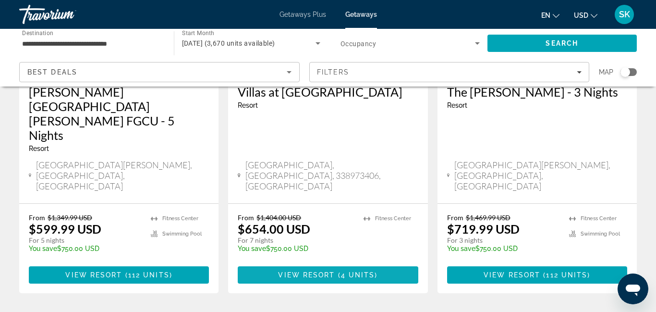
click at [353, 271] on span "4 units" at bounding box center [358, 275] width 34 height 8
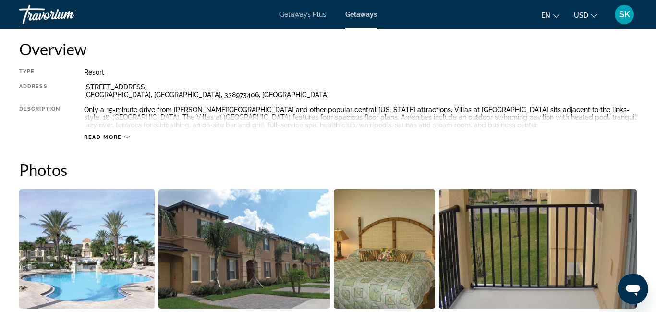
scroll to position [494, 0]
click at [106, 135] on span "Read more" at bounding box center [103, 137] width 38 height 6
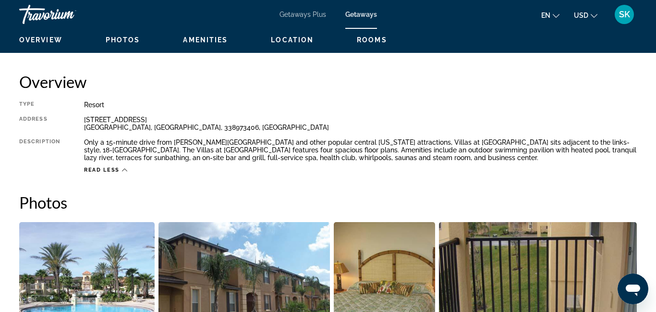
scroll to position [521, 0]
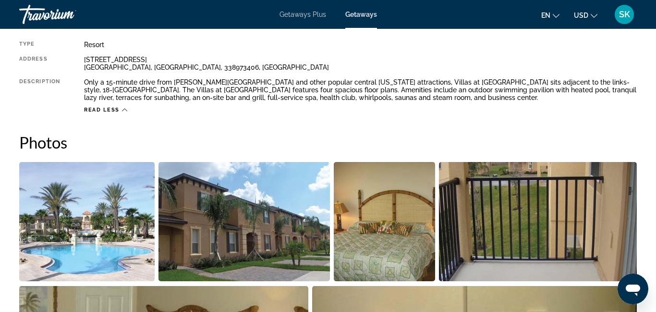
click at [246, 255] on img "Open full-screen image slider" at bounding box center [245, 221] width 172 height 119
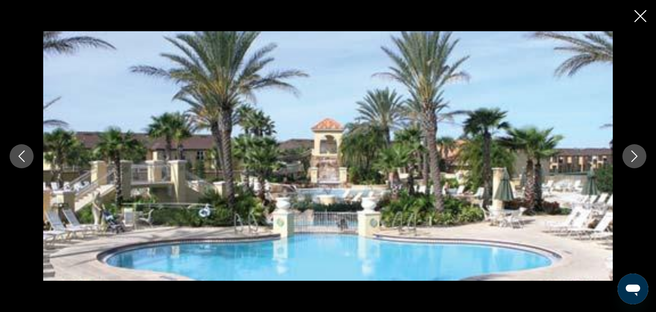
click at [636, 156] on icon "Next image" at bounding box center [635, 156] width 12 height 12
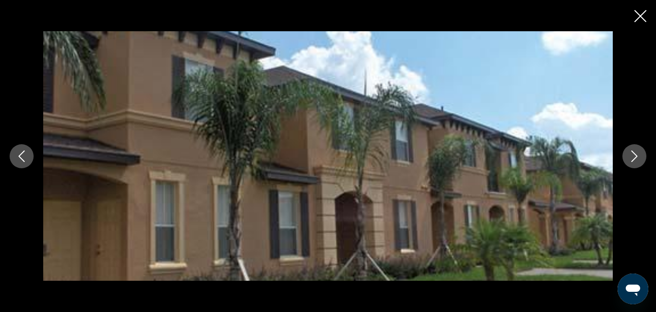
click at [636, 156] on icon "Next image" at bounding box center [635, 156] width 12 height 12
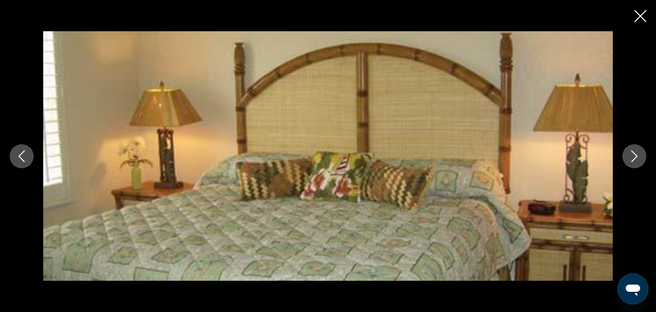
click at [636, 156] on icon "Next image" at bounding box center [635, 156] width 12 height 12
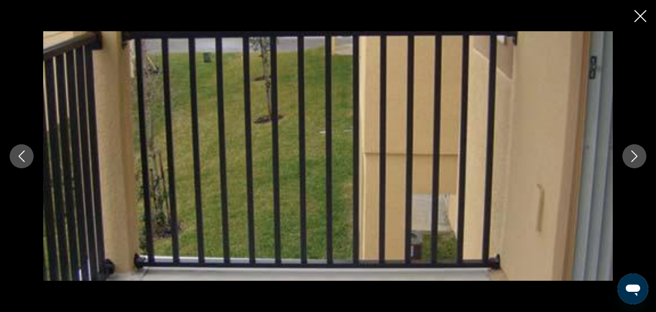
click at [636, 156] on icon "Next image" at bounding box center [635, 156] width 12 height 12
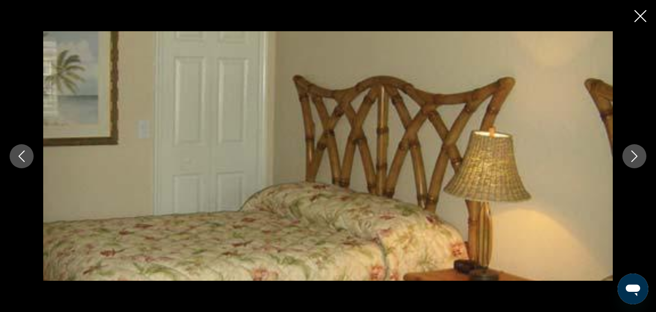
click at [636, 156] on icon "Next image" at bounding box center [635, 156] width 12 height 12
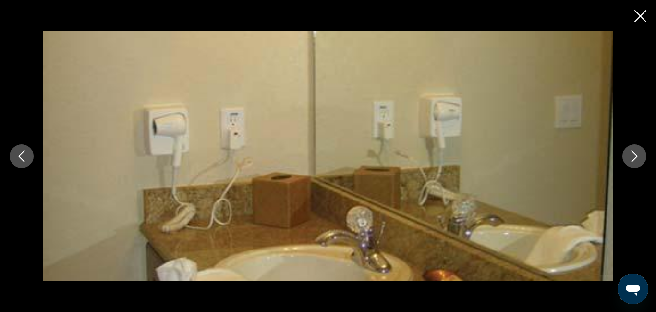
click at [636, 156] on icon "Next image" at bounding box center [635, 156] width 12 height 12
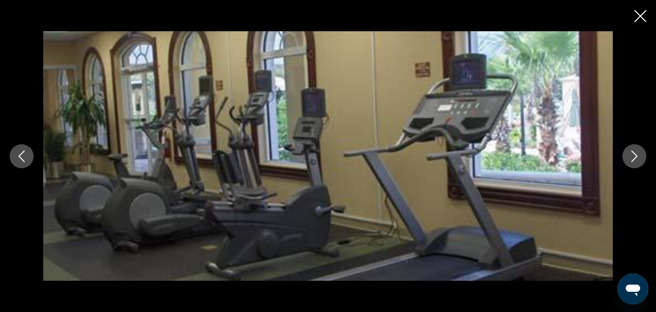
click at [636, 156] on icon "Next image" at bounding box center [635, 156] width 12 height 12
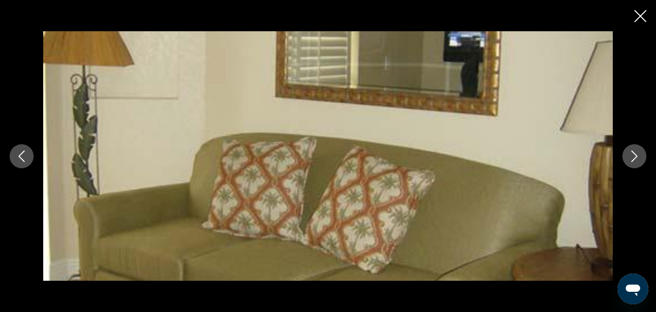
click at [636, 156] on icon "Next image" at bounding box center [635, 156] width 12 height 12
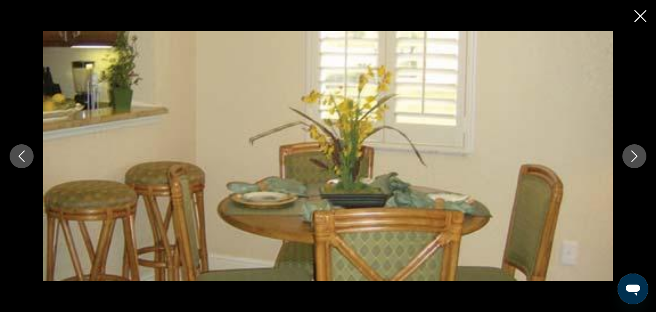
click at [636, 156] on icon "Next image" at bounding box center [635, 156] width 12 height 12
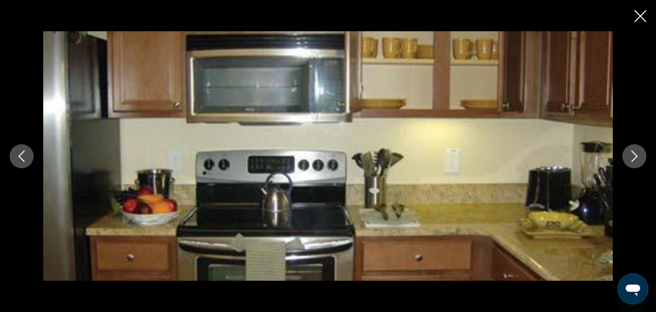
click at [636, 156] on icon "Next image" at bounding box center [635, 156] width 12 height 12
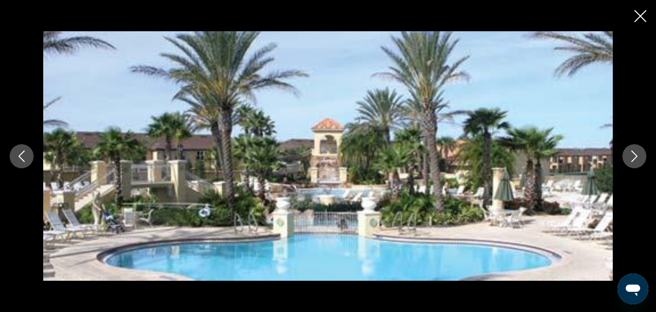
click at [636, 156] on icon "Next image" at bounding box center [635, 156] width 12 height 12
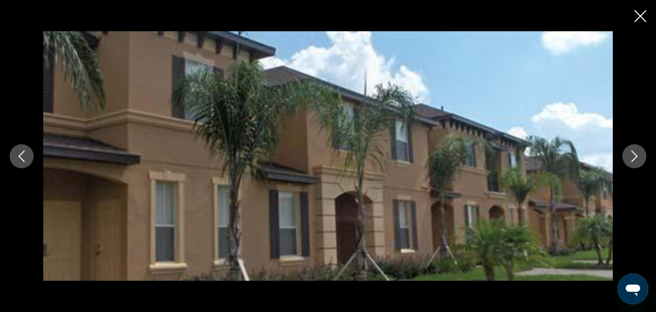
click at [641, 14] on icon "Close slideshow" at bounding box center [641, 16] width 12 height 12
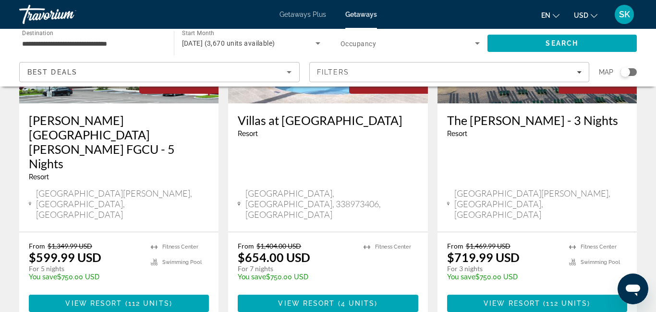
scroll to position [1301, 0]
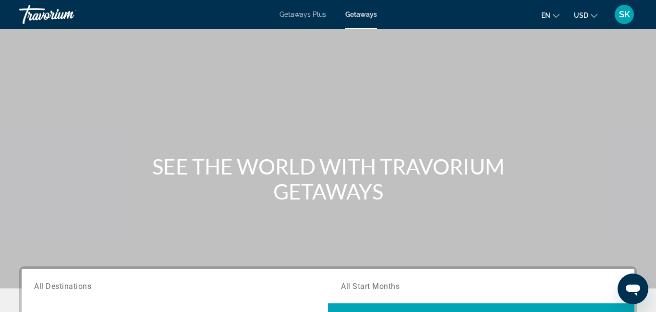
click at [51, 289] on span "All Destinations" at bounding box center [62, 285] width 57 height 9
click at [51, 289] on input "Destination All Destinations" at bounding box center [177, 287] width 286 height 12
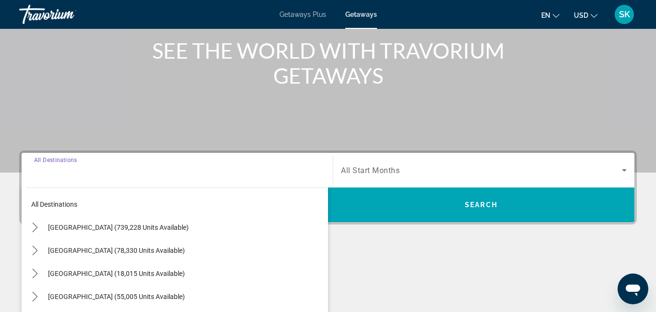
scroll to position [235, 0]
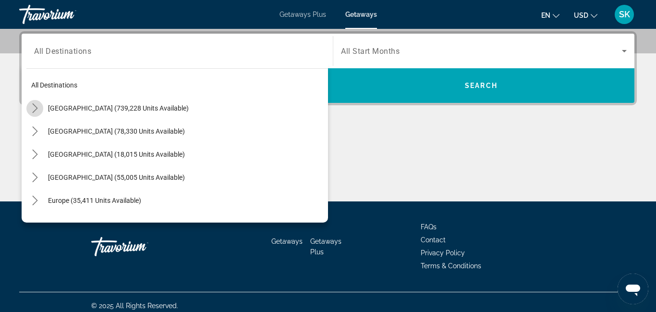
click at [35, 108] on icon "Toggle United States (739,228 units available) submenu" at bounding box center [35, 108] width 10 height 10
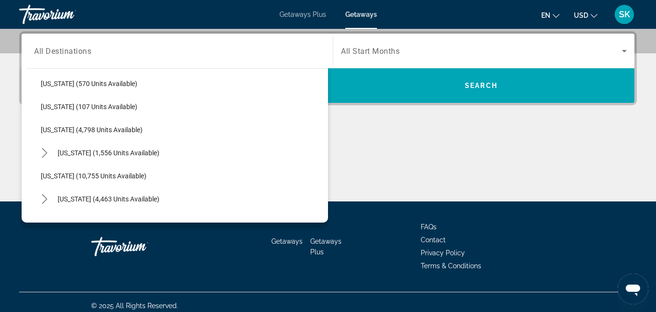
scroll to position [325, 0]
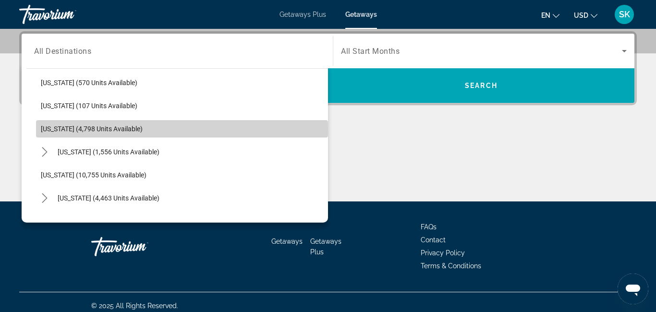
click at [71, 131] on span "[US_STATE] (4,798 units available)" at bounding box center [92, 129] width 102 height 8
type input "**********"
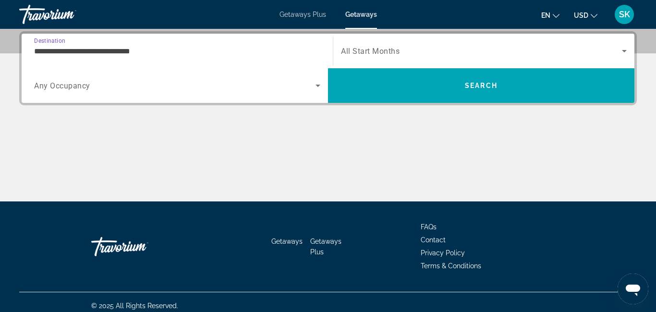
click at [71, 131] on div "Main content" at bounding box center [328, 165] width 618 height 72
click at [354, 51] on span "All Start Months" at bounding box center [370, 51] width 59 height 9
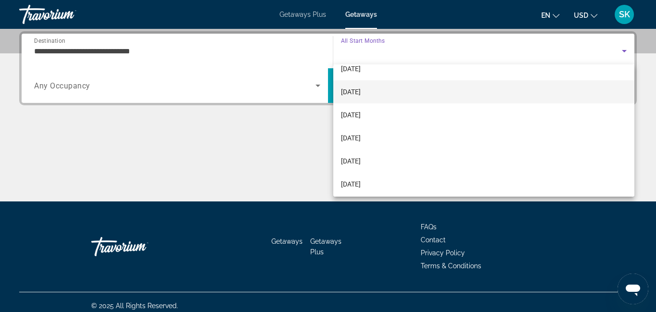
scroll to position [61, 0]
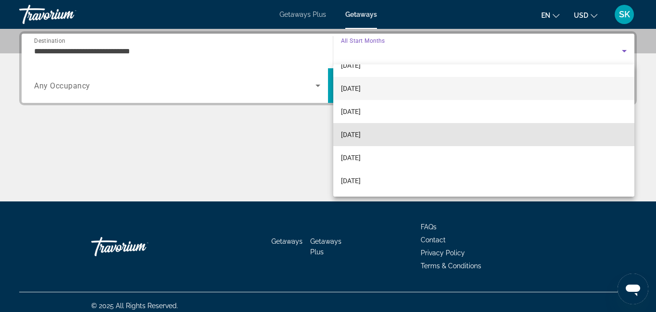
click at [361, 138] on span "[DATE]" at bounding box center [351, 135] width 20 height 12
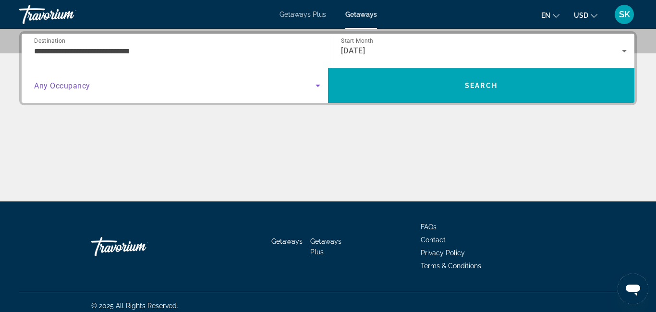
click at [106, 90] on span "Search widget" at bounding box center [175, 86] width 282 height 12
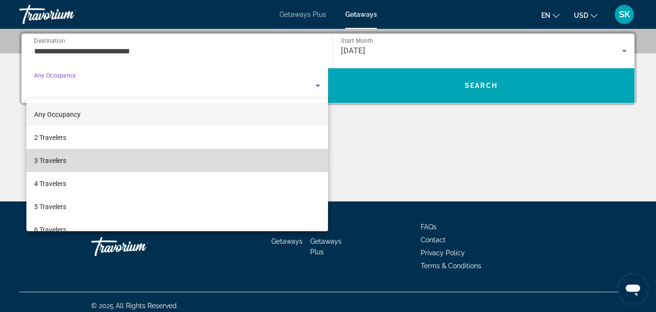
click at [58, 164] on span "3 Travelers" at bounding box center [50, 161] width 32 height 12
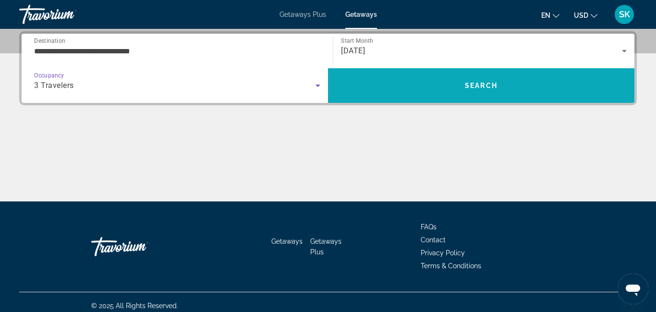
click at [415, 84] on span "Search" at bounding box center [481, 85] width 307 height 23
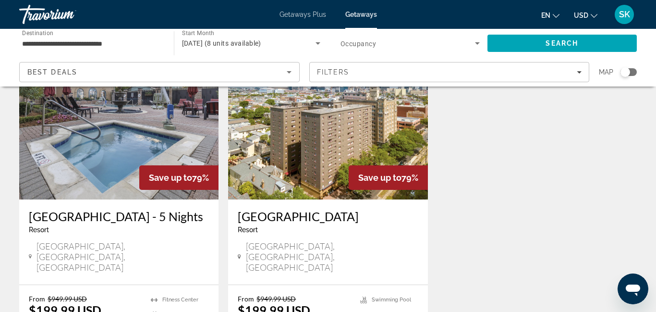
scroll to position [74, 0]
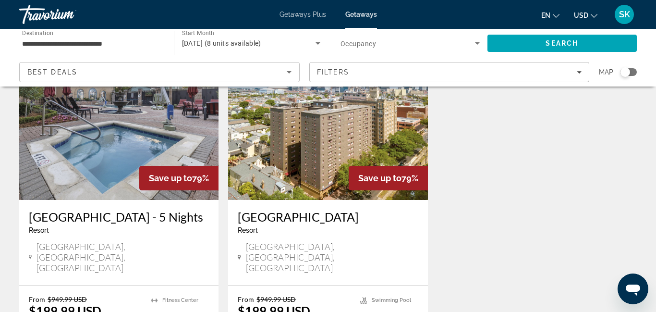
click at [103, 221] on h3 "WorldMark Avenue Plaza - 5 Nights" at bounding box center [119, 216] width 180 height 14
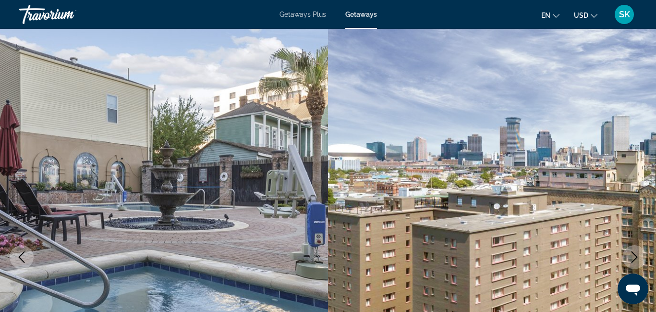
click at [634, 139] on img "Main content" at bounding box center [492, 257] width 328 height 456
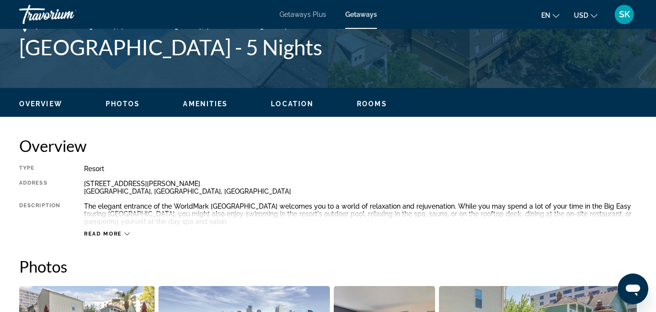
scroll to position [398, 0]
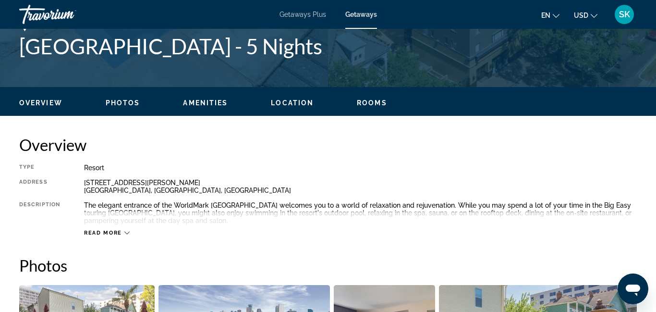
click at [110, 230] on span "Read more" at bounding box center [103, 233] width 38 height 6
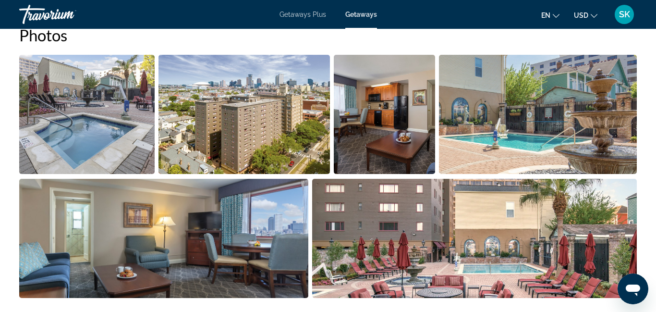
scroll to position [629, 0]
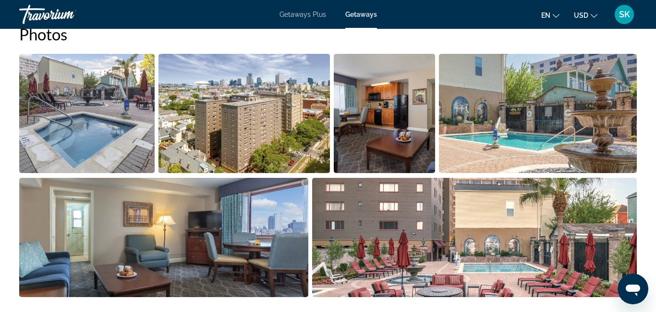
click at [556, 142] on img "Open full-screen image slider" at bounding box center [538, 113] width 198 height 119
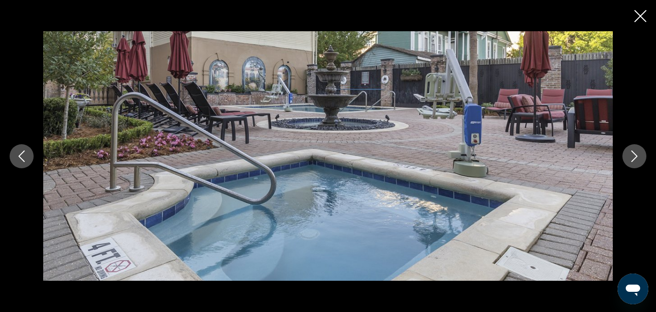
click at [634, 155] on icon "Next image" at bounding box center [635, 156] width 12 height 12
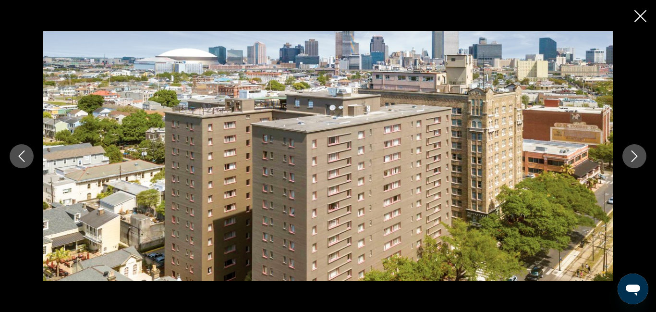
click at [635, 155] on icon "Next image" at bounding box center [635, 156] width 12 height 12
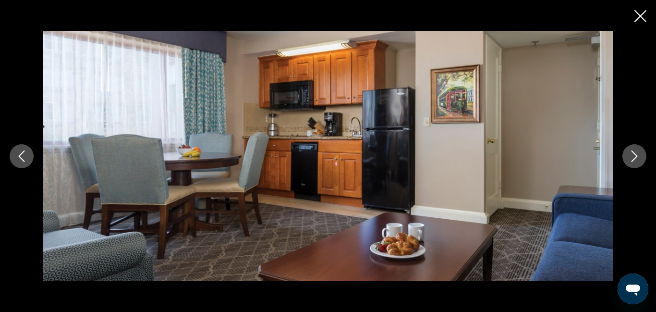
click at [635, 155] on icon "Next image" at bounding box center [635, 156] width 12 height 12
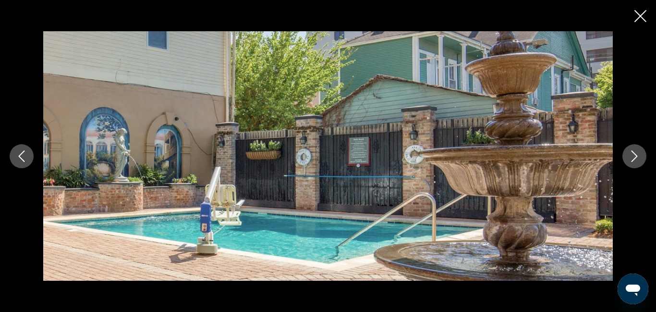
click at [635, 155] on icon "Next image" at bounding box center [635, 156] width 12 height 12
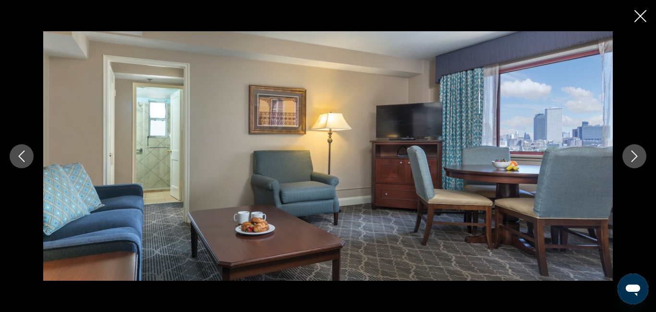
click at [635, 155] on icon "Next image" at bounding box center [635, 156] width 12 height 12
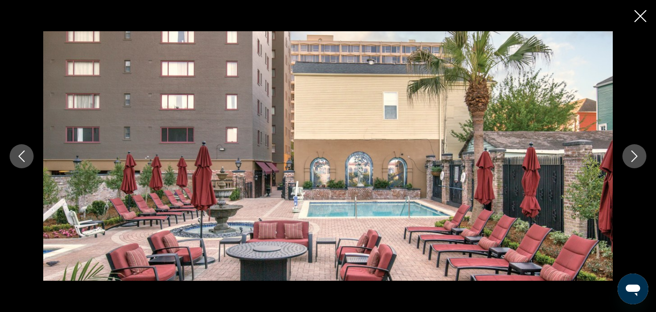
click at [635, 155] on icon "Next image" at bounding box center [635, 156] width 12 height 12
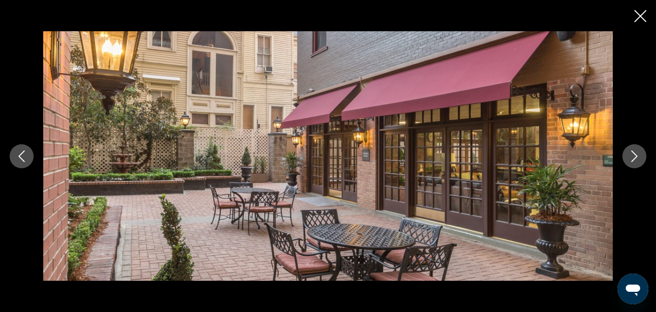
click at [635, 160] on icon "Next image" at bounding box center [635, 156] width 12 height 12
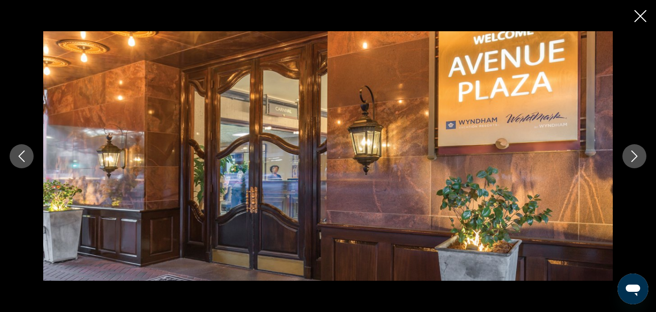
click at [635, 160] on icon "Next image" at bounding box center [635, 156] width 12 height 12
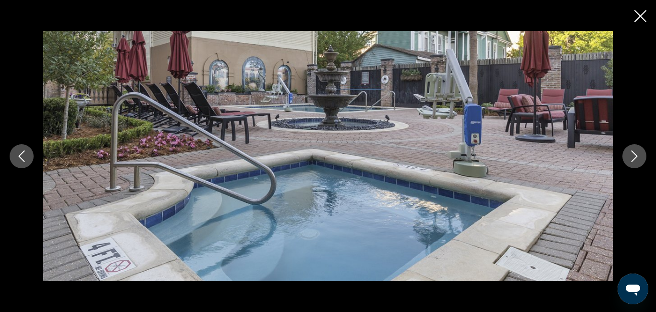
click at [635, 160] on icon "Next image" at bounding box center [635, 156] width 12 height 12
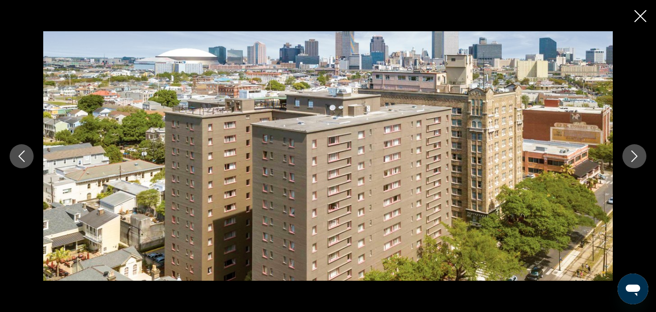
scroll to position [700, 0]
click at [639, 17] on icon "Close slideshow" at bounding box center [641, 16] width 12 height 12
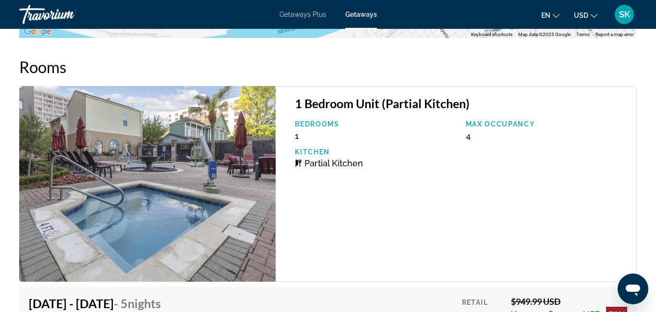
scroll to position [1962, 0]
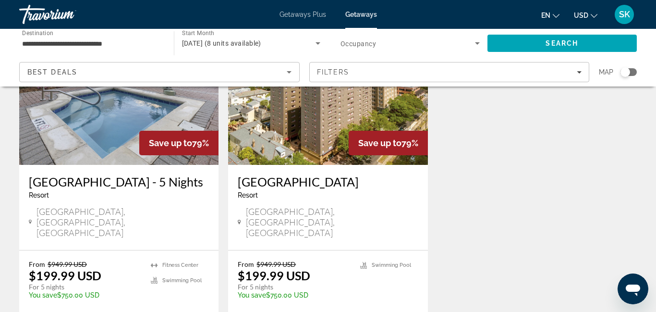
scroll to position [110, 0]
click at [357, 180] on h3 "Wyndham Avenue Plaza" at bounding box center [328, 181] width 180 height 14
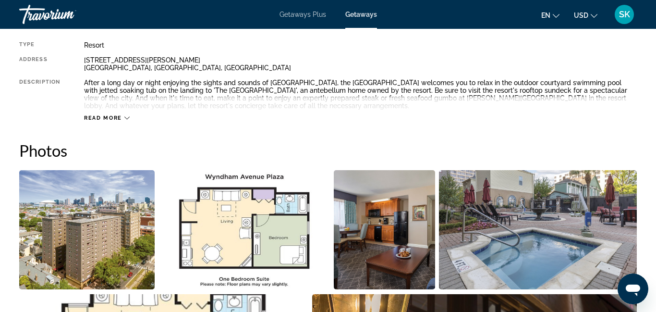
scroll to position [520, 0]
click at [627, 183] on img "Open full-screen image slider" at bounding box center [538, 230] width 198 height 119
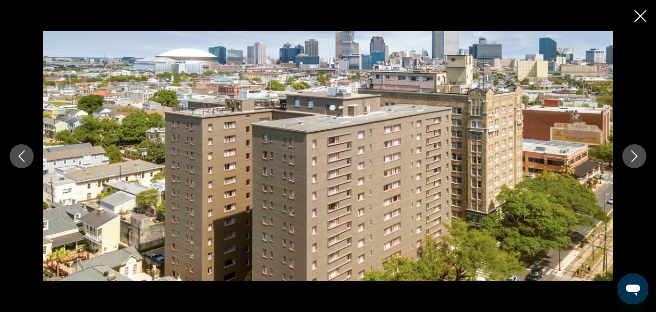
click at [637, 160] on icon "Next image" at bounding box center [635, 156] width 12 height 12
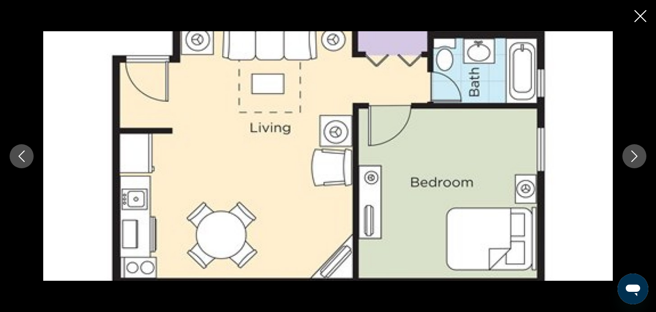
click at [637, 160] on icon "Next image" at bounding box center [635, 156] width 12 height 12
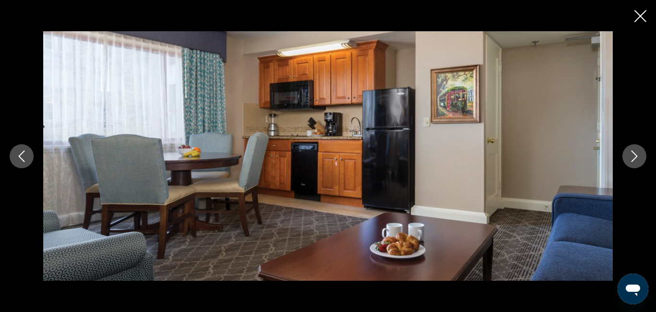
click at [631, 153] on icon "Next image" at bounding box center [635, 156] width 12 height 12
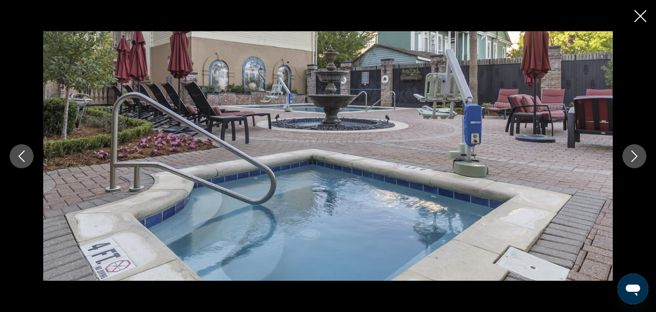
click at [631, 153] on icon "Next image" at bounding box center [635, 156] width 12 height 12
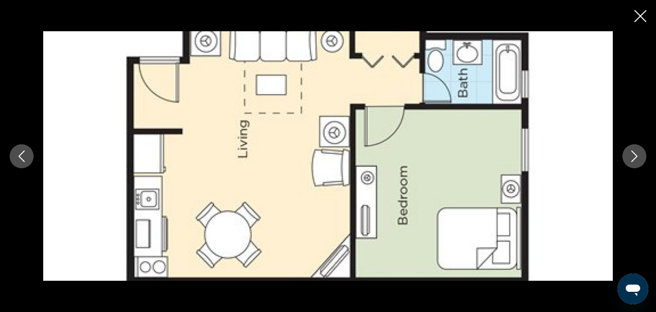
click at [631, 153] on icon "Next image" at bounding box center [635, 156] width 12 height 12
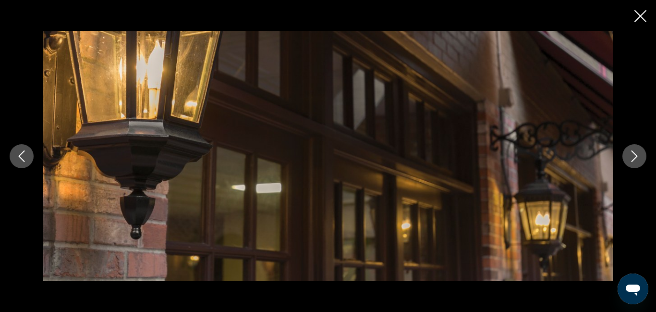
click at [631, 153] on icon "Next image" at bounding box center [635, 156] width 12 height 12
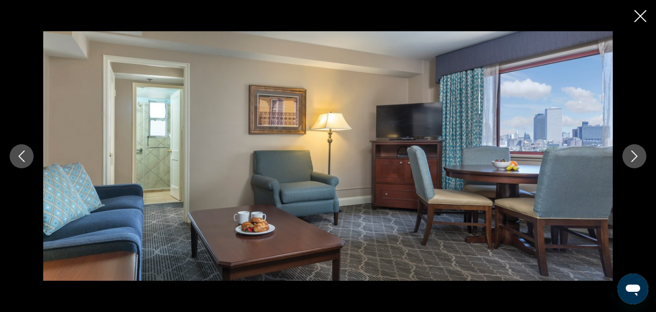
click at [631, 153] on icon "Next image" at bounding box center [635, 156] width 12 height 12
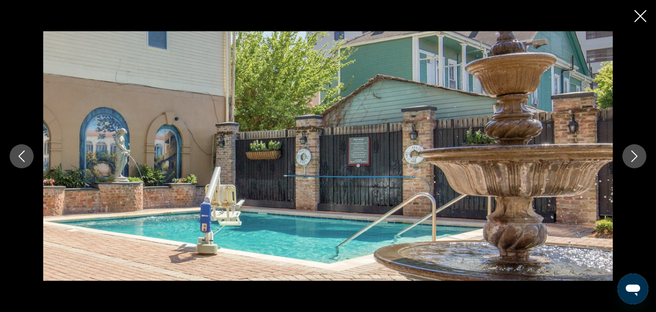
click at [631, 153] on icon "Next image" at bounding box center [635, 156] width 12 height 12
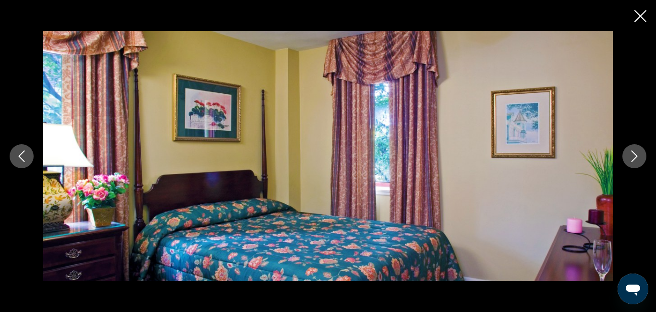
click at [631, 153] on icon "Next image" at bounding box center [635, 156] width 12 height 12
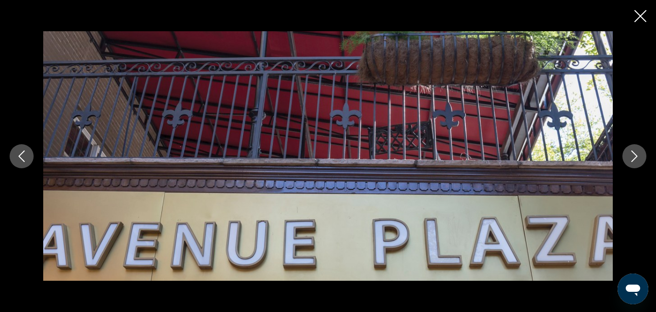
click at [631, 153] on icon "Next image" at bounding box center [635, 156] width 12 height 12
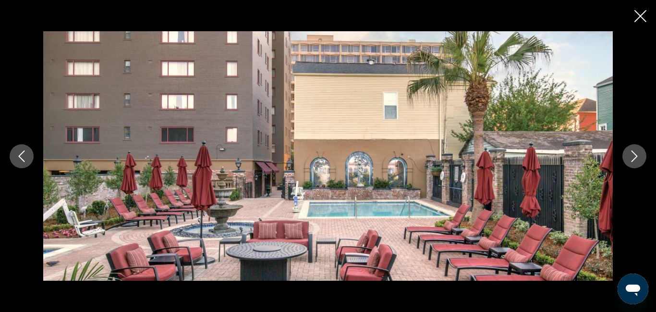
click at [631, 153] on icon "Next image" at bounding box center [635, 156] width 12 height 12
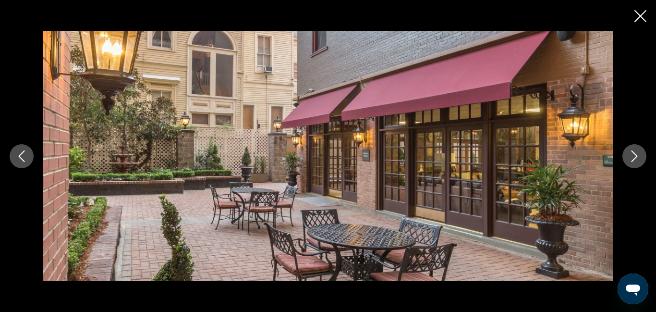
click at [631, 153] on icon "Next image" at bounding box center [635, 156] width 12 height 12
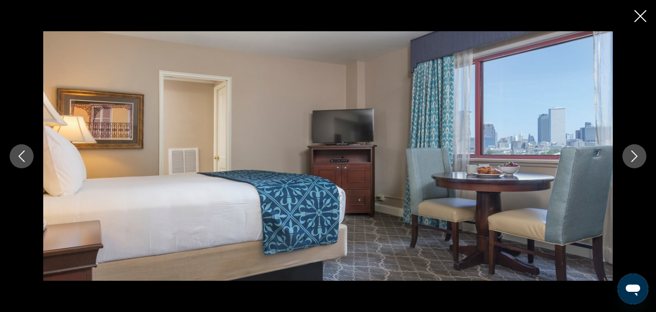
click at [631, 153] on icon "Next image" at bounding box center [635, 156] width 12 height 12
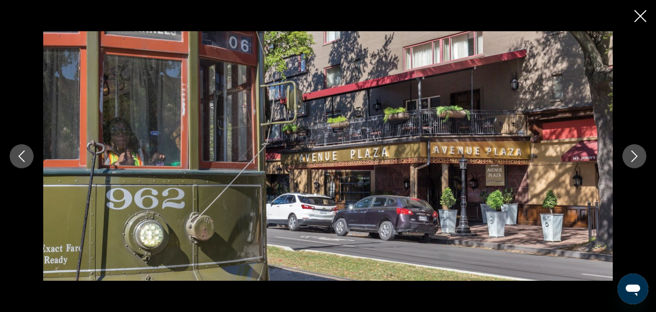
click at [631, 153] on icon "Next image" at bounding box center [635, 156] width 12 height 12
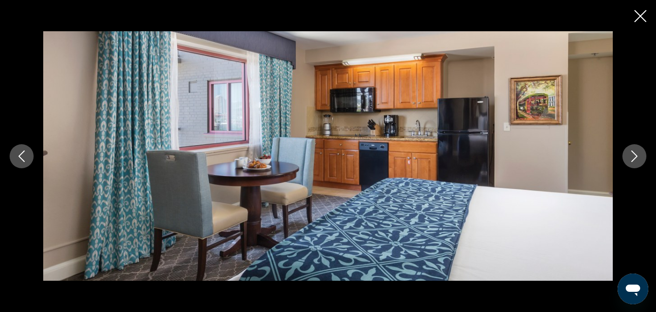
click at [631, 153] on icon "Next image" at bounding box center [635, 156] width 12 height 12
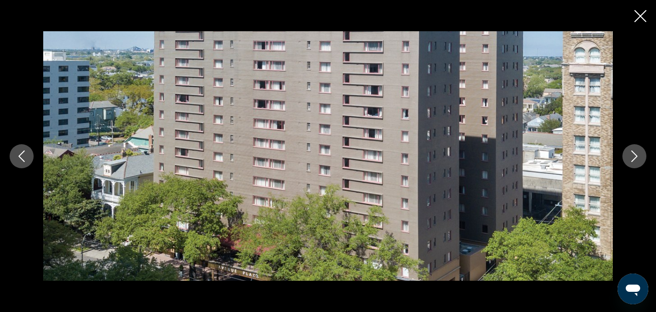
click at [631, 153] on icon "Next image" at bounding box center [635, 156] width 12 height 12
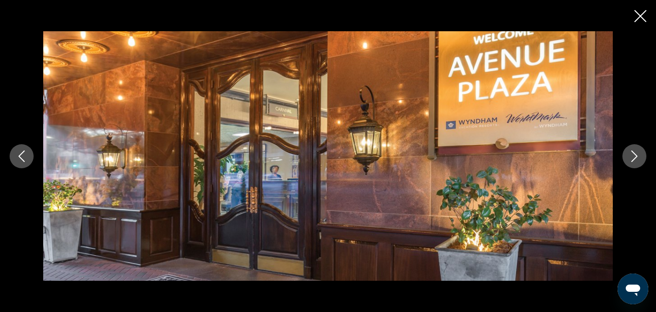
click at [631, 153] on icon "Next image" at bounding box center [635, 156] width 12 height 12
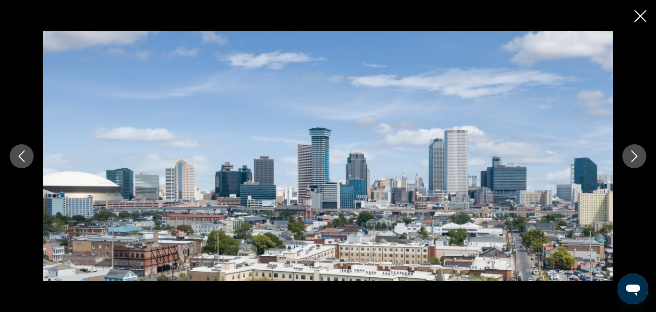
click at [631, 153] on icon "Next image" at bounding box center [635, 156] width 12 height 12
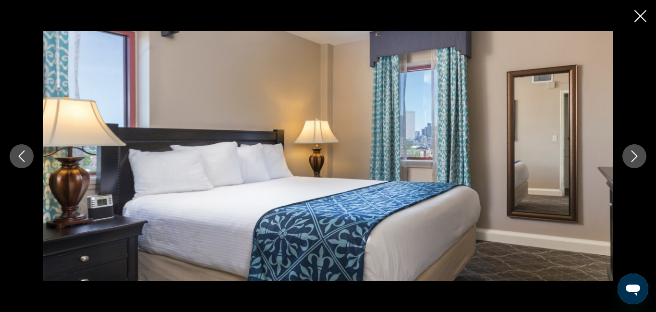
click at [631, 153] on icon "Next image" at bounding box center [635, 156] width 12 height 12
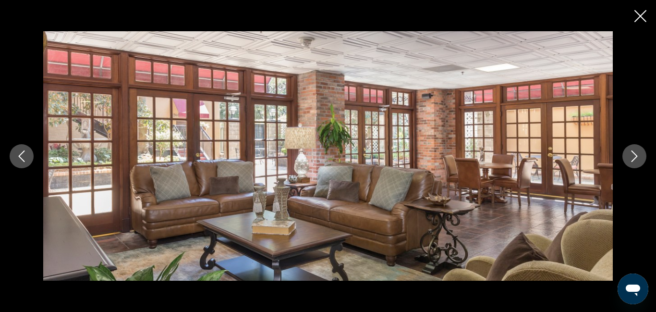
click at [631, 153] on icon "Next image" at bounding box center [635, 156] width 12 height 12
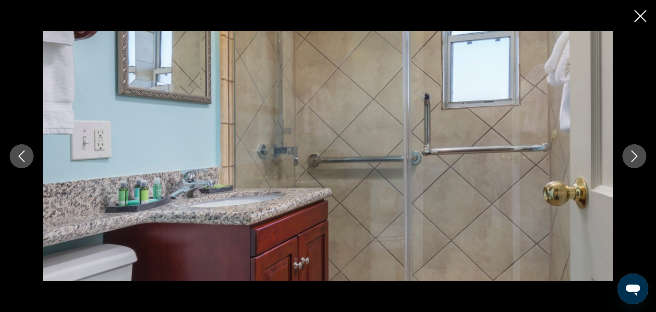
click at [631, 153] on icon "Next image" at bounding box center [635, 156] width 12 height 12
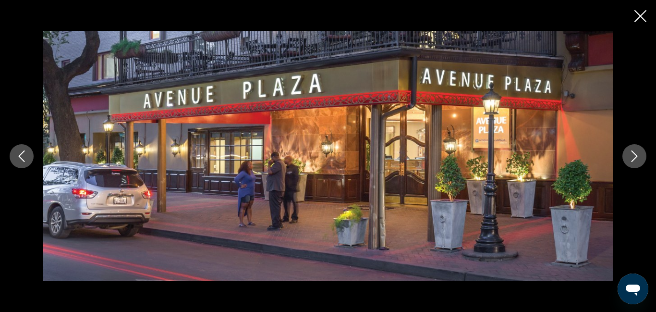
click at [631, 153] on icon "Next image" at bounding box center [635, 156] width 12 height 12
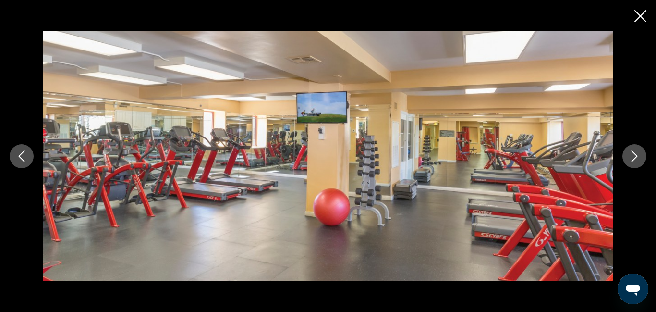
click at [631, 153] on icon "Next image" at bounding box center [635, 156] width 12 height 12
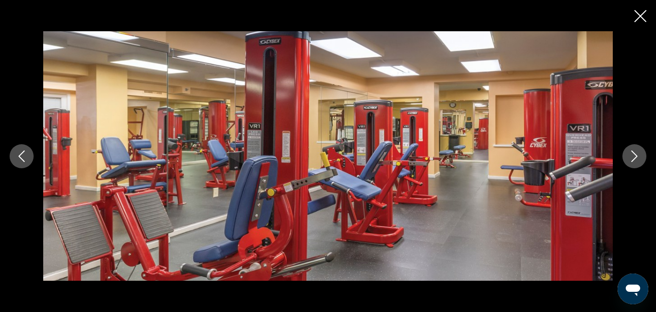
click at [631, 153] on icon "Next image" at bounding box center [635, 156] width 12 height 12
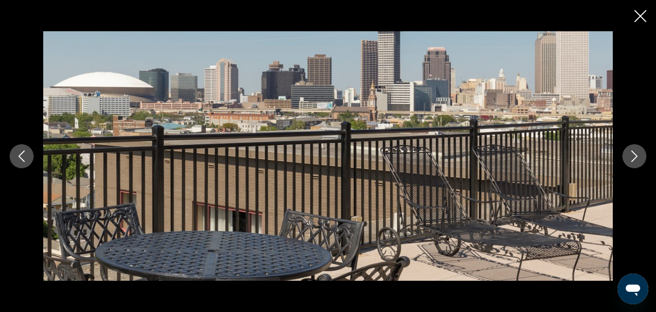
click at [631, 153] on icon "Next image" at bounding box center [635, 156] width 12 height 12
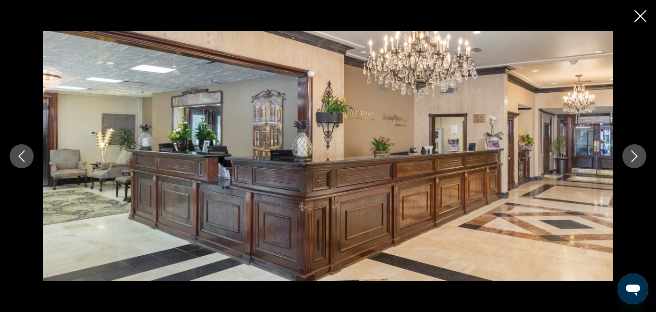
click at [631, 153] on icon "Next image" at bounding box center [635, 156] width 12 height 12
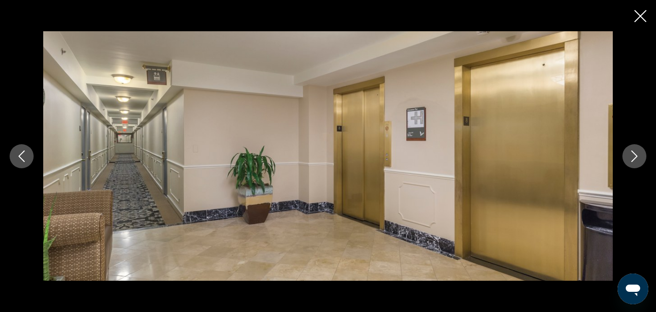
click at [631, 153] on icon "Next image" at bounding box center [635, 156] width 12 height 12
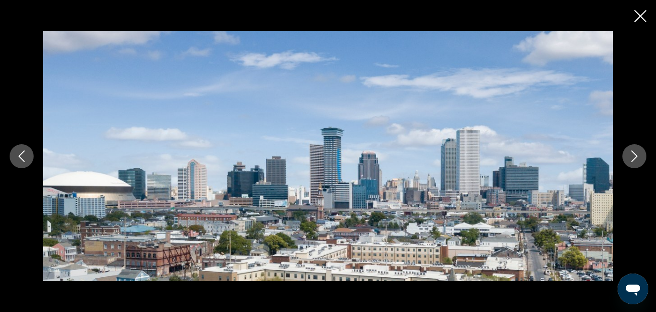
click at [631, 153] on icon "Next image" at bounding box center [635, 156] width 12 height 12
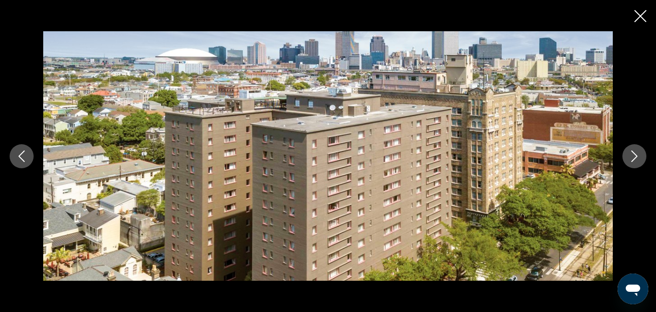
click at [631, 153] on icon "Next image" at bounding box center [635, 156] width 12 height 12
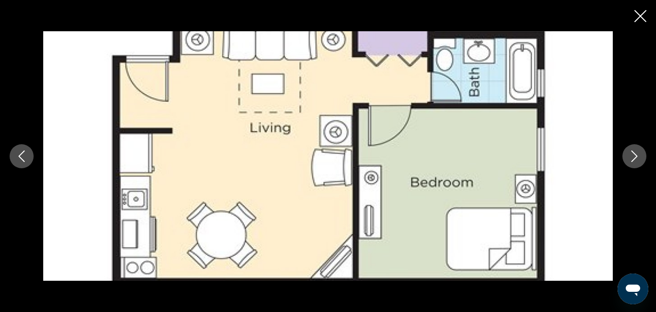
click at [642, 15] on icon "Close slideshow" at bounding box center [641, 16] width 12 height 12
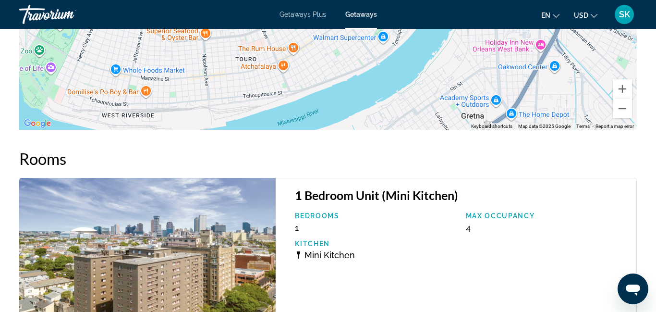
scroll to position [1845, 0]
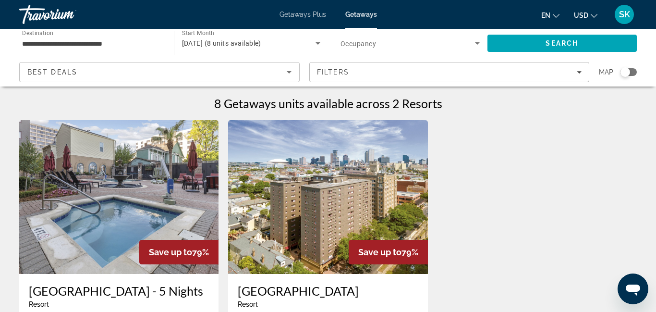
click at [31, 44] on input "**********" at bounding box center [91, 44] width 139 height 12
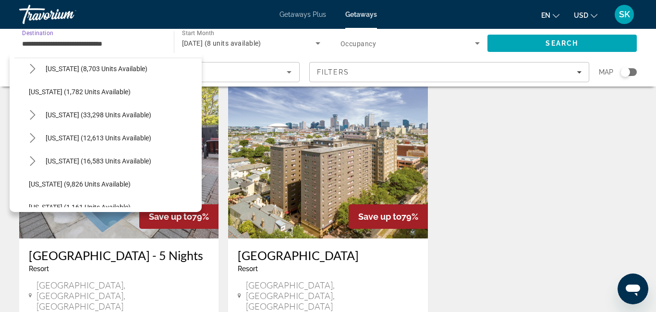
scroll to position [794, 0]
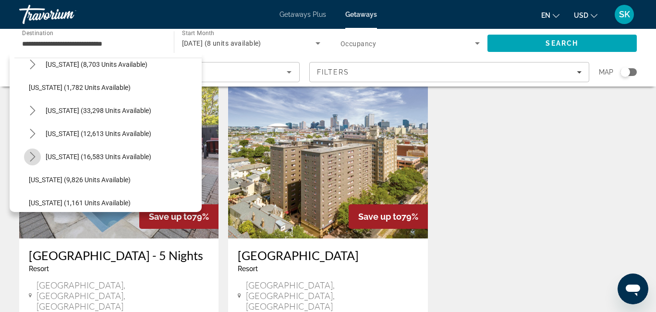
click at [33, 160] on icon "Toggle Texas (16,583 units available) submenu" at bounding box center [33, 157] width 10 height 10
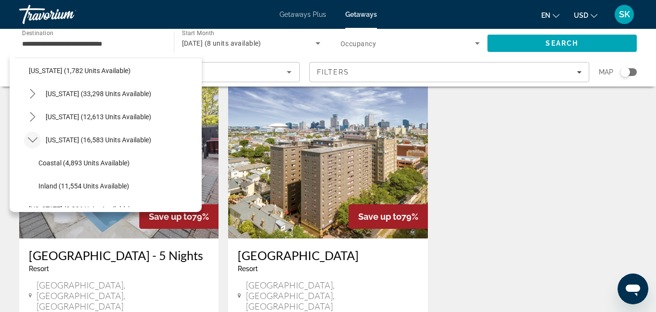
scroll to position [817, 0]
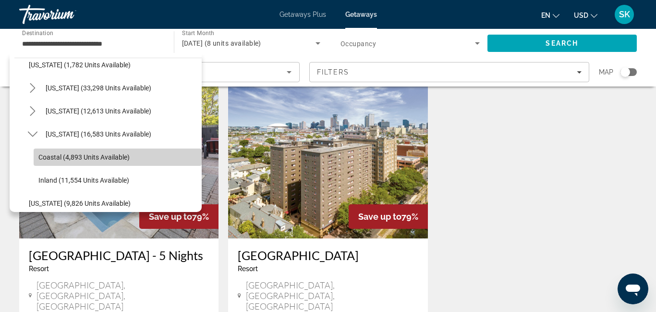
click at [55, 155] on span "Coastal (4,893 units available)" at bounding box center [83, 157] width 91 height 8
type input "**********"
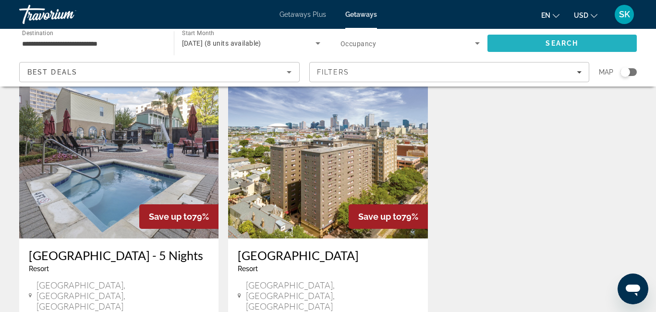
click at [524, 42] on span "Search" at bounding box center [563, 43] width 150 height 23
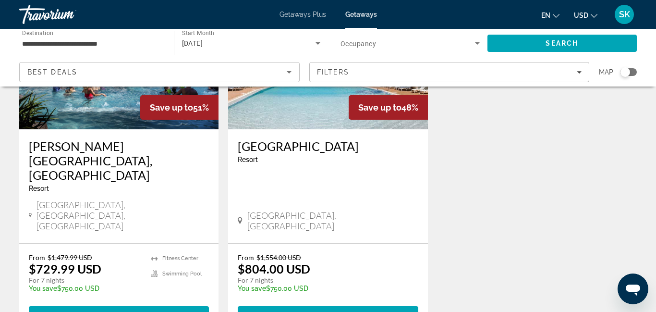
scroll to position [521, 0]
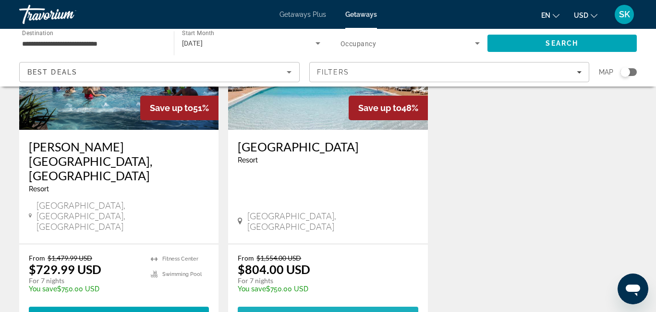
click at [320, 311] on span "View Resort" at bounding box center [304, 315] width 57 height 8
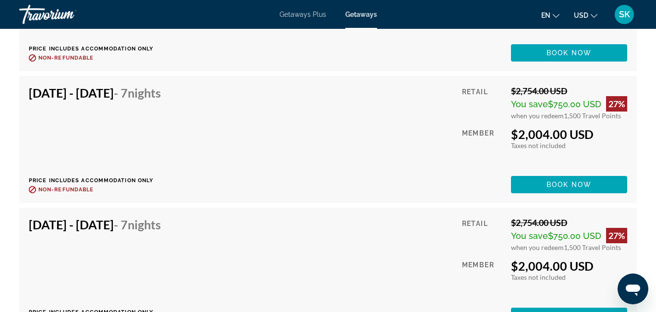
scroll to position [1881, 0]
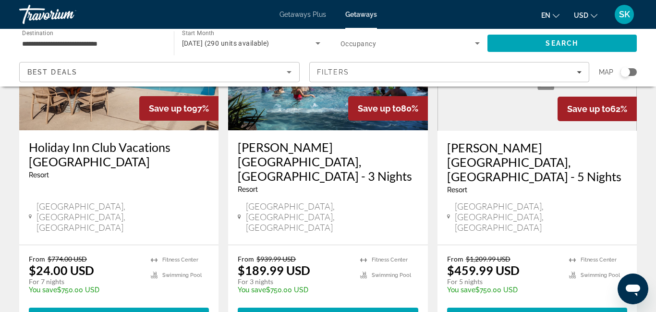
scroll to position [147, 0]
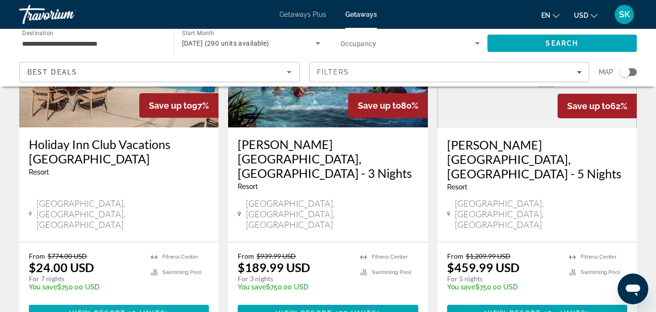
click at [115, 309] on span "View Resort" at bounding box center [97, 313] width 57 height 8
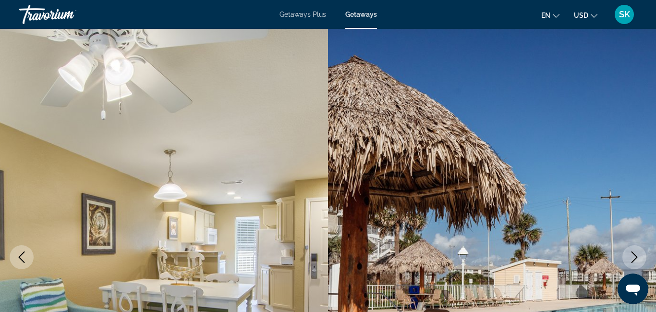
click at [635, 206] on img "Main content" at bounding box center [492, 257] width 328 height 456
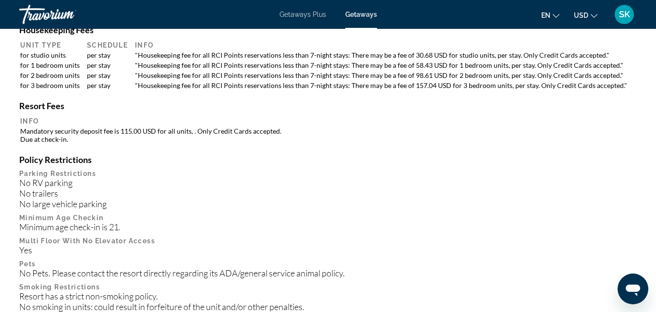
scroll to position [1141, 0]
click at [596, 134] on td "Mandatory security deposit fee is 115.00 USD for all units, . Only Credit Cards…" at bounding box center [328, 135] width 616 height 17
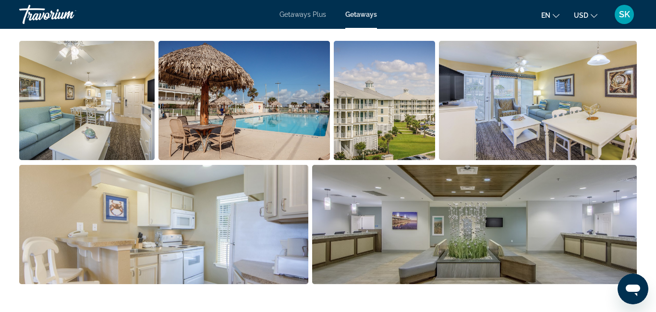
scroll to position [647, 0]
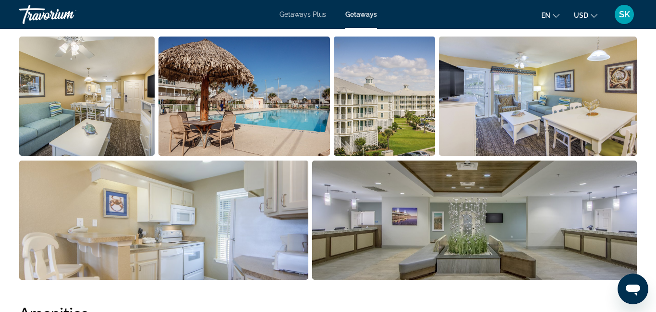
click at [632, 127] on img "Open full-screen image slider" at bounding box center [538, 96] width 198 height 119
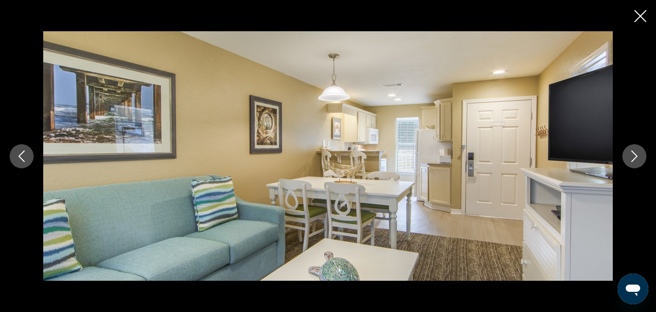
click at [636, 161] on icon "Next image" at bounding box center [635, 156] width 12 height 12
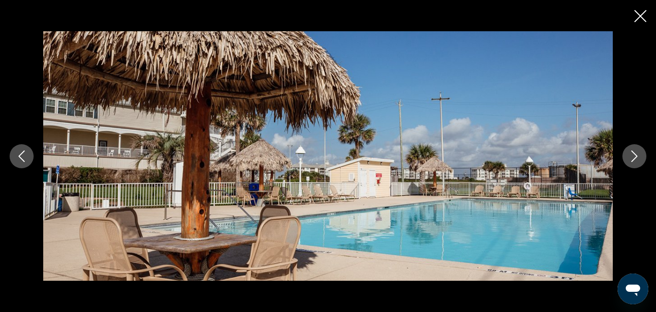
click at [636, 161] on icon "Next image" at bounding box center [635, 156] width 12 height 12
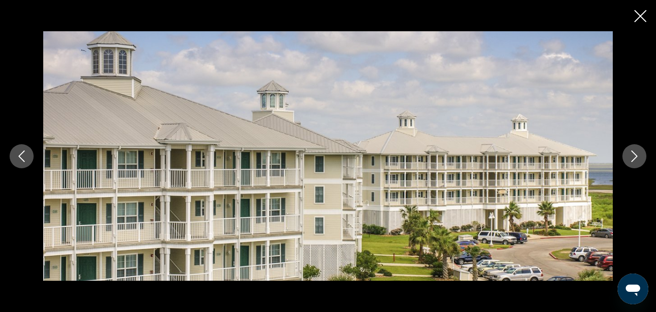
click at [636, 161] on icon "Next image" at bounding box center [635, 156] width 12 height 12
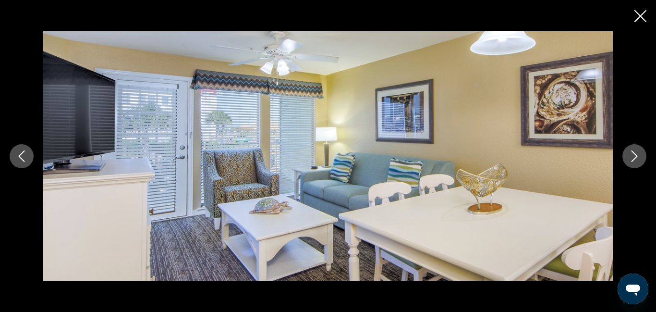
click at [636, 161] on icon "Next image" at bounding box center [635, 156] width 12 height 12
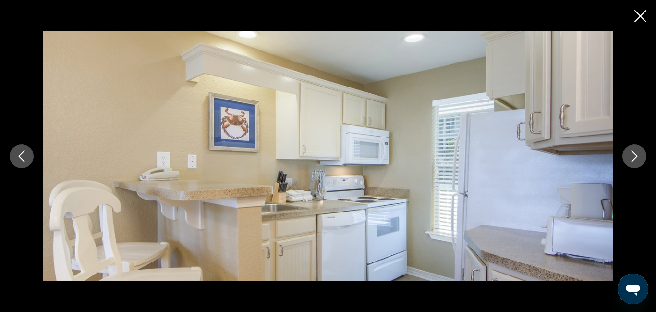
click at [636, 161] on icon "Next image" at bounding box center [635, 156] width 12 height 12
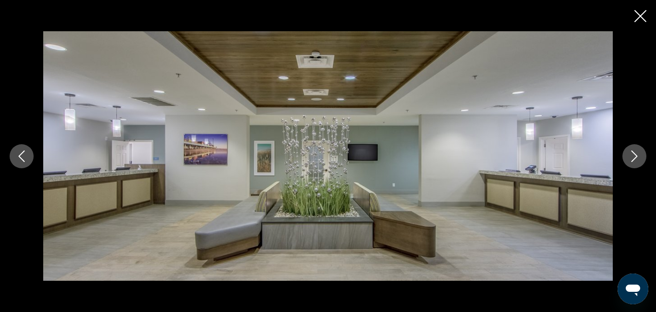
click at [636, 161] on icon "Next image" at bounding box center [635, 156] width 12 height 12
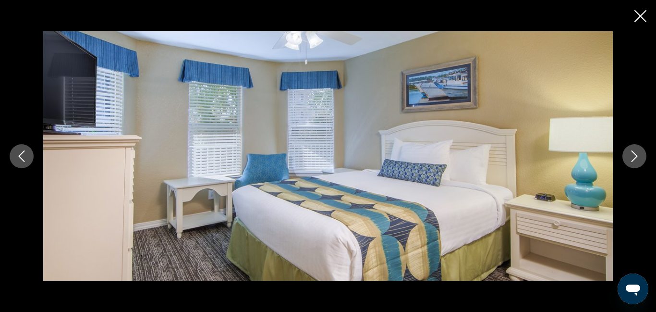
click at [636, 161] on icon "Next image" at bounding box center [635, 156] width 12 height 12
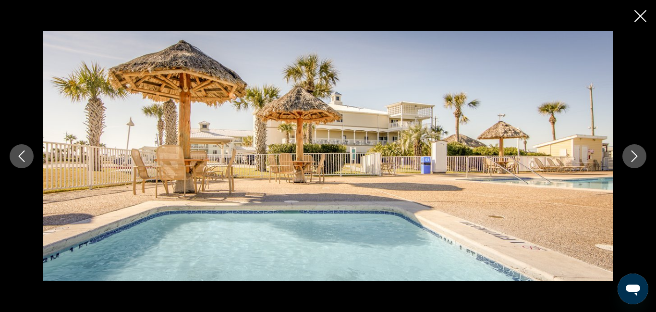
click at [636, 161] on icon "Next image" at bounding box center [635, 156] width 12 height 12
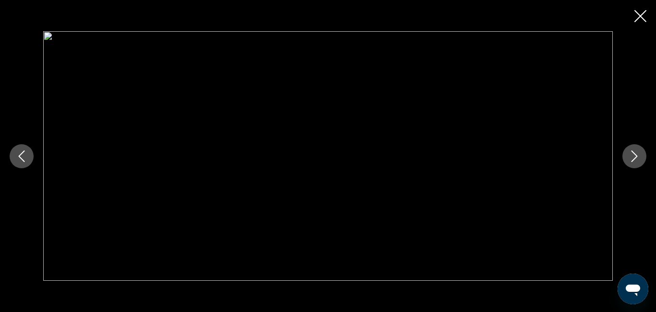
click at [636, 161] on icon "Next image" at bounding box center [635, 156] width 12 height 12
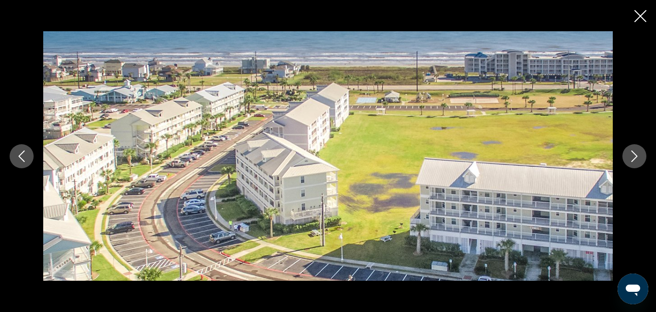
click at [633, 154] on icon "Next image" at bounding box center [635, 156] width 12 height 12
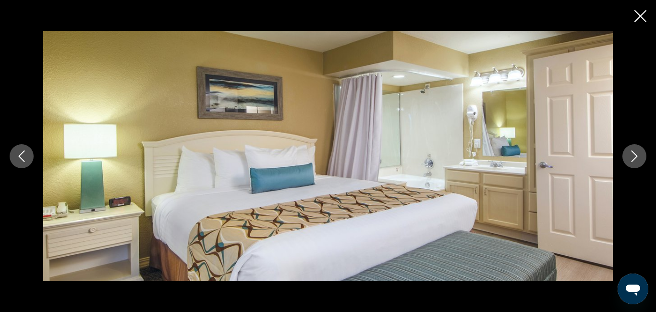
click at [633, 154] on icon "Next image" at bounding box center [635, 156] width 12 height 12
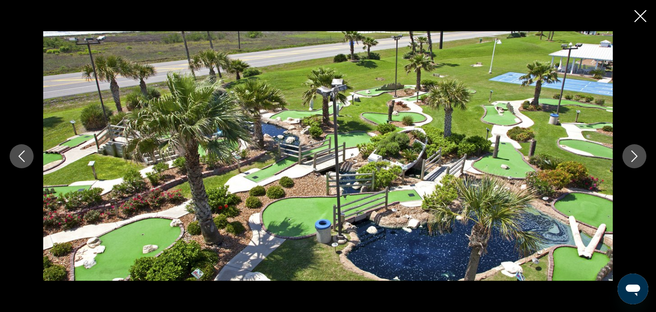
click at [633, 154] on icon "Next image" at bounding box center [635, 156] width 12 height 12
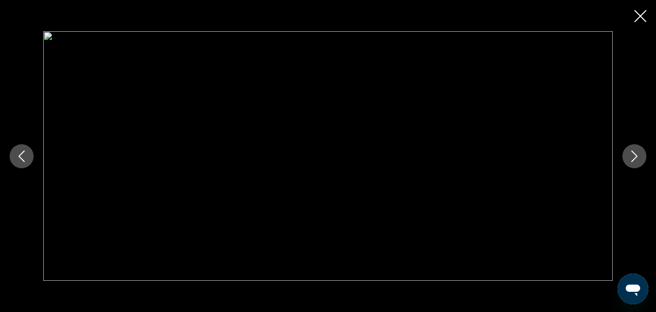
click at [633, 154] on icon "Next image" at bounding box center [635, 156] width 12 height 12
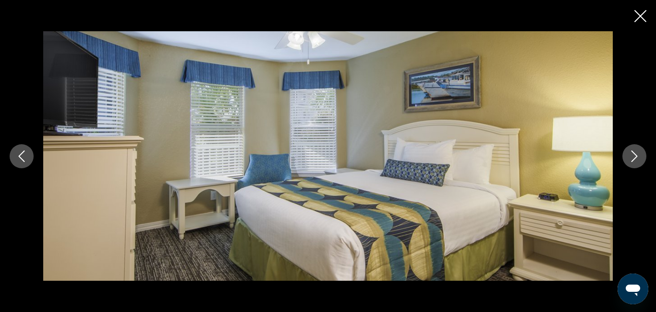
click at [641, 17] on icon "Close slideshow" at bounding box center [641, 16] width 12 height 12
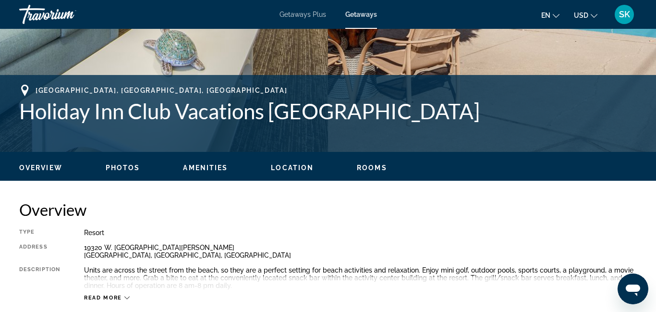
scroll to position [0, 0]
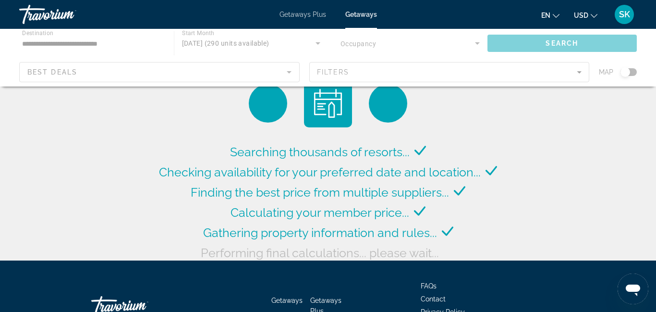
click at [318, 42] on div "Main content" at bounding box center [328, 58] width 656 height 58
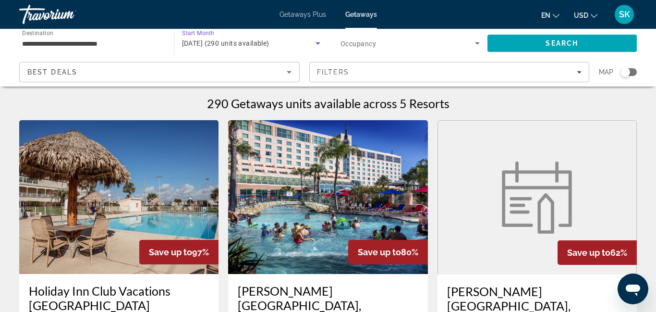
click at [318, 42] on icon "Search widget" at bounding box center [318, 43] width 5 height 2
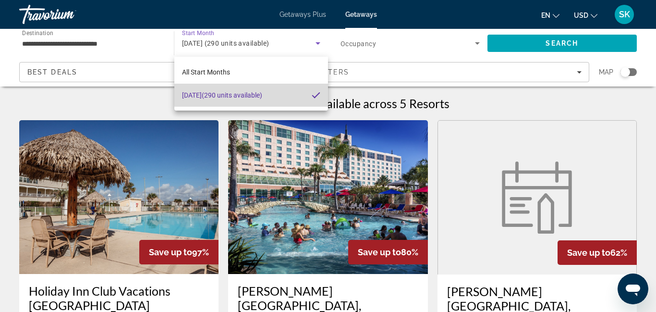
click at [317, 92] on mat-pseudo-checkbox at bounding box center [316, 95] width 9 height 9
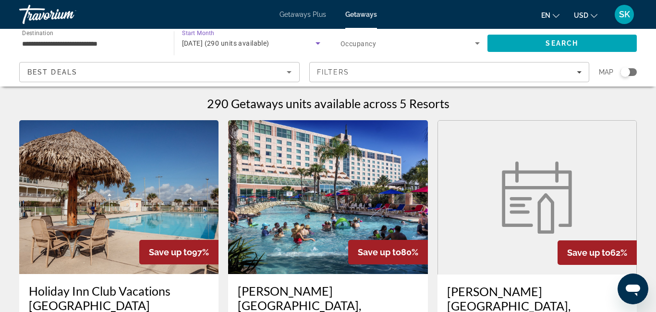
click at [270, 40] on span "February 2026 (290 units available)" at bounding box center [225, 43] width 87 height 8
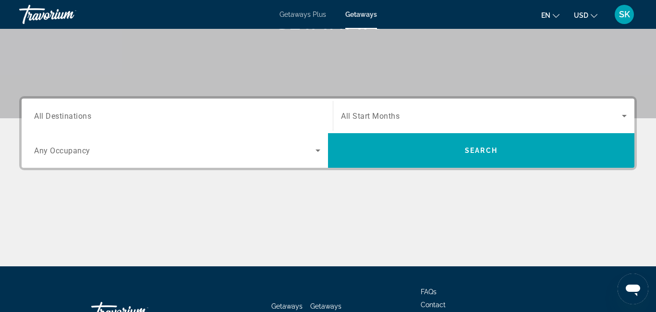
scroll to position [171, 0]
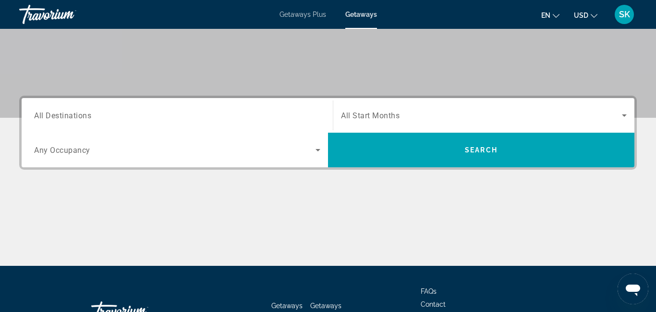
click at [80, 117] on span "All Destinations" at bounding box center [62, 115] width 57 height 9
click at [80, 117] on input "Destination All Destinations" at bounding box center [177, 116] width 286 height 12
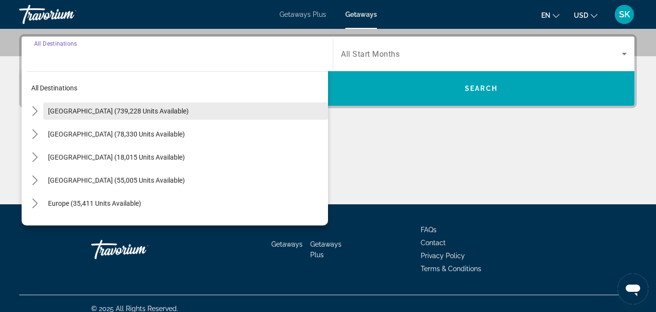
scroll to position [235, 0]
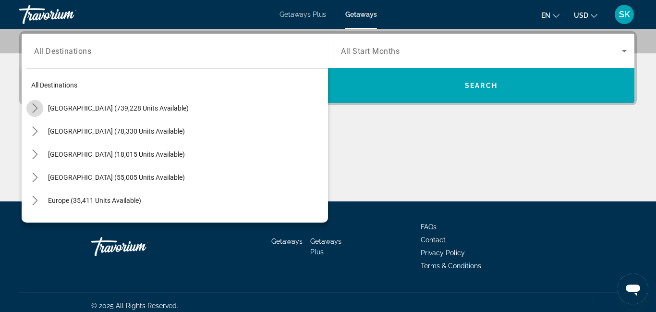
click at [36, 107] on icon "Toggle United States (739,228 units available) submenu" at bounding box center [35, 108] width 10 height 10
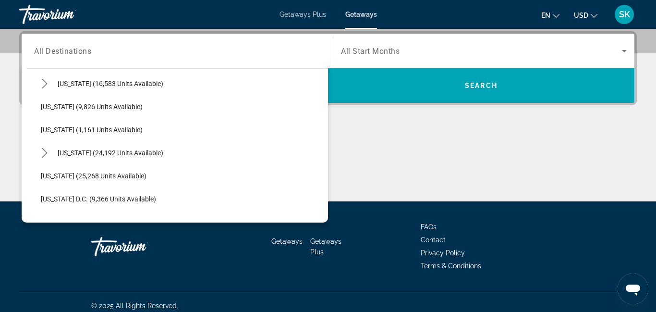
scroll to position [879, 0]
click at [47, 83] on icon "Toggle Texas (16,583 units available) submenu" at bounding box center [45, 82] width 10 height 10
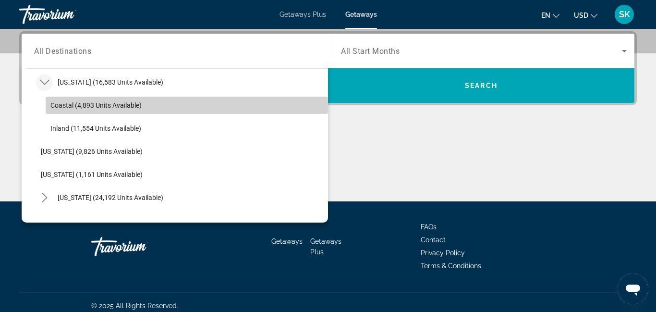
click at [56, 108] on span "Coastal (4,893 units available)" at bounding box center [95, 105] width 91 height 8
type input "**********"
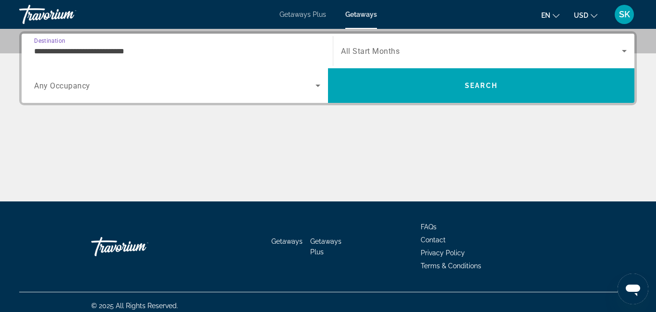
click at [56, 108] on div "**********" at bounding box center [328, 116] width 656 height 170
click at [383, 55] on span "Search widget" at bounding box center [481, 51] width 281 height 12
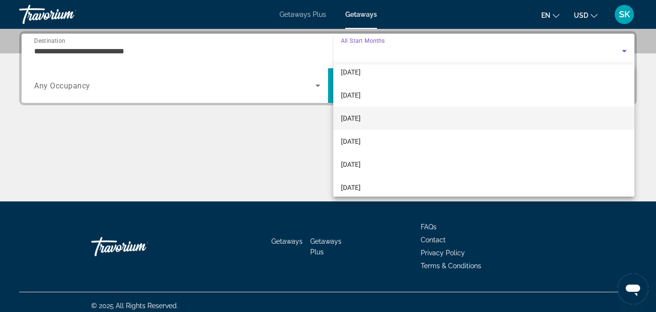
scroll to position [60, 0]
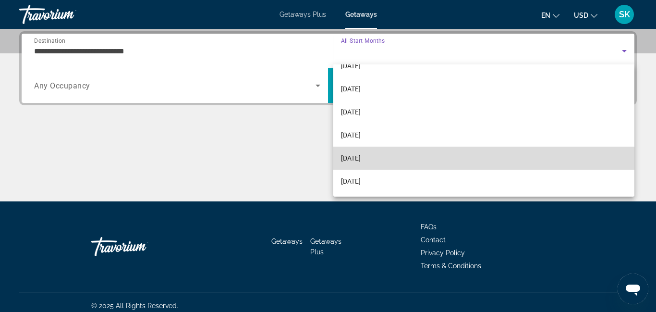
click at [361, 158] on span "[DATE]" at bounding box center [351, 158] width 20 height 12
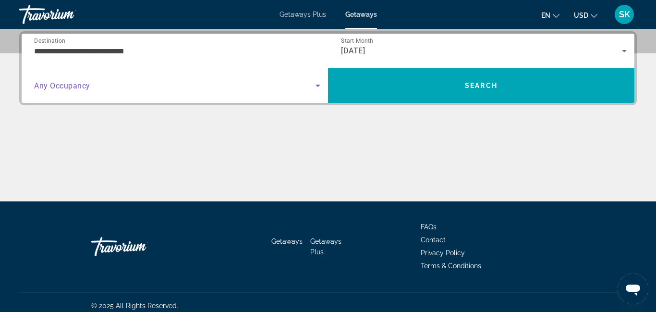
click at [317, 86] on icon "Search widget" at bounding box center [318, 86] width 12 height 12
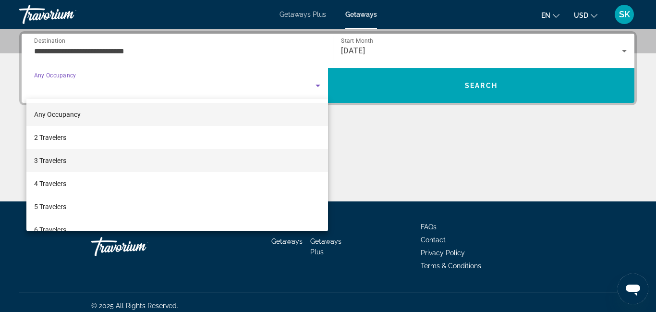
click at [291, 152] on mat-option "3 Travelers" at bounding box center [177, 160] width 302 height 23
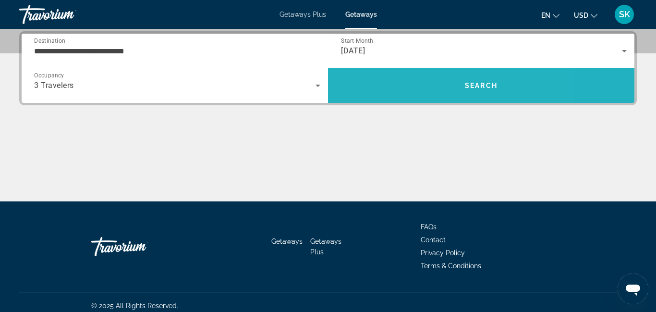
click at [361, 94] on span "Search" at bounding box center [481, 85] width 307 height 23
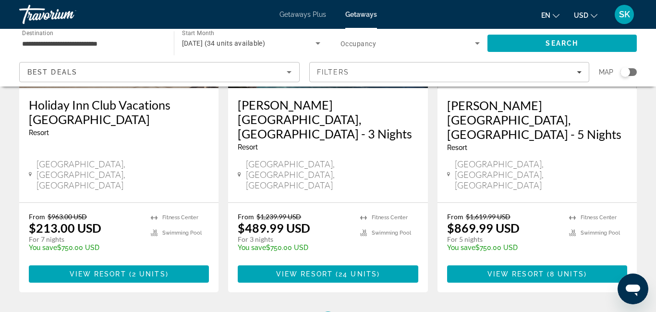
scroll to position [187, 0]
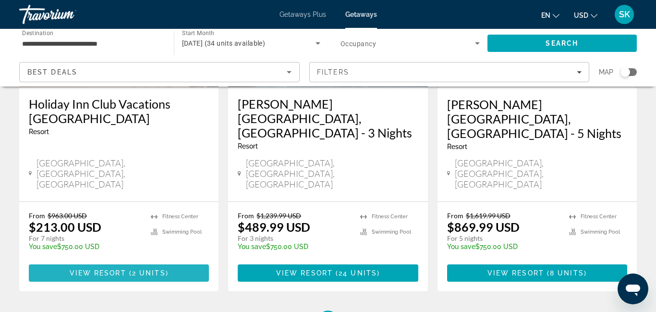
click at [139, 261] on span "Main content" at bounding box center [119, 272] width 180 height 23
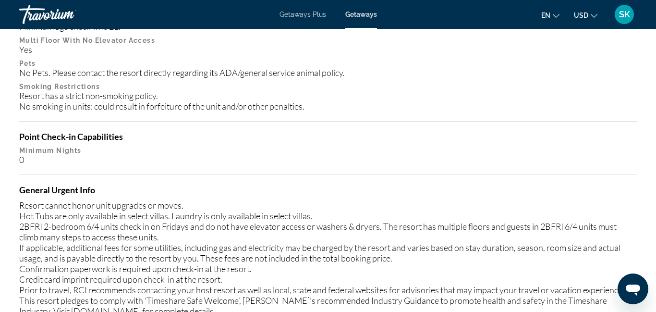
scroll to position [1334, 0]
